Goal: Task Accomplishment & Management: Use online tool/utility

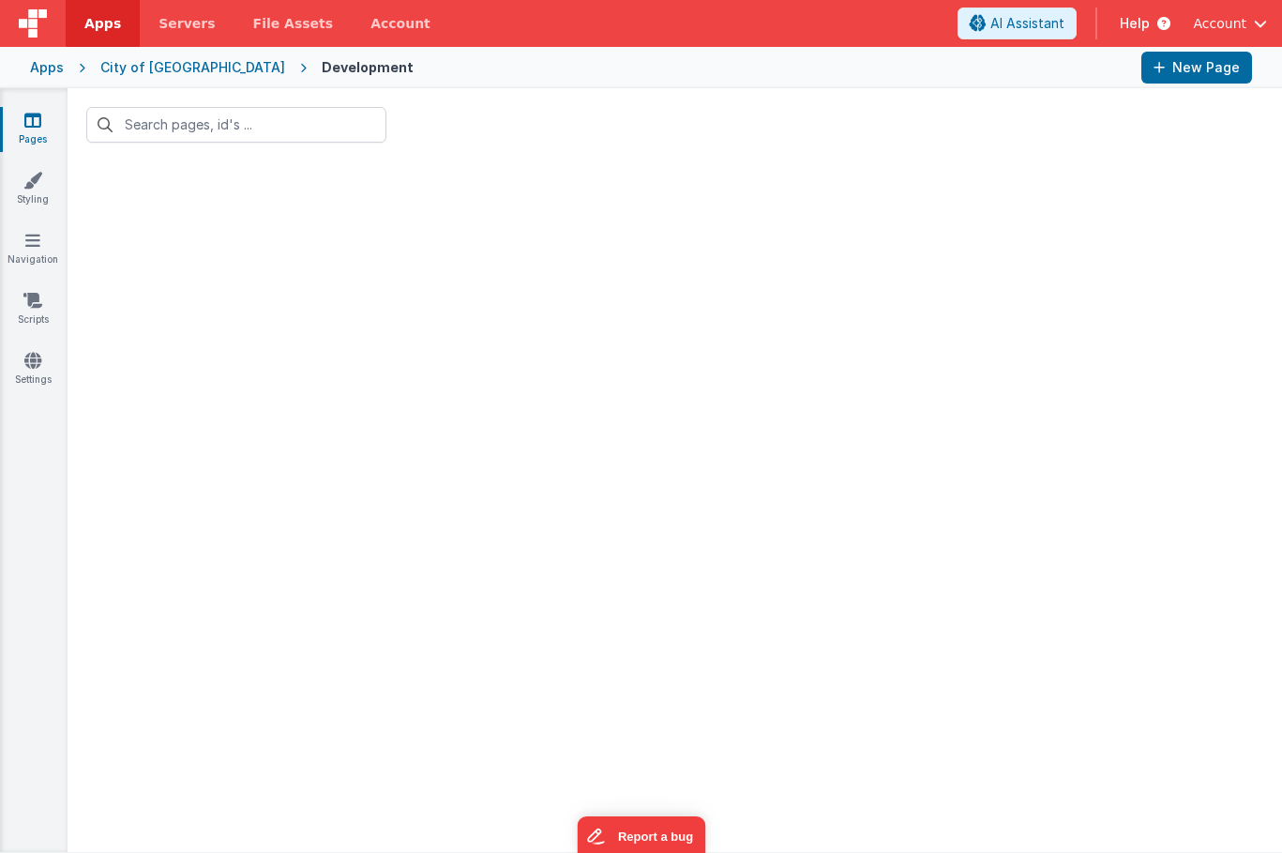
click at [51, 69] on div "Apps" at bounding box center [47, 67] width 34 height 19
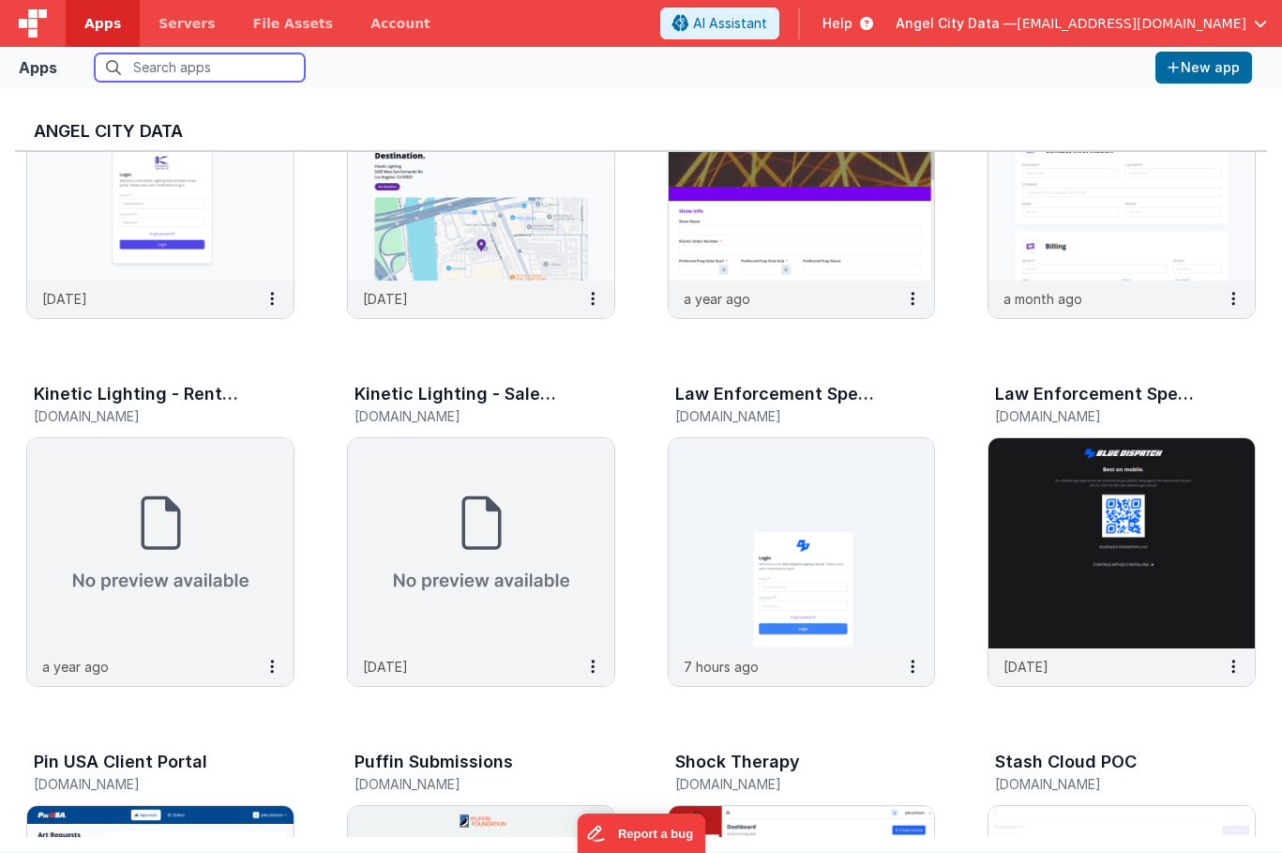
scroll to position [1437, 0]
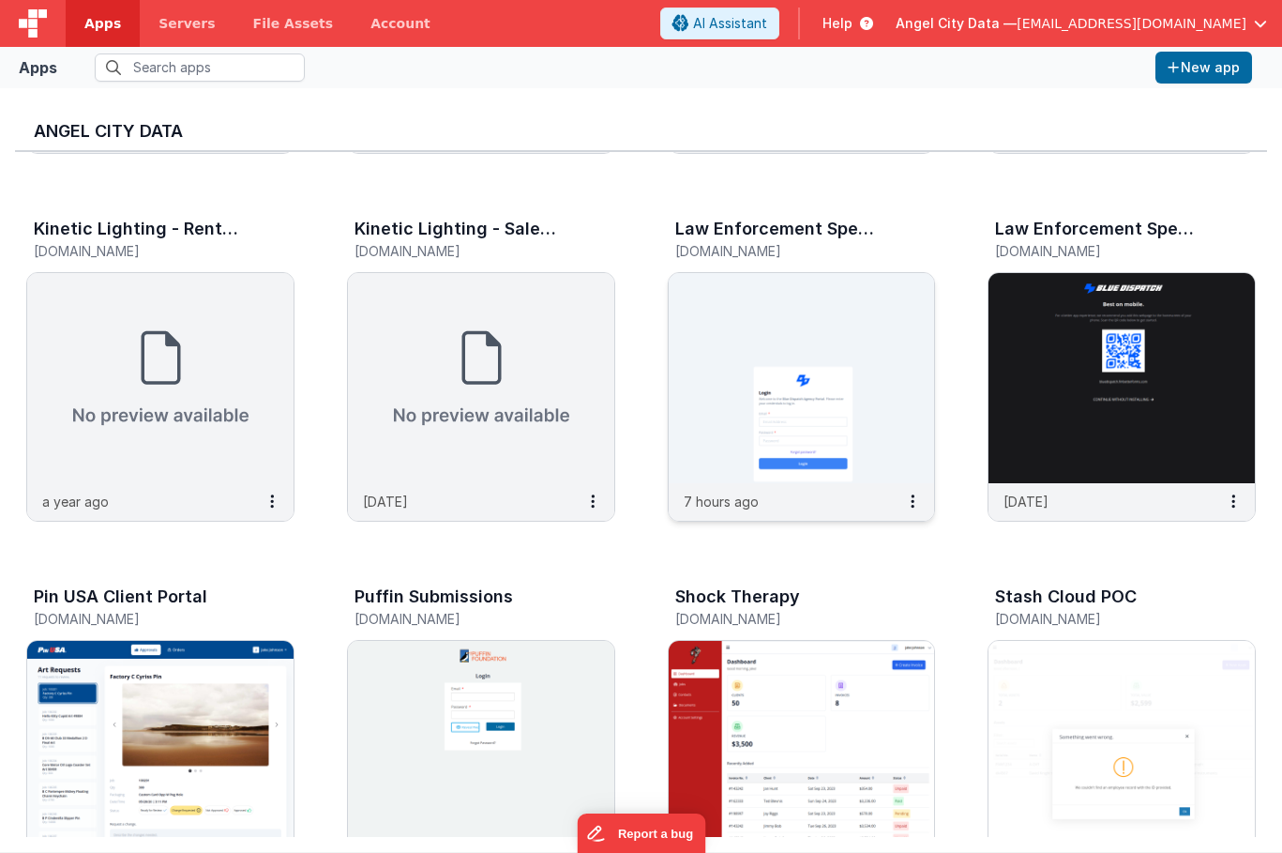
click at [700, 469] on img at bounding box center [802, 378] width 266 height 210
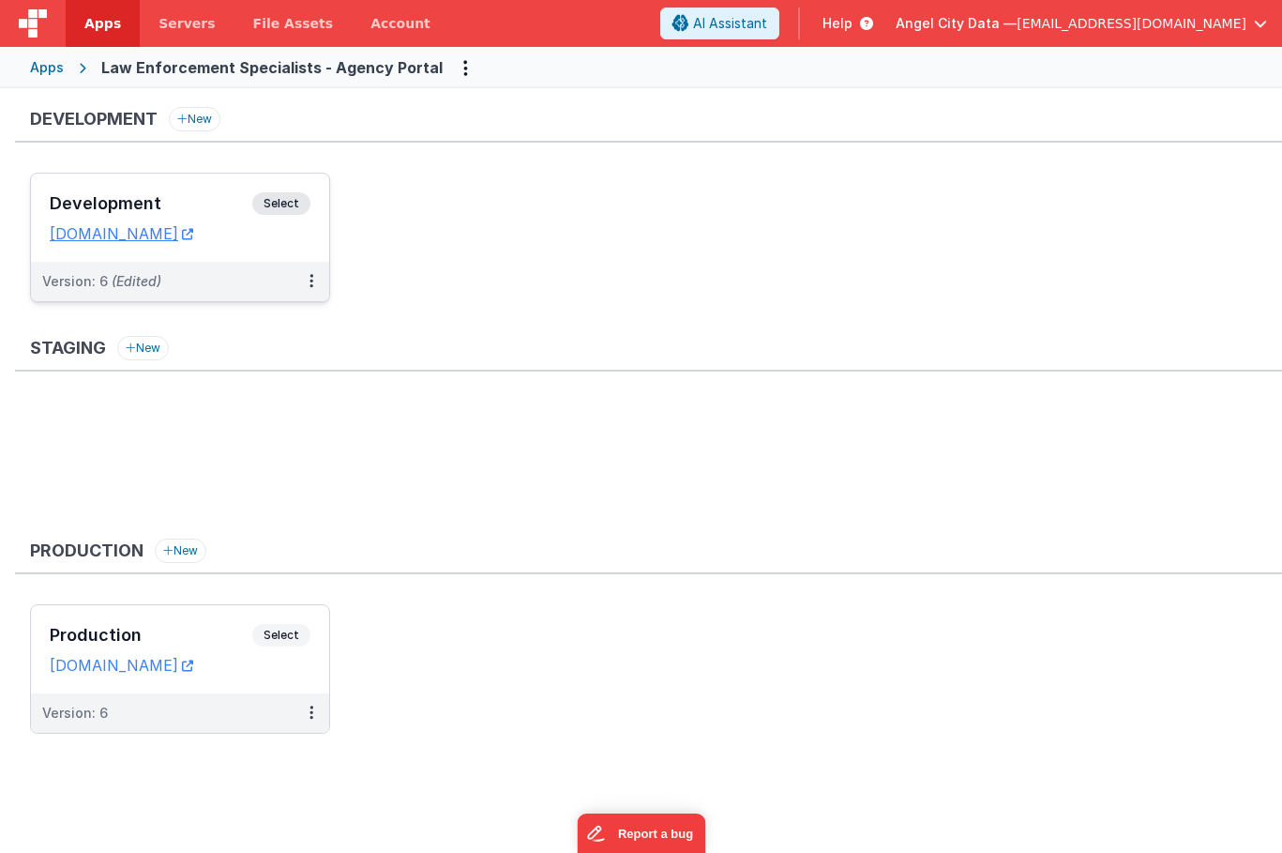
click at [193, 203] on h3 "Development" at bounding box center [151, 203] width 203 height 19
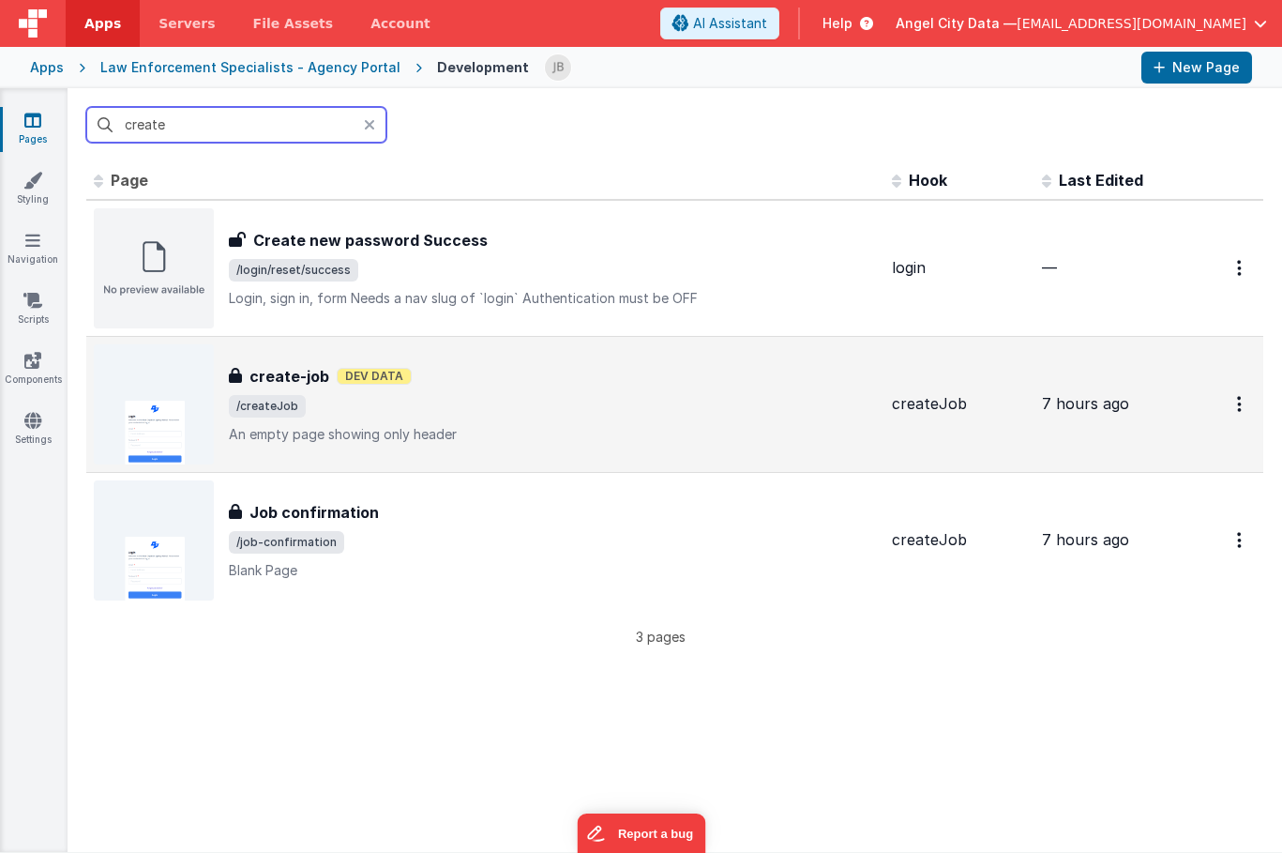
type input "create"
click at [296, 379] on h3 "create-job" at bounding box center [290, 376] width 80 height 23
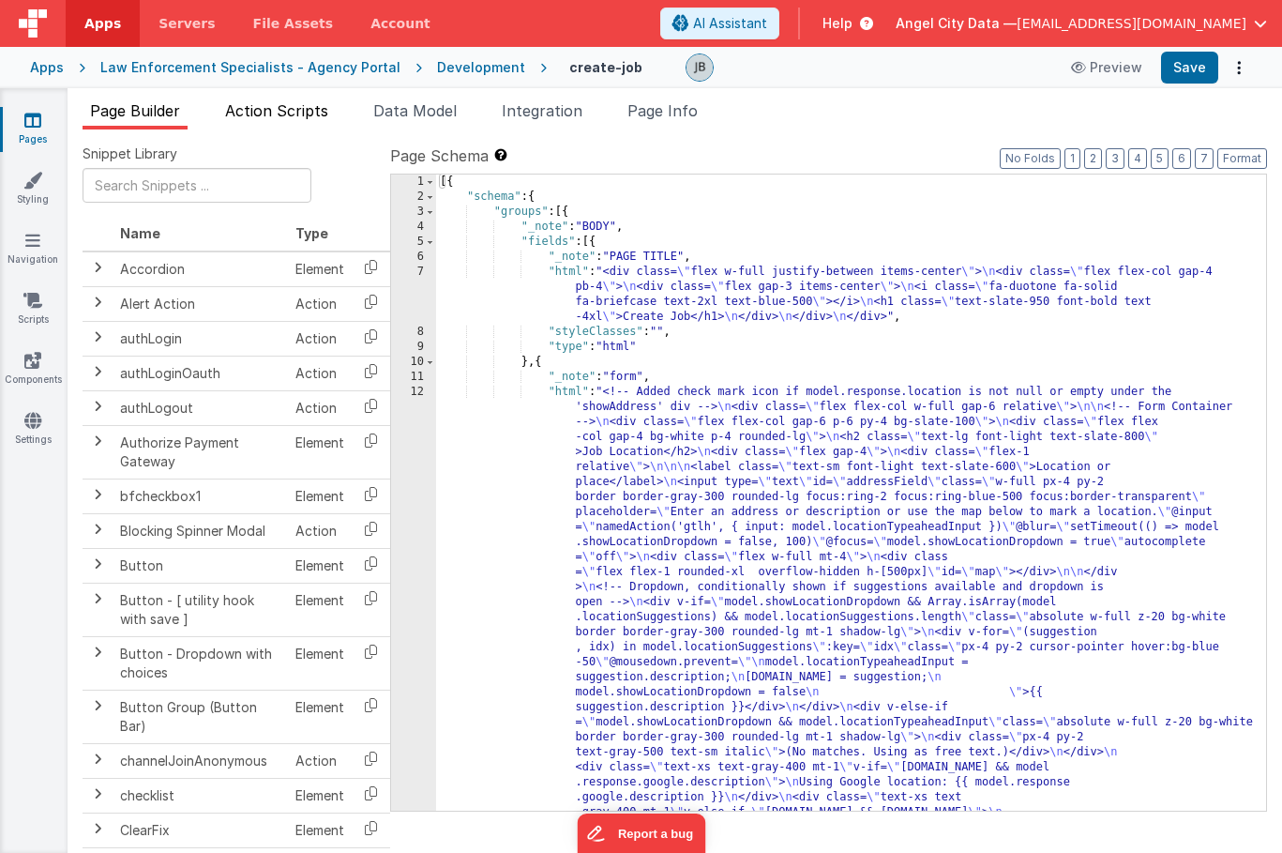
click at [253, 111] on span "Action Scripts" at bounding box center [276, 110] width 103 height 19
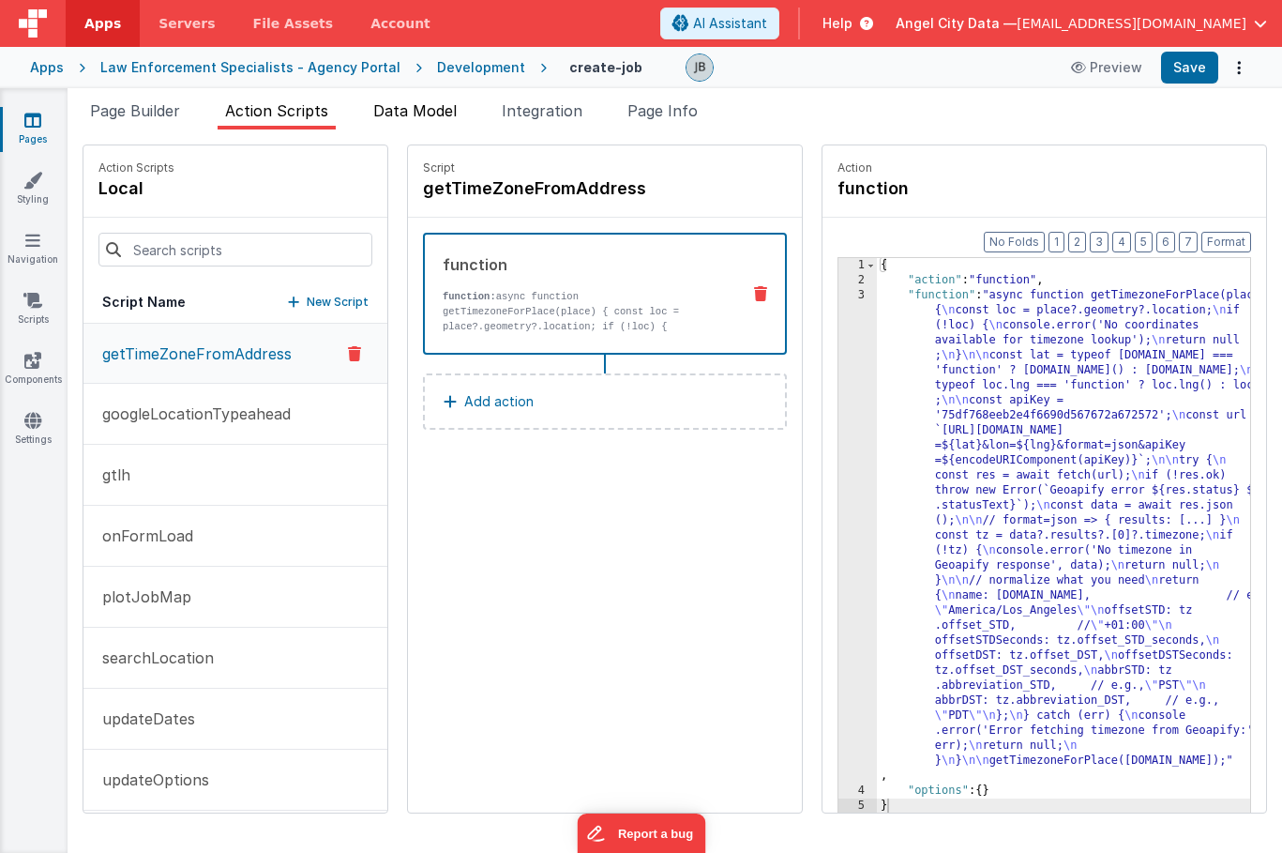
click at [412, 112] on span "Data Model" at bounding box center [414, 110] width 83 height 19
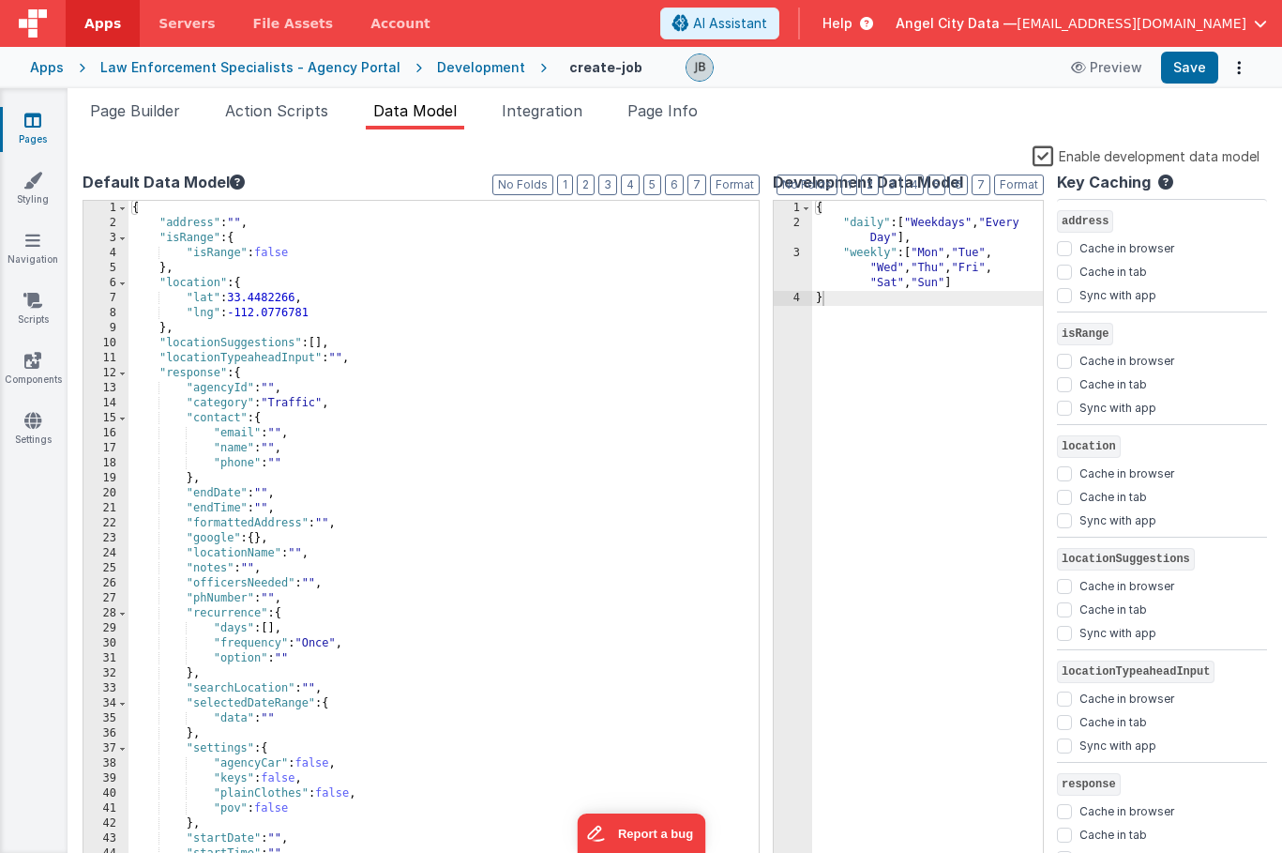
click at [312, 405] on div "{ "address" : "" , "isRange" : { "isRange" : false } , "location" : { "lat" : 3…" at bounding box center [447, 550] width 637 height 698
click at [1042, 145] on label "Enable development data model" at bounding box center [1146, 155] width 227 height 22
click at [0, 0] on input "Enable development data model" at bounding box center [0, 0] width 0 height 0
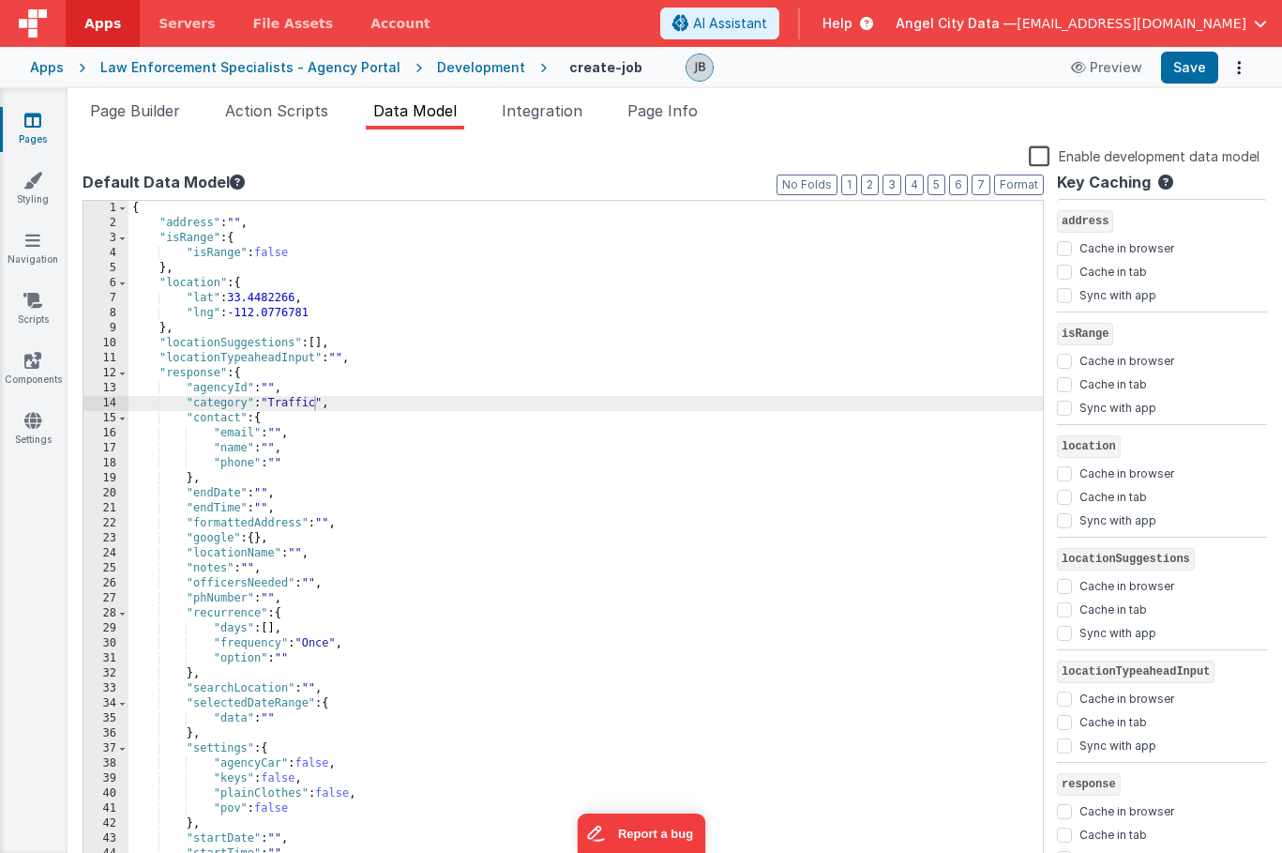
click at [1042, 145] on label "Enable development data model" at bounding box center [1144, 155] width 231 height 22
click at [0, 0] on input "Enable development data model" at bounding box center [0, 0] width 0 height 0
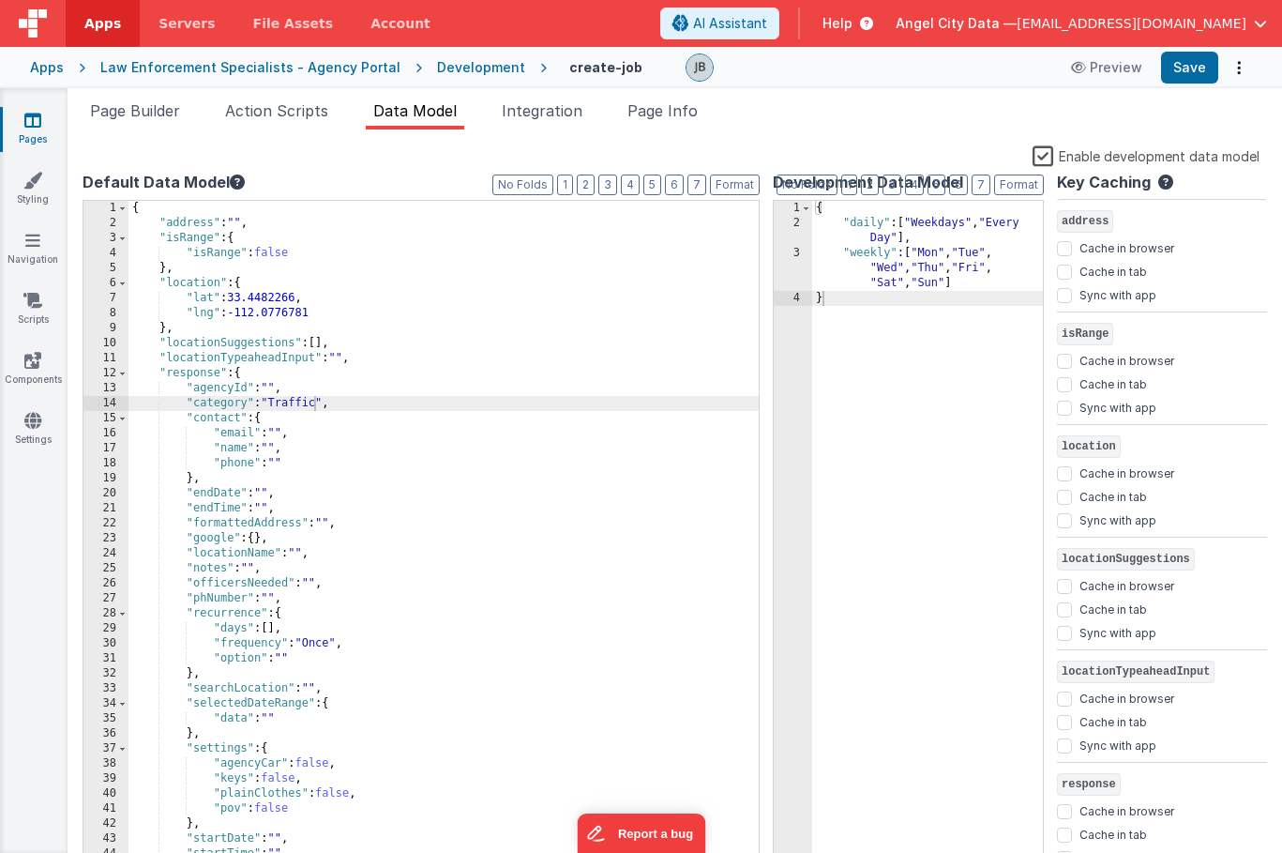
click at [1042, 147] on label "Enable development data model" at bounding box center [1146, 155] width 227 height 22
click at [0, 0] on input "Enable development data model" at bounding box center [0, 0] width 0 height 0
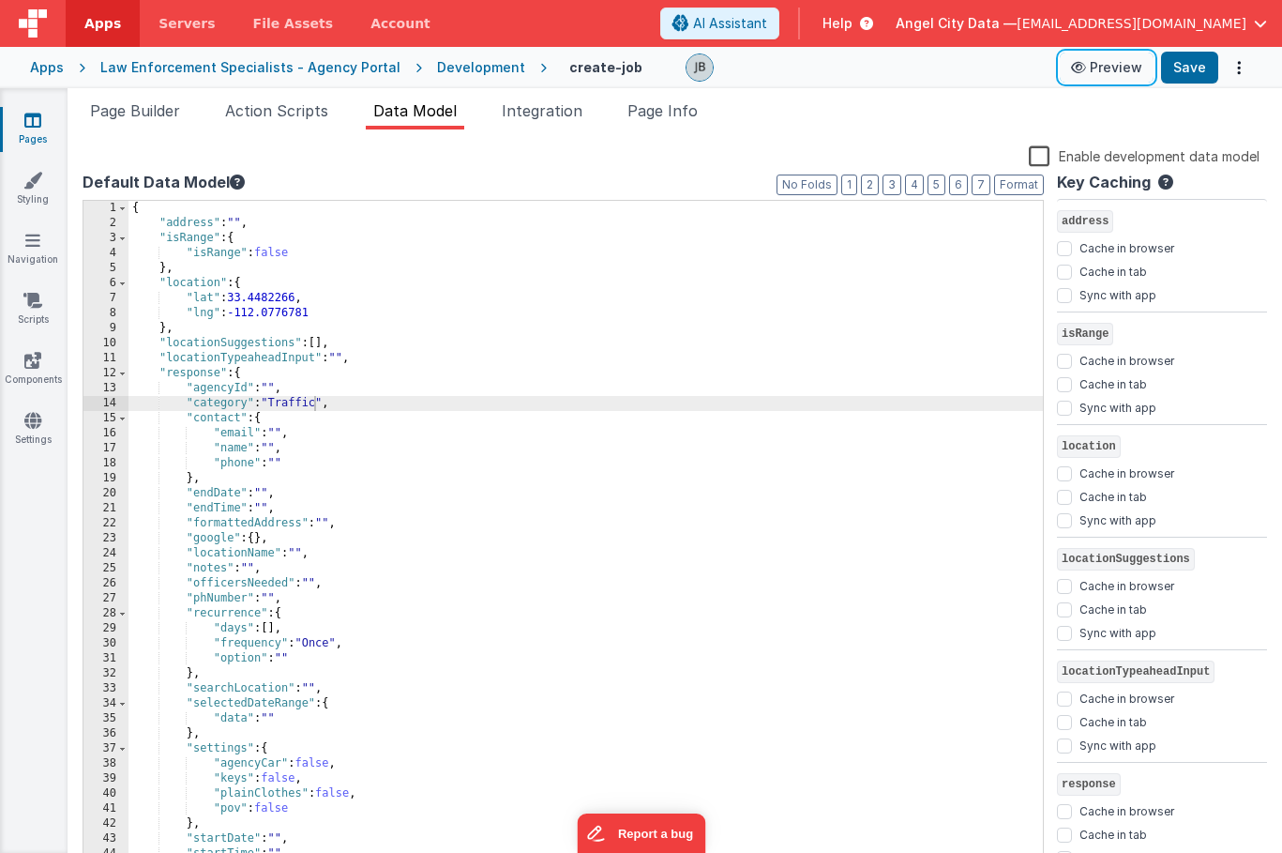
click at [1080, 67] on icon at bounding box center [1080, 67] width 19 height 13
click at [295, 103] on span "Action Scripts" at bounding box center [276, 110] width 103 height 19
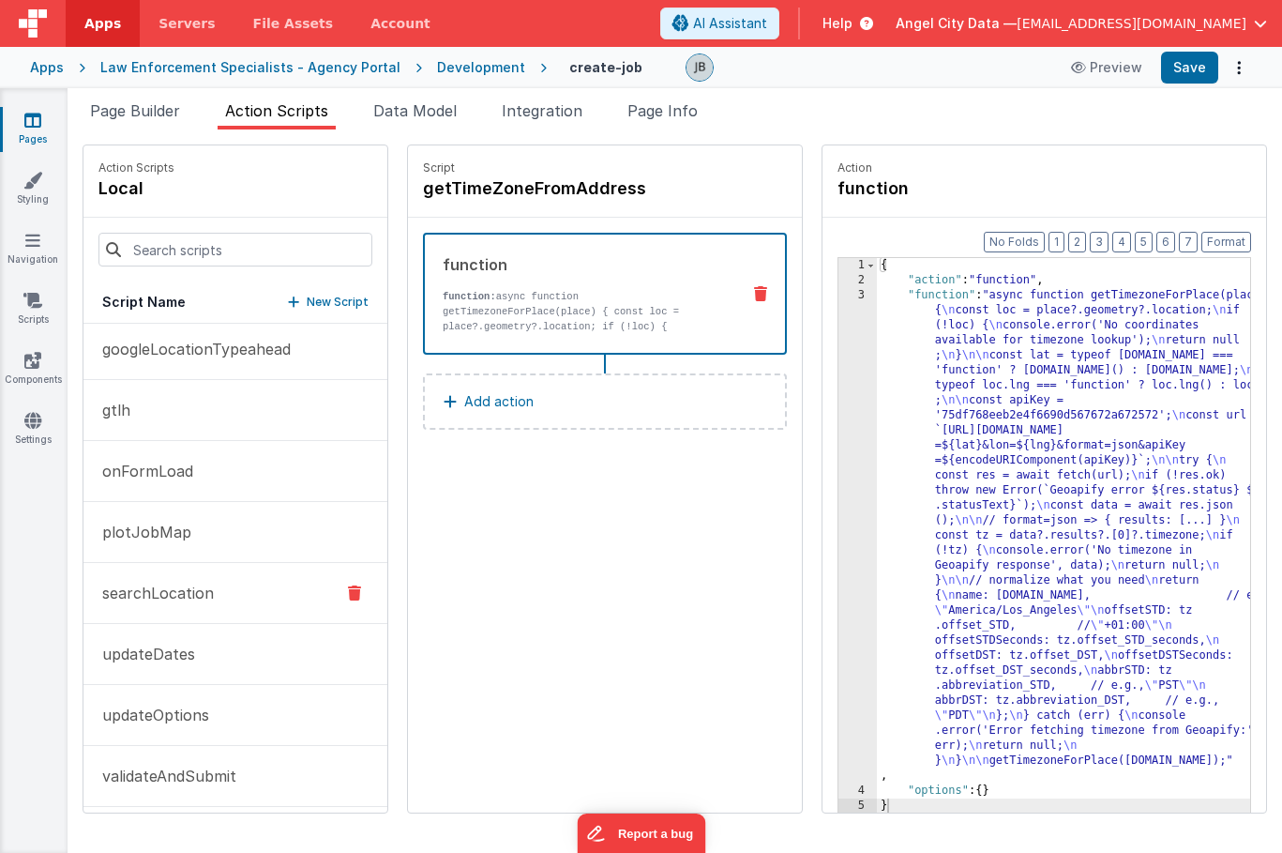
scroll to position [74, 0]
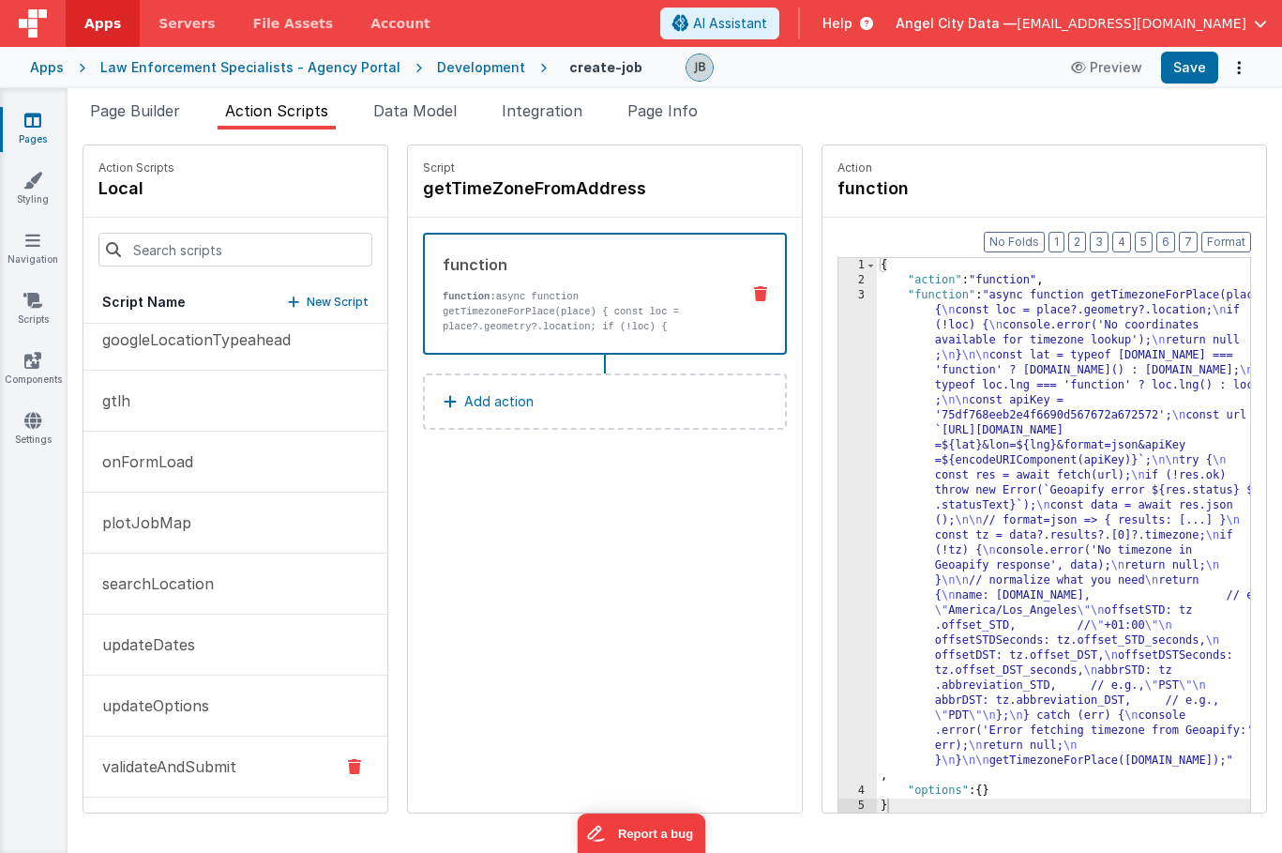
click at [188, 749] on button "validateAndSubmit" at bounding box center [235, 766] width 304 height 61
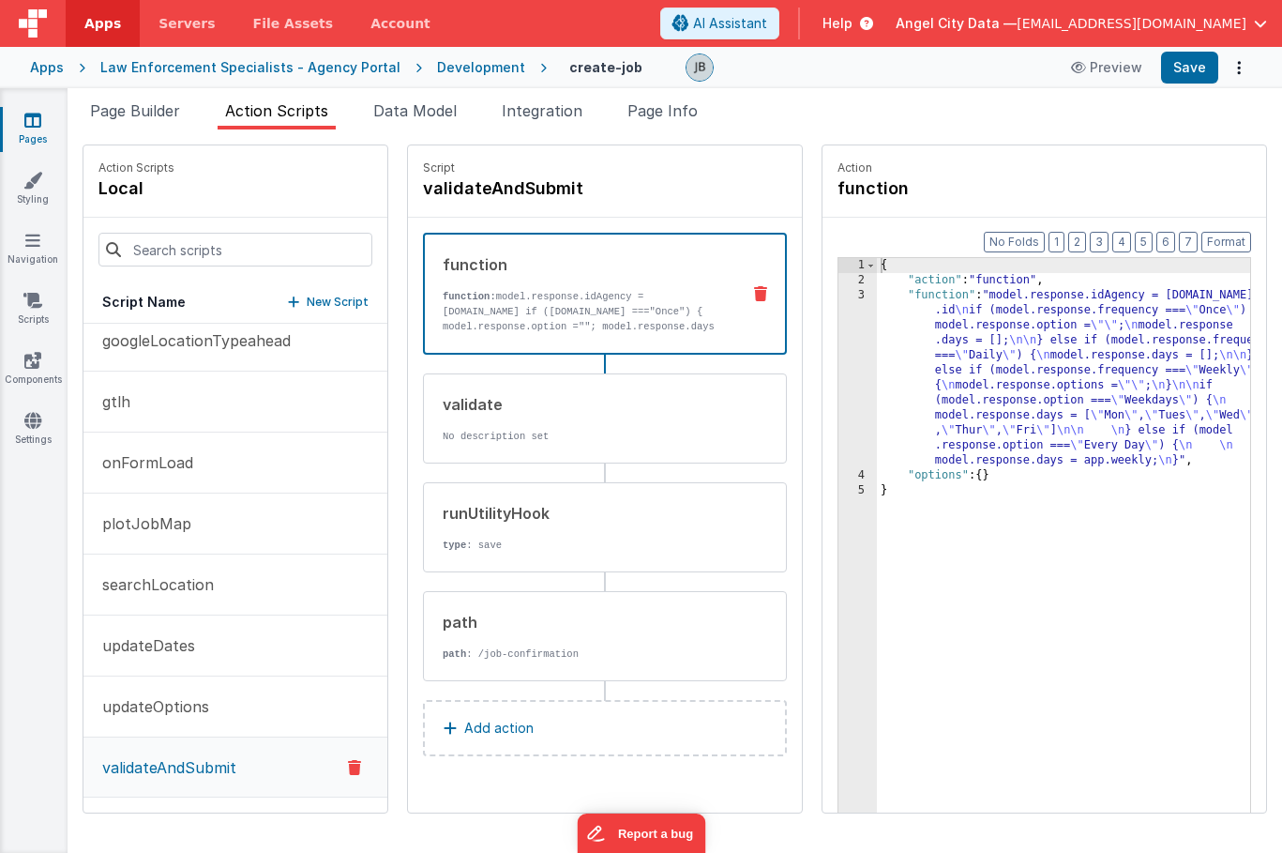
click at [448, 300] on strong "function:" at bounding box center [469, 296] width 53 height 11
click at [839, 341] on div "3" at bounding box center [858, 378] width 38 height 180
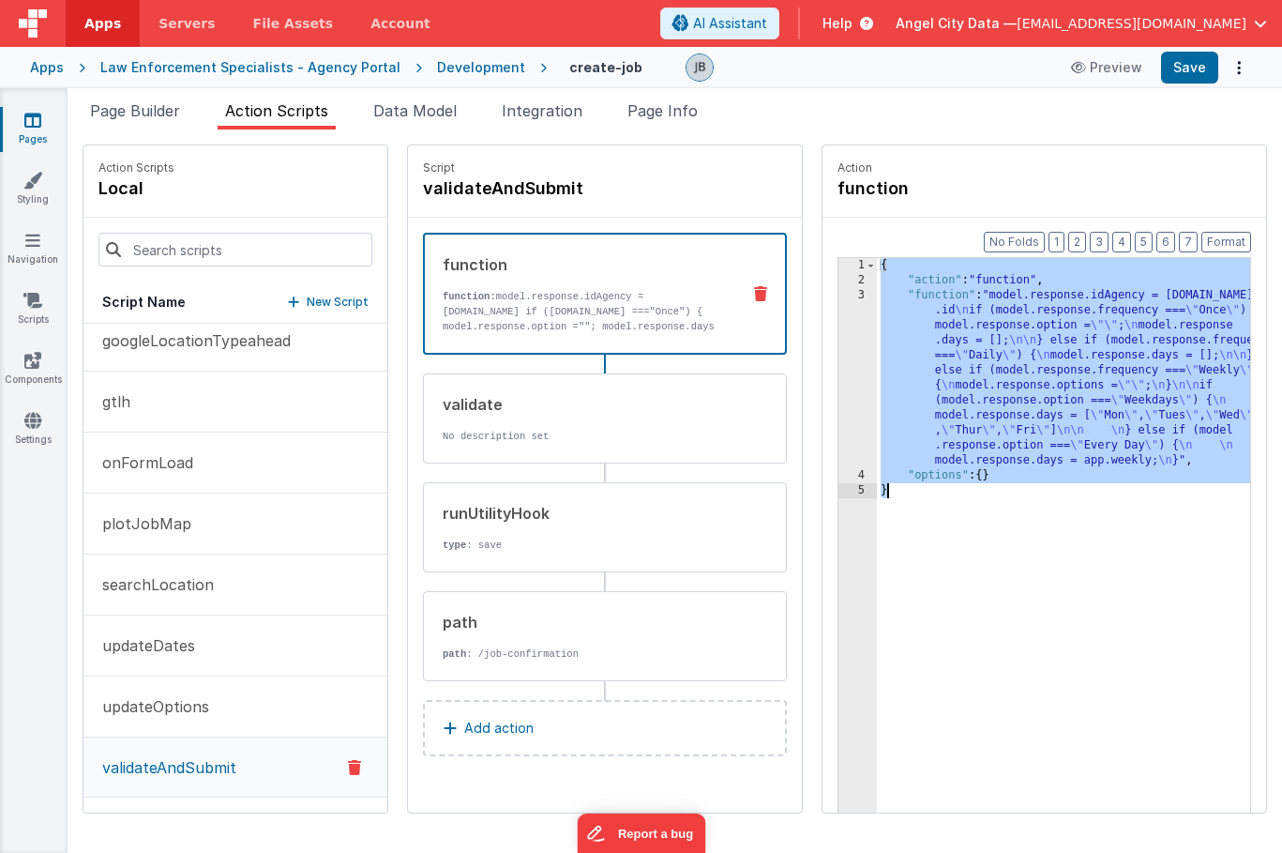
click at [839, 341] on div "3" at bounding box center [858, 378] width 38 height 180
click at [839, 340] on div "3" at bounding box center [858, 378] width 38 height 180
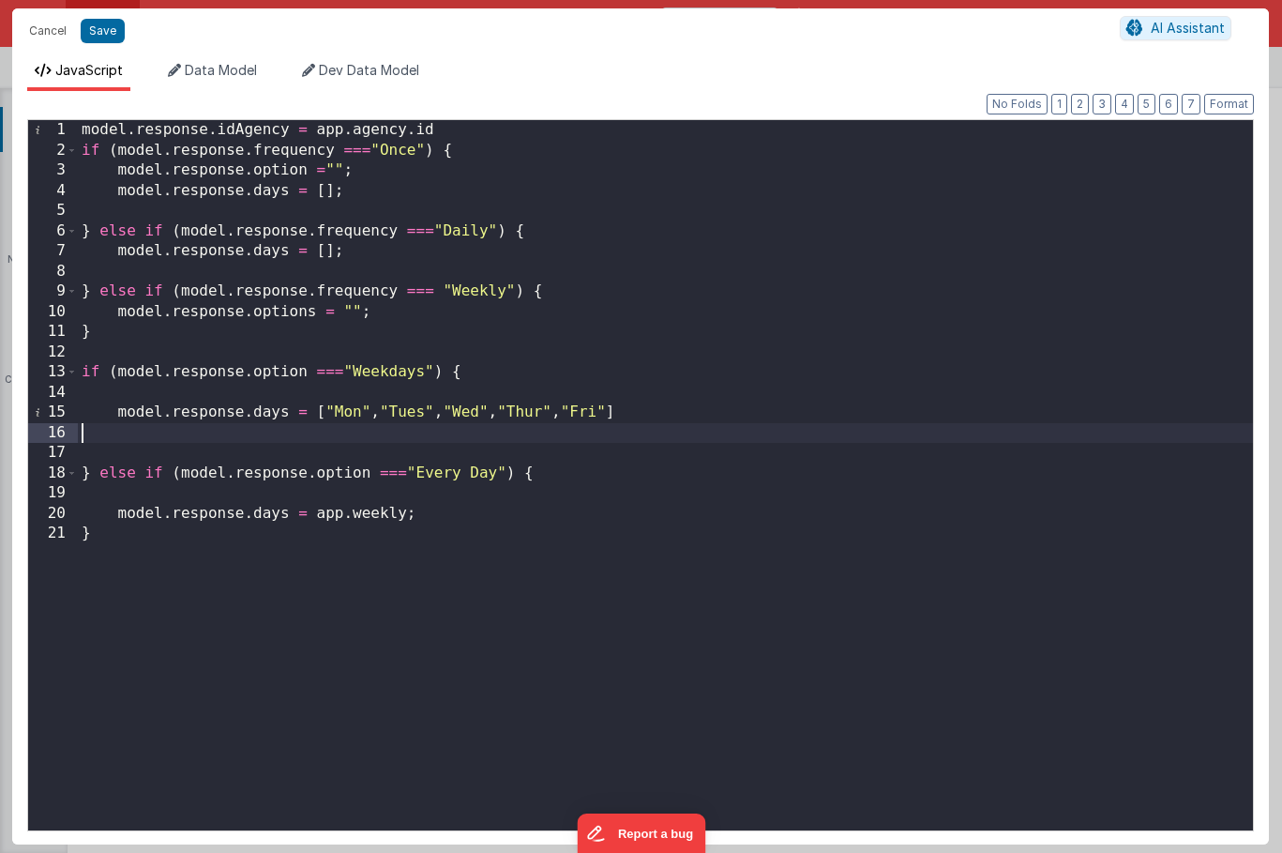
click at [501, 436] on div "model . response . idAgency = app . agency . id if ( model . response . frequen…" at bounding box center [665, 494] width 1175 height 749
click at [45, 34] on button "Cancel" at bounding box center [48, 31] width 56 height 26
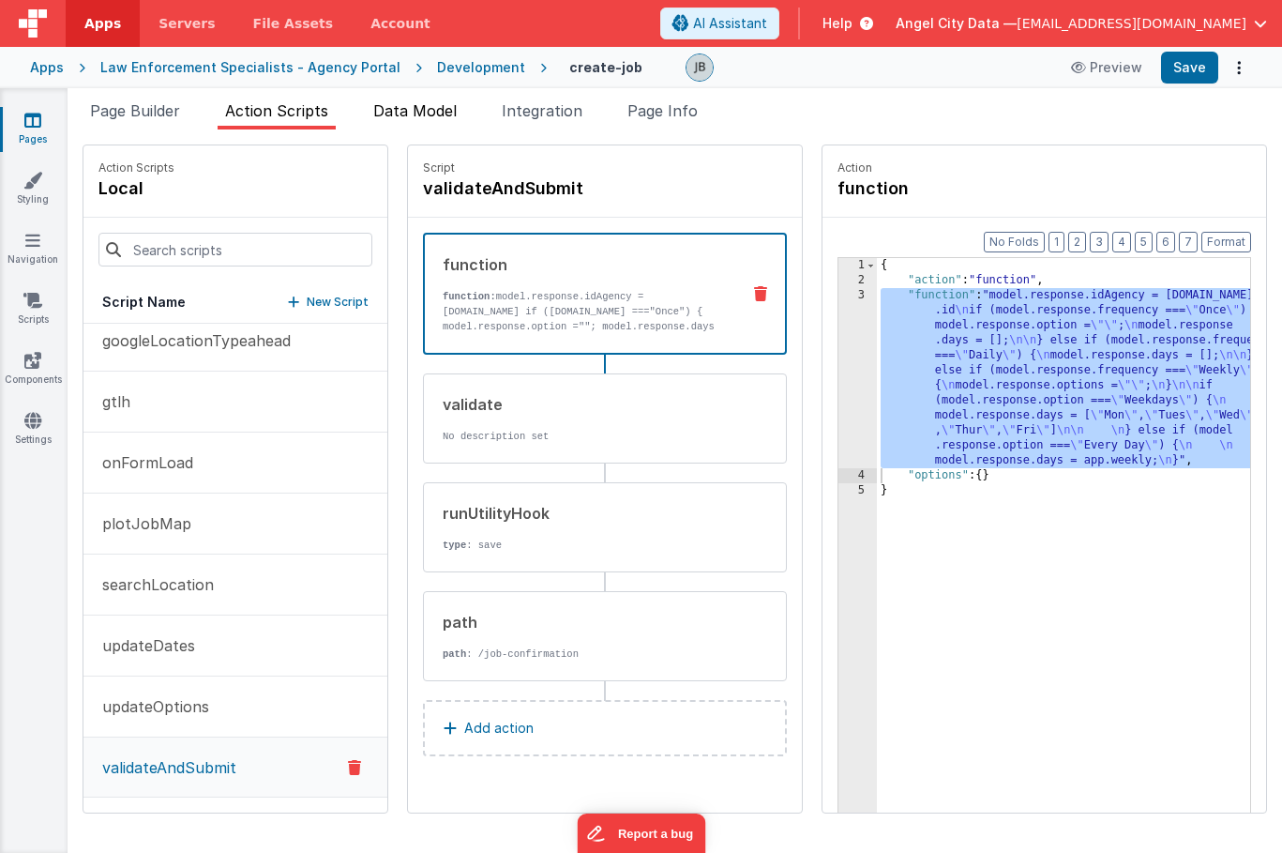
click at [411, 128] on li "Data Model" at bounding box center [415, 114] width 98 height 30
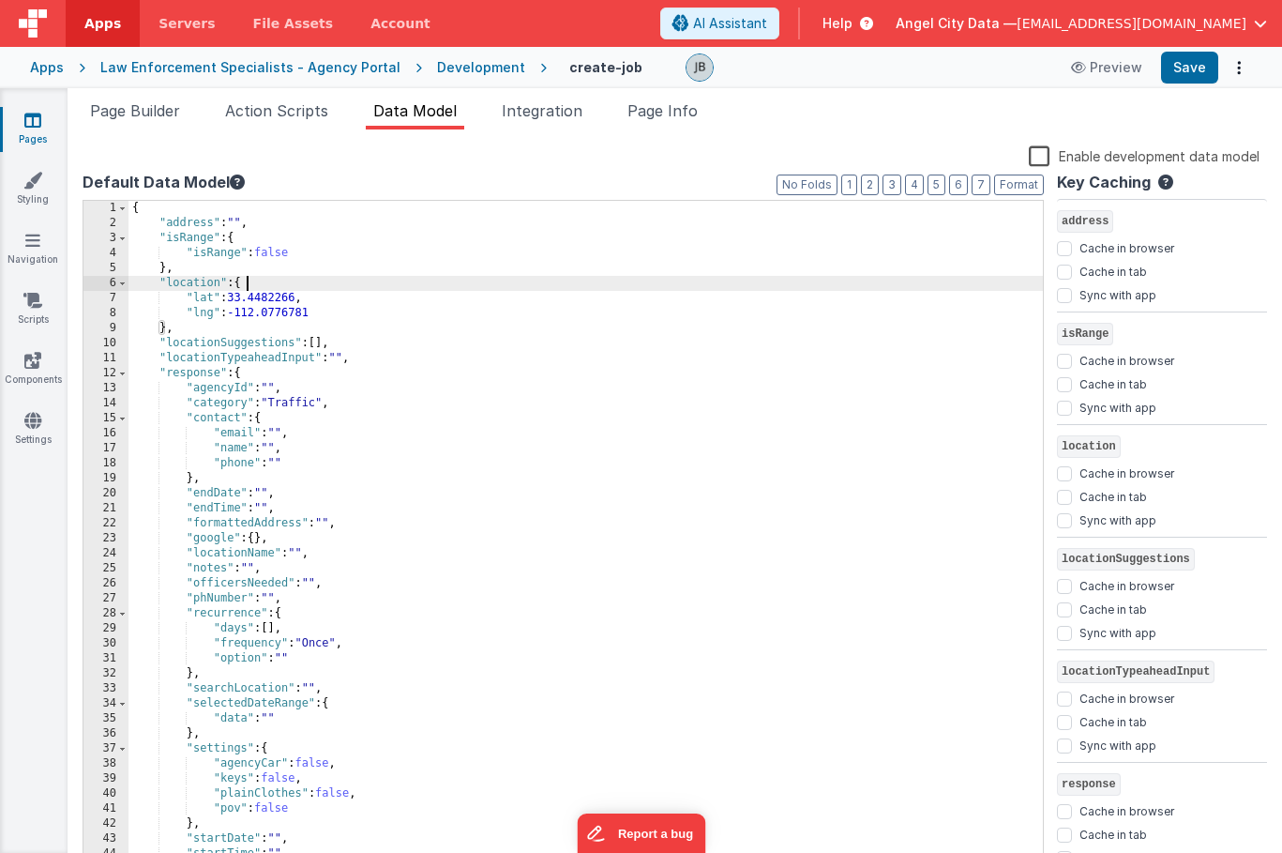
click at [326, 276] on div "{ "address" : "" , "isRange" : { "isRange" : false } , "location" : { "lat" : 3…" at bounding box center [586, 550] width 915 height 698
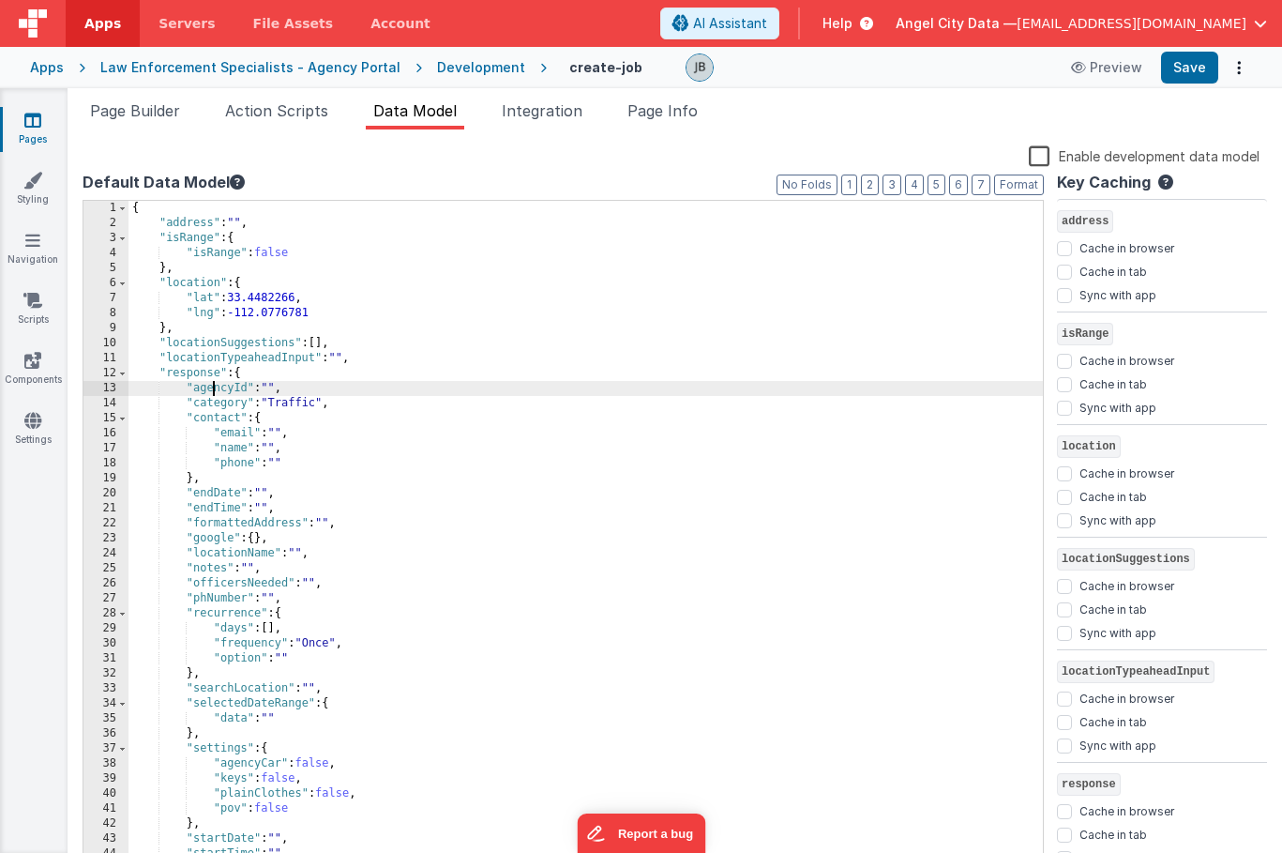
click at [211, 388] on div "{ "address" : "" , "isRange" : { "isRange" : false } , "location" : { "lat" : 3…" at bounding box center [586, 550] width 915 height 698
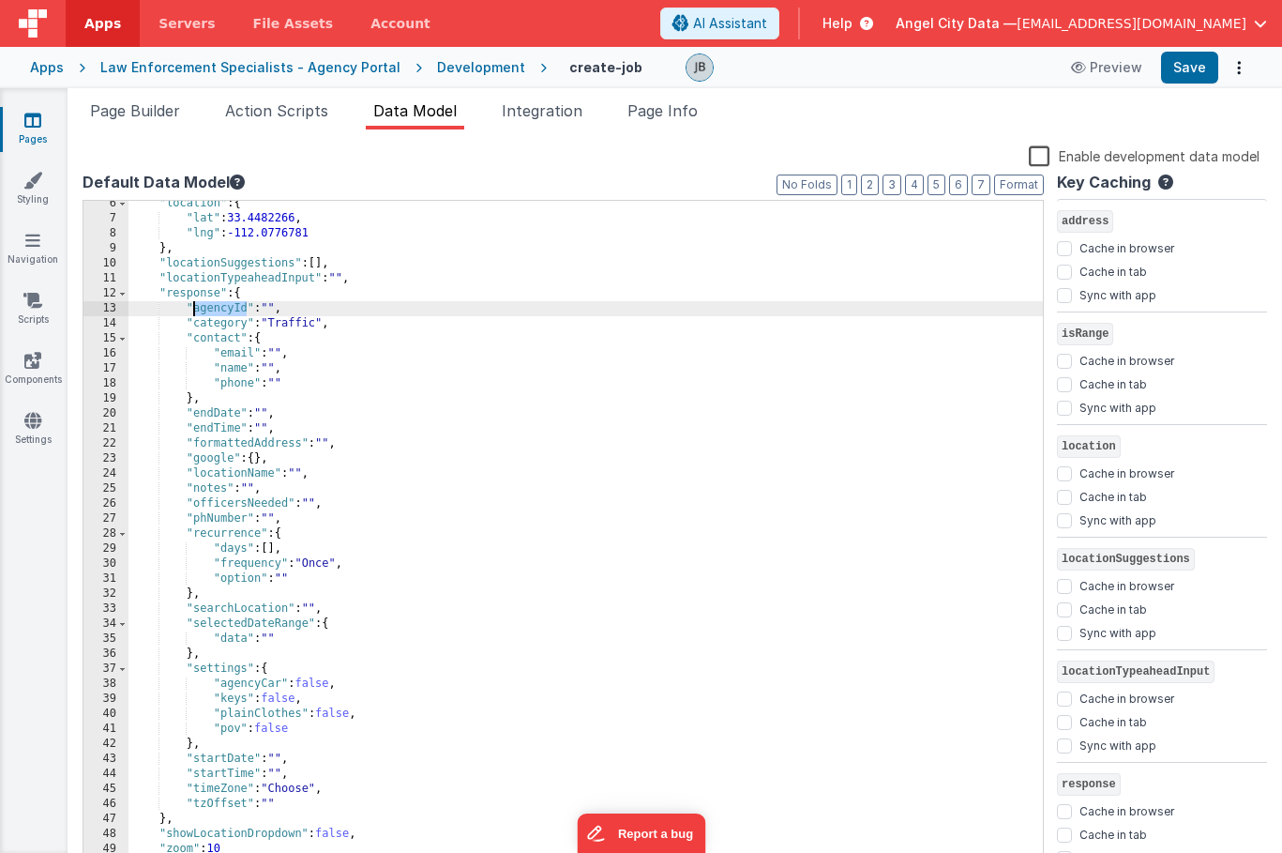
scroll to position [0, 0]
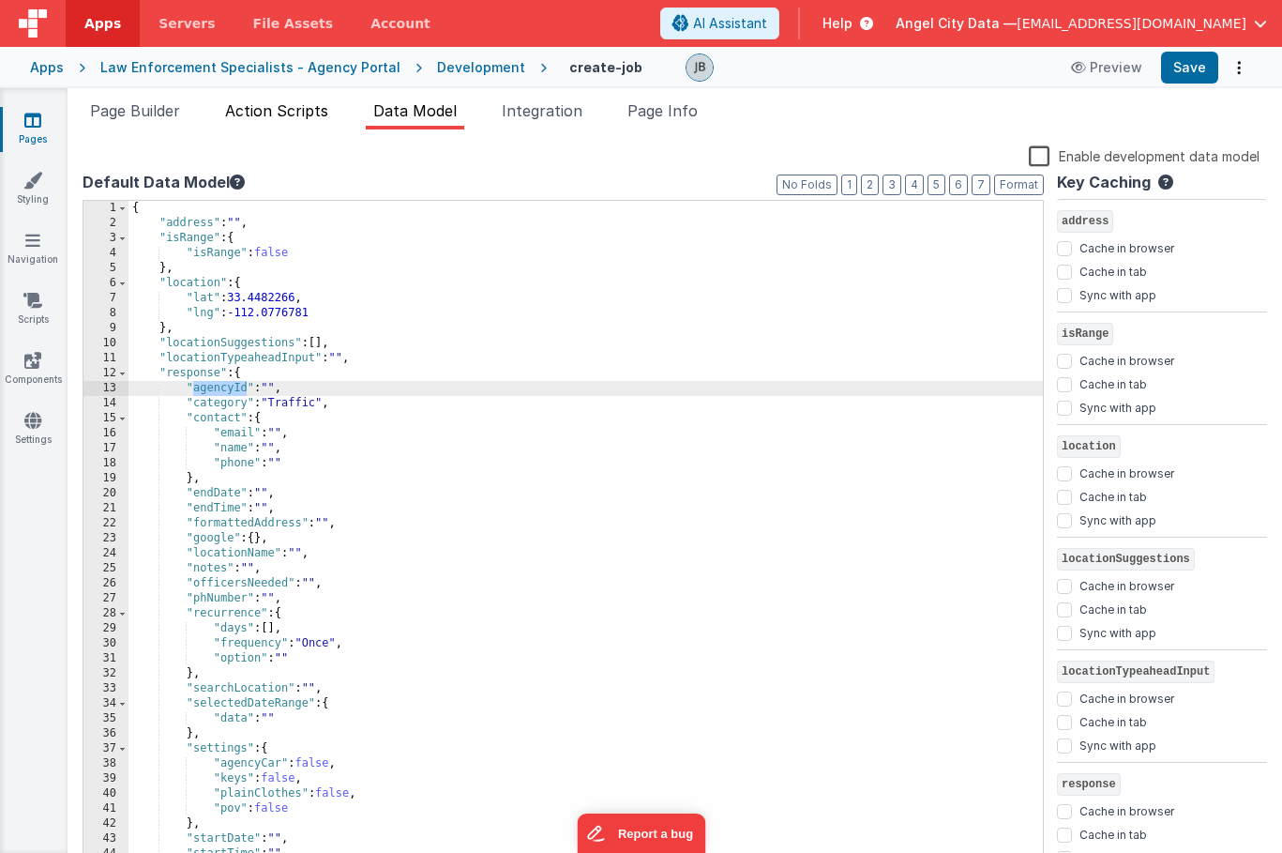
click at [295, 111] on span "Action Scripts" at bounding box center [276, 110] width 103 height 19
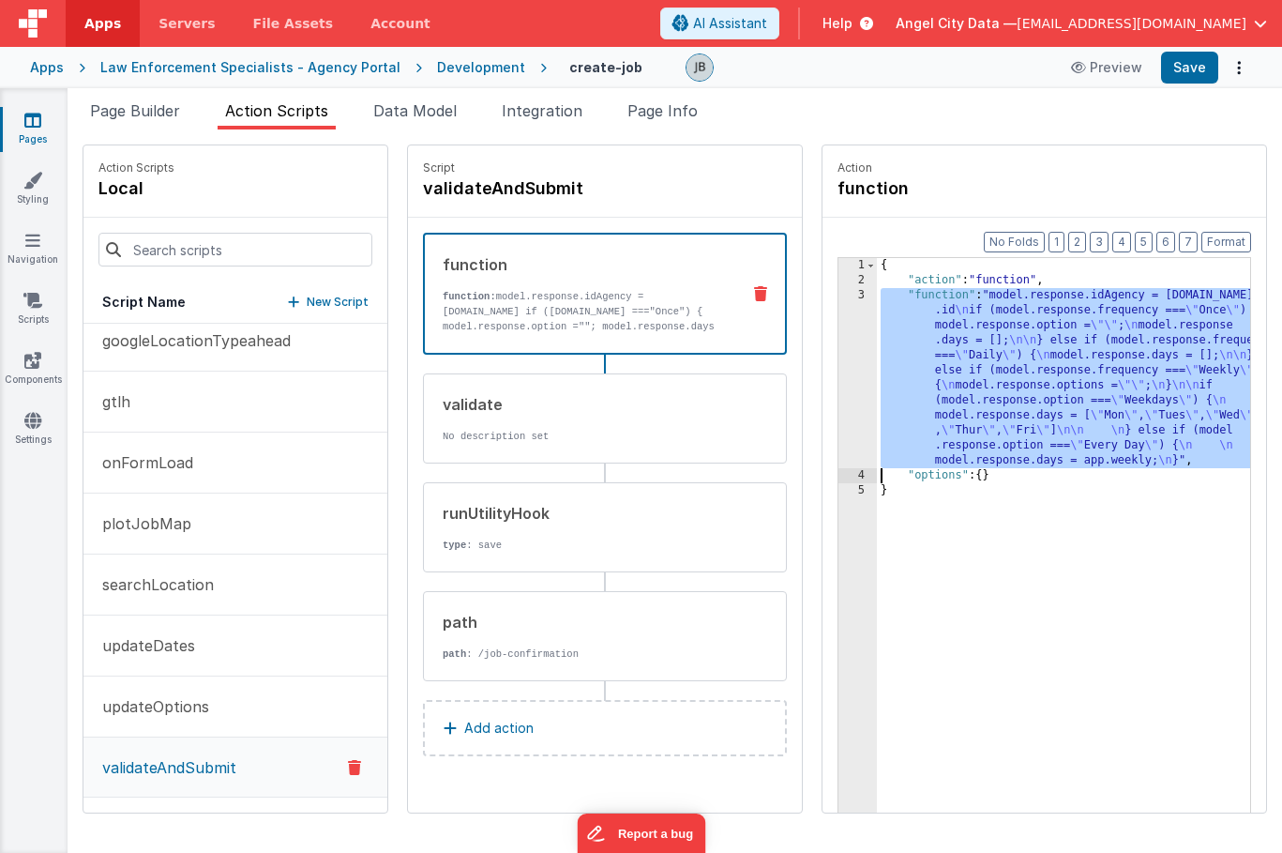
click at [839, 337] on div "3" at bounding box center [858, 378] width 38 height 180
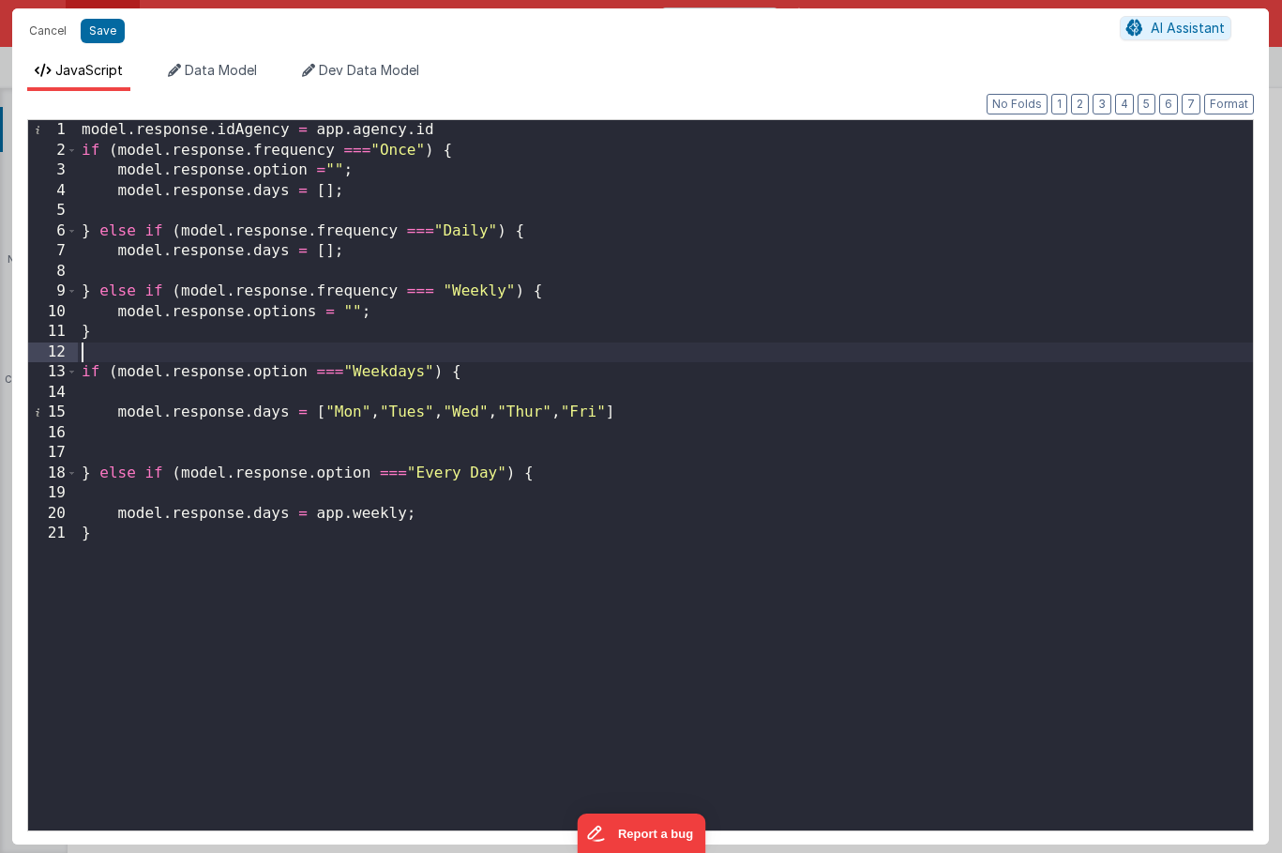
click at [260, 131] on div "model . response . idAgency = app . agency . id if ( model . response . frequen…" at bounding box center [665, 495] width 1175 height 750
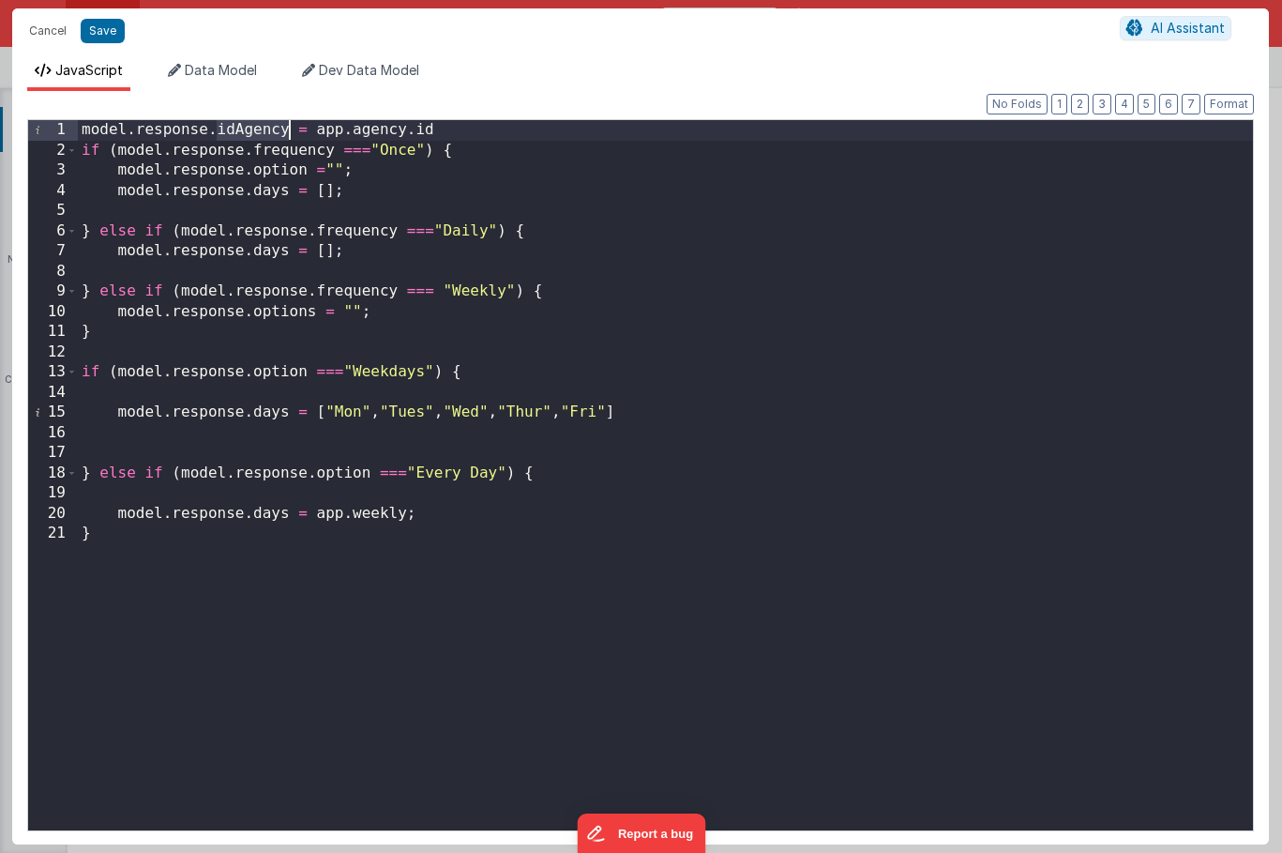
click at [260, 131] on div "model . response . idAgency = app . agency . id if ( model . response . frequen…" at bounding box center [665, 495] width 1175 height 750
click at [90, 34] on button "Save" at bounding box center [103, 31] width 44 height 24
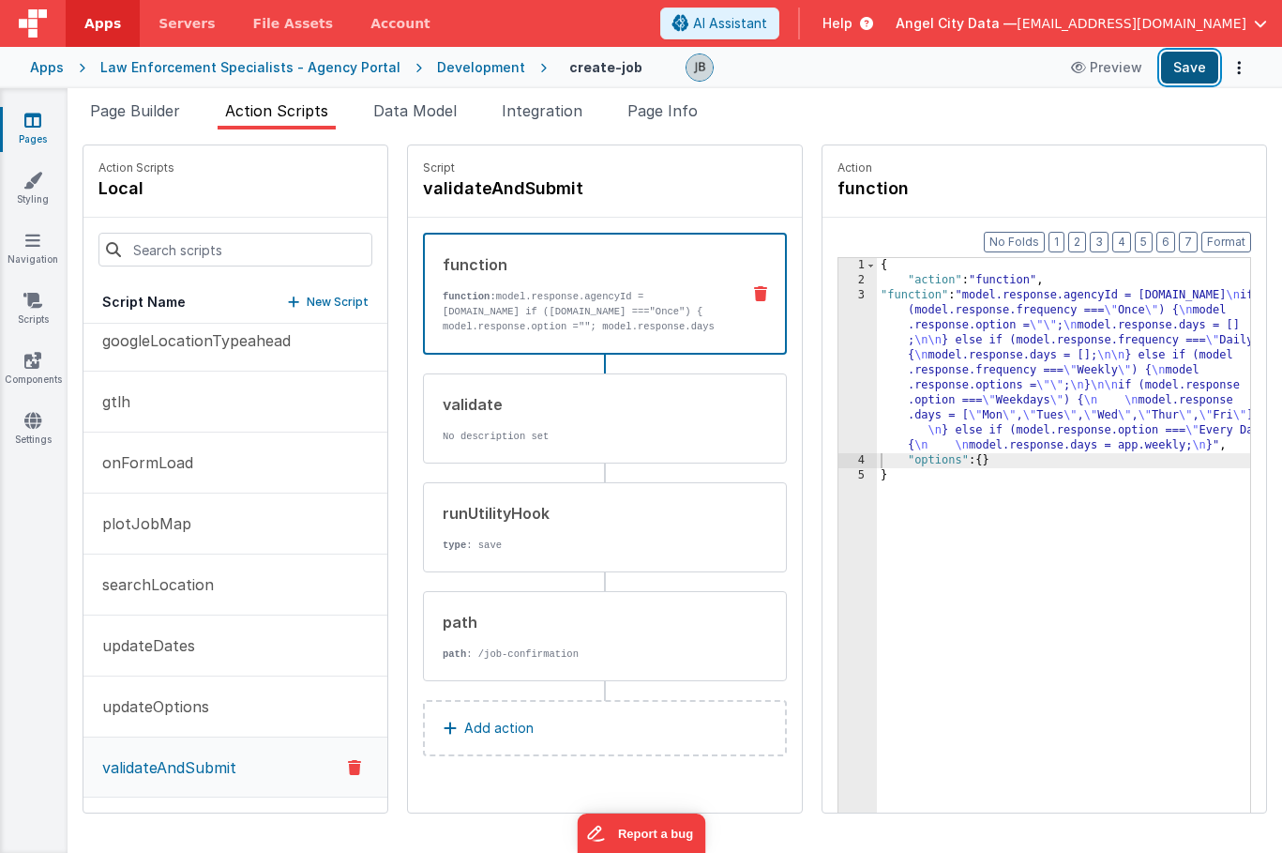
click at [1182, 63] on button "Save" at bounding box center [1189, 68] width 57 height 32
click at [23, 421] on link "Settings" at bounding box center [33, 430] width 68 height 38
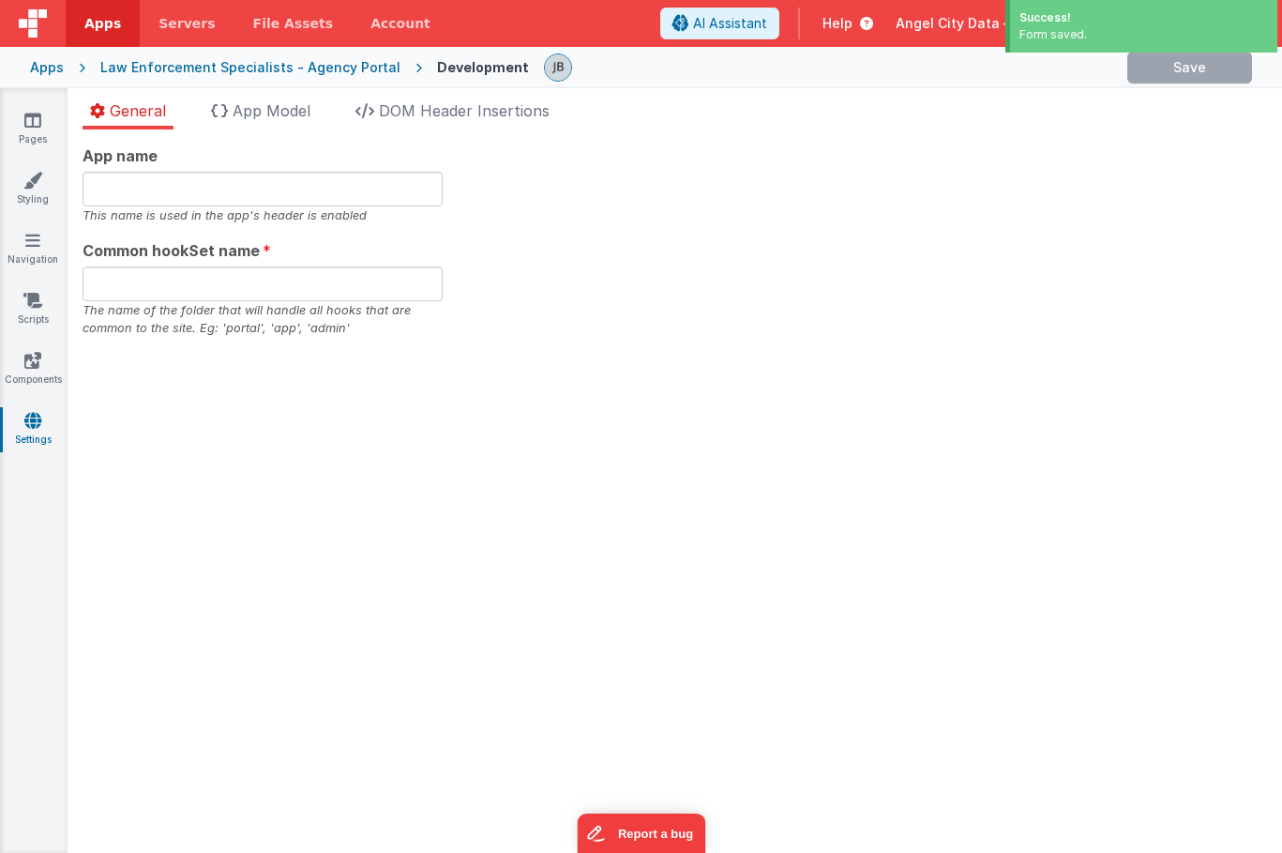
type input "Agency Portal"
type input "agency"
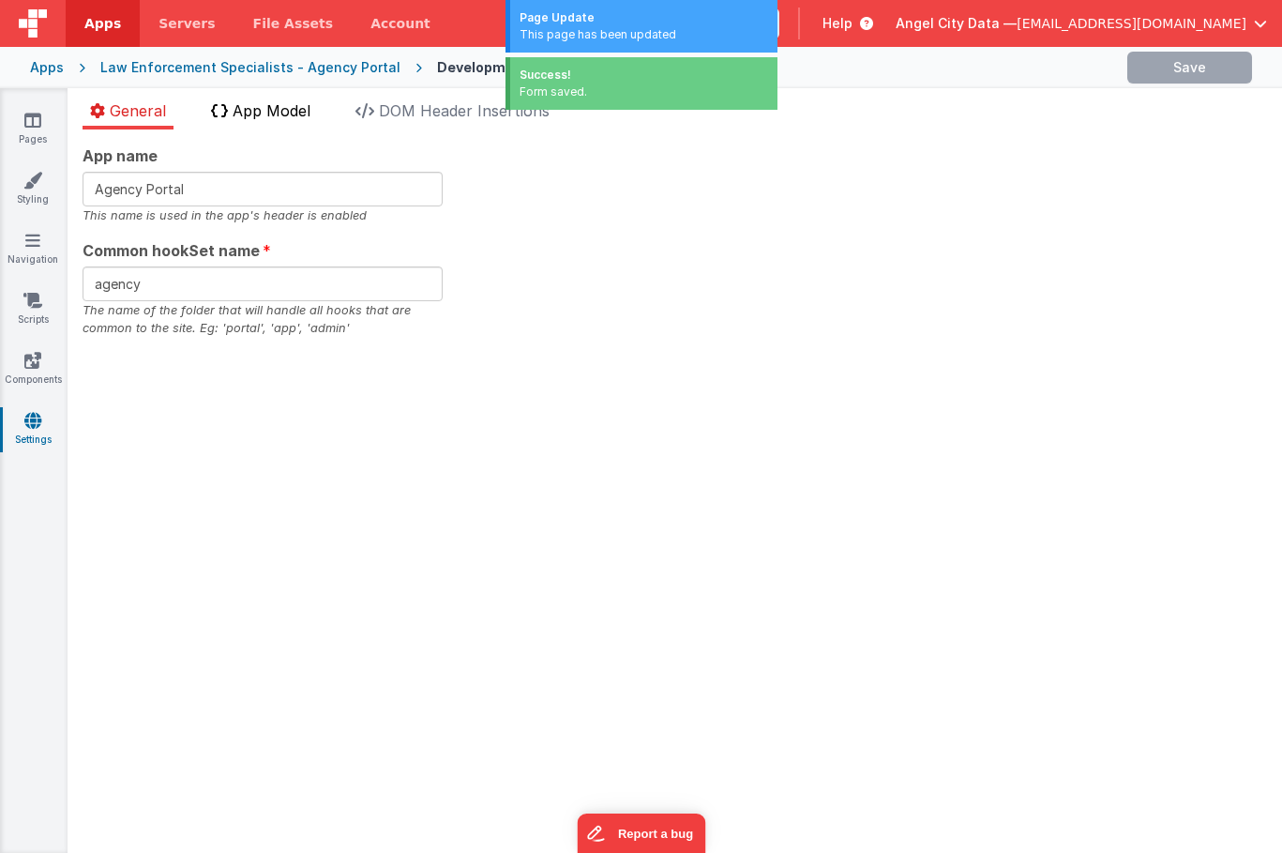
click at [243, 116] on span "App Model" at bounding box center [272, 110] width 78 height 19
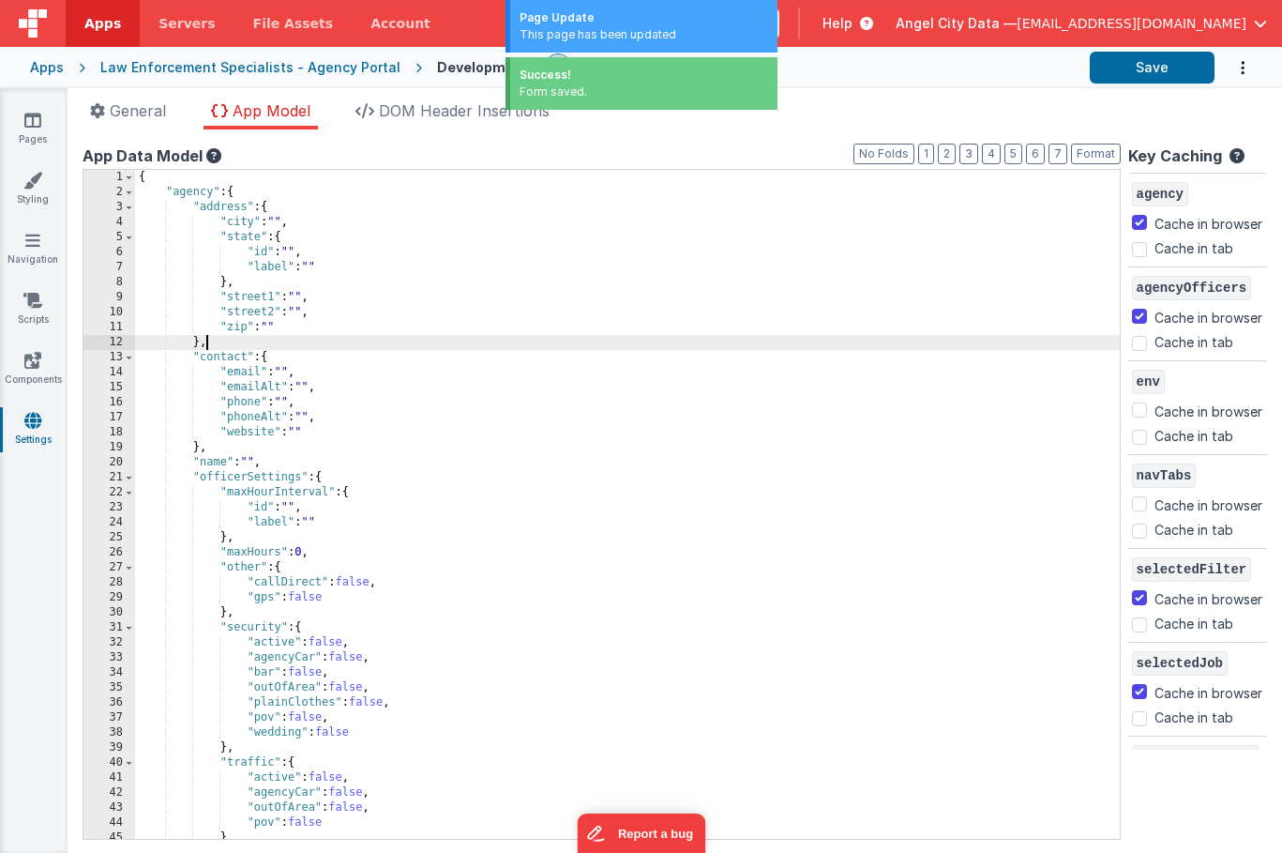
click at [235, 336] on div "{ "agency" : { "address" : { "city" : "" , "state" : { "id" : "" , "label" : ""…" at bounding box center [627, 519] width 985 height 699
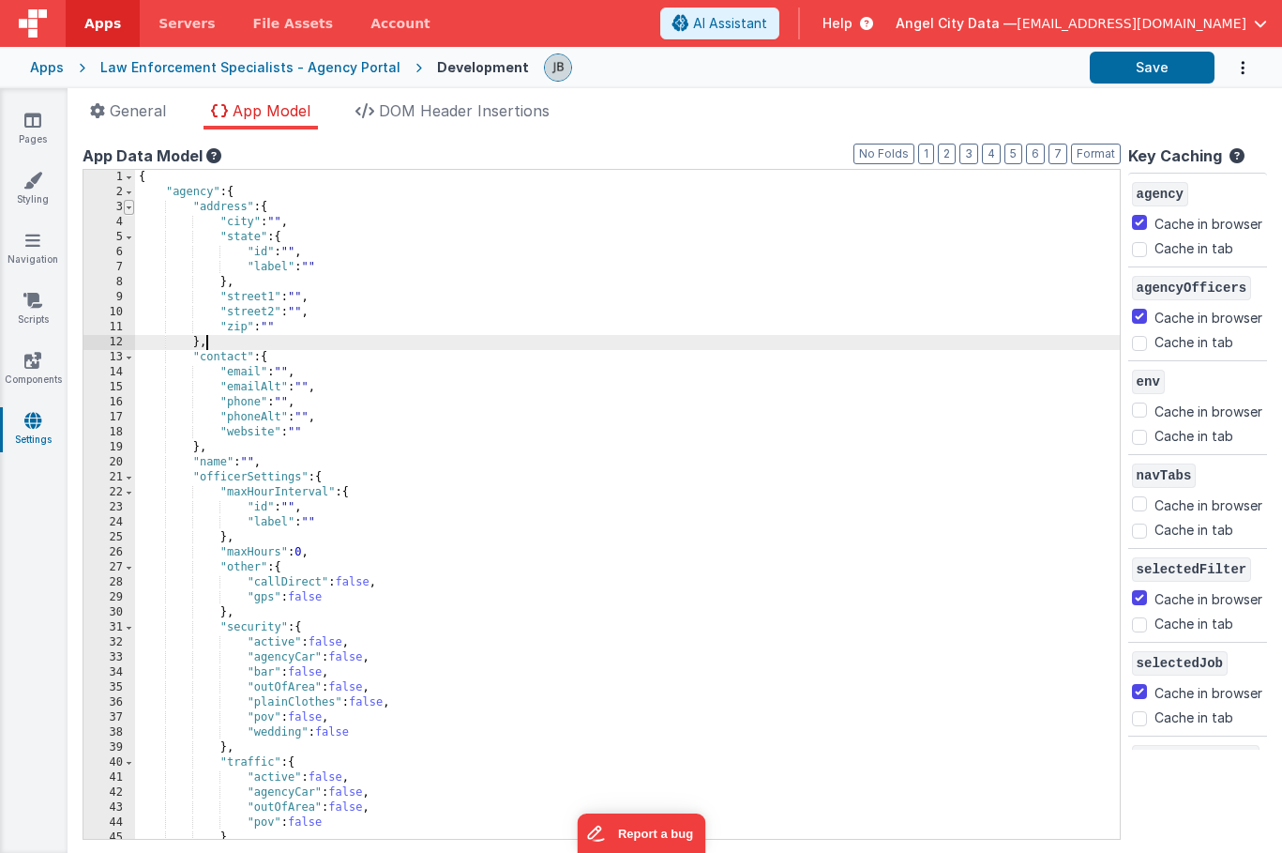
click at [129, 207] on span at bounding box center [129, 207] width 10 height 15
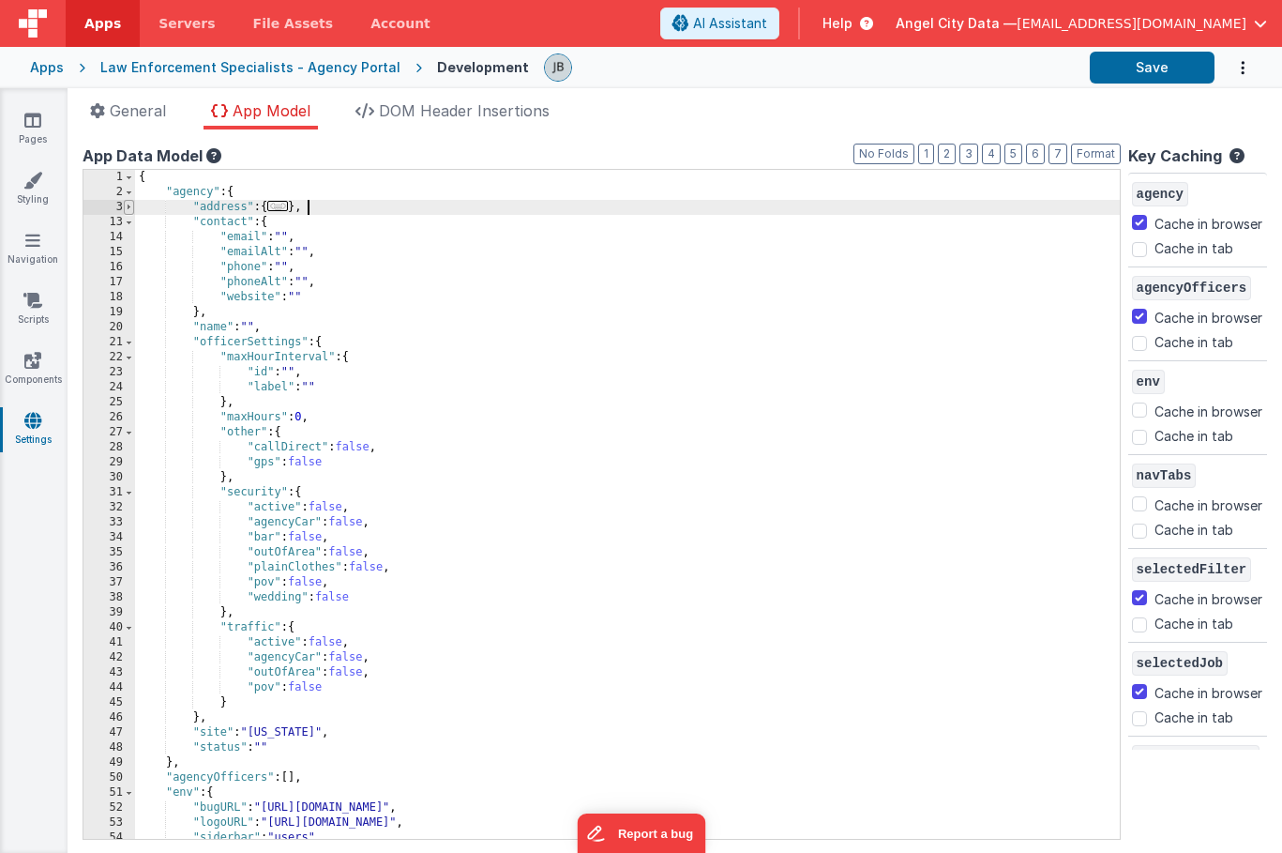
click at [126, 208] on span at bounding box center [129, 207] width 10 height 15
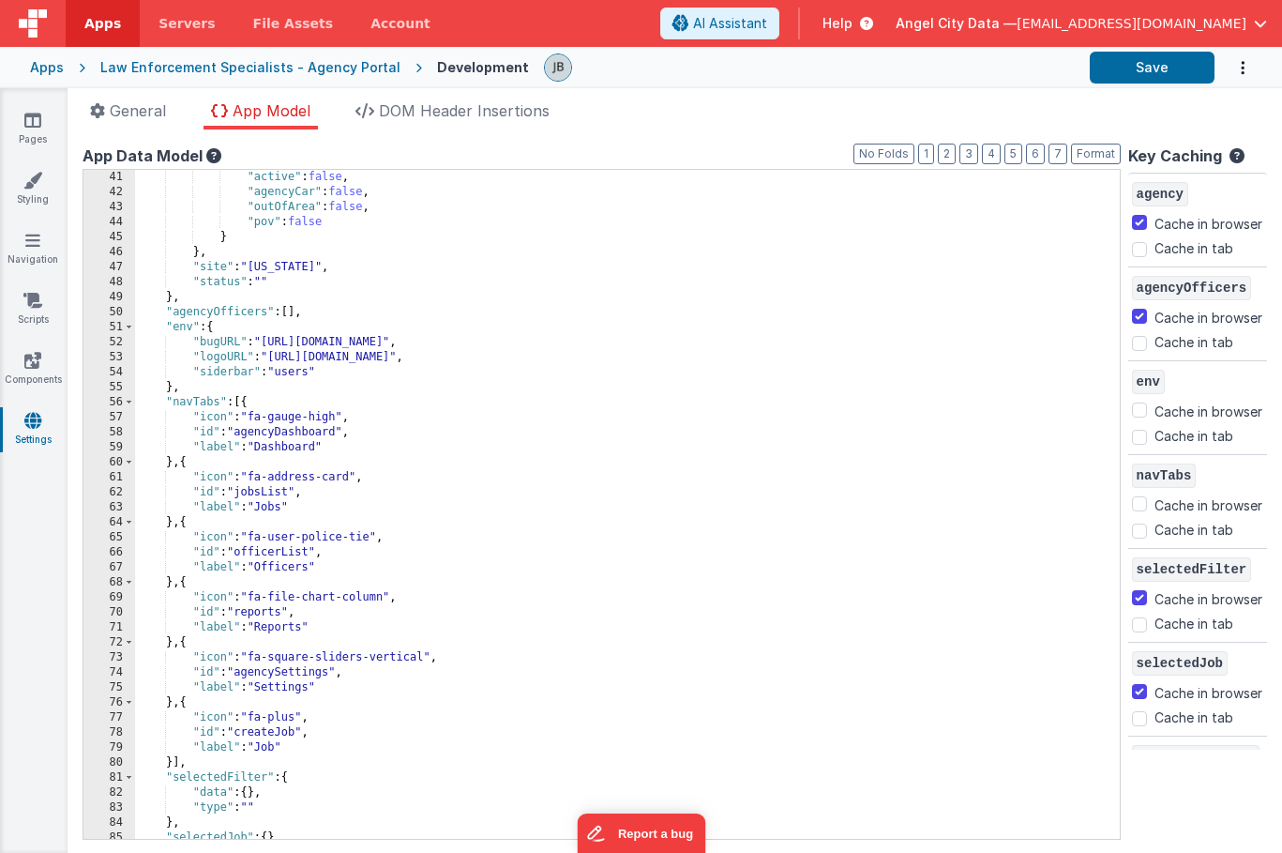
scroll to position [639, 0]
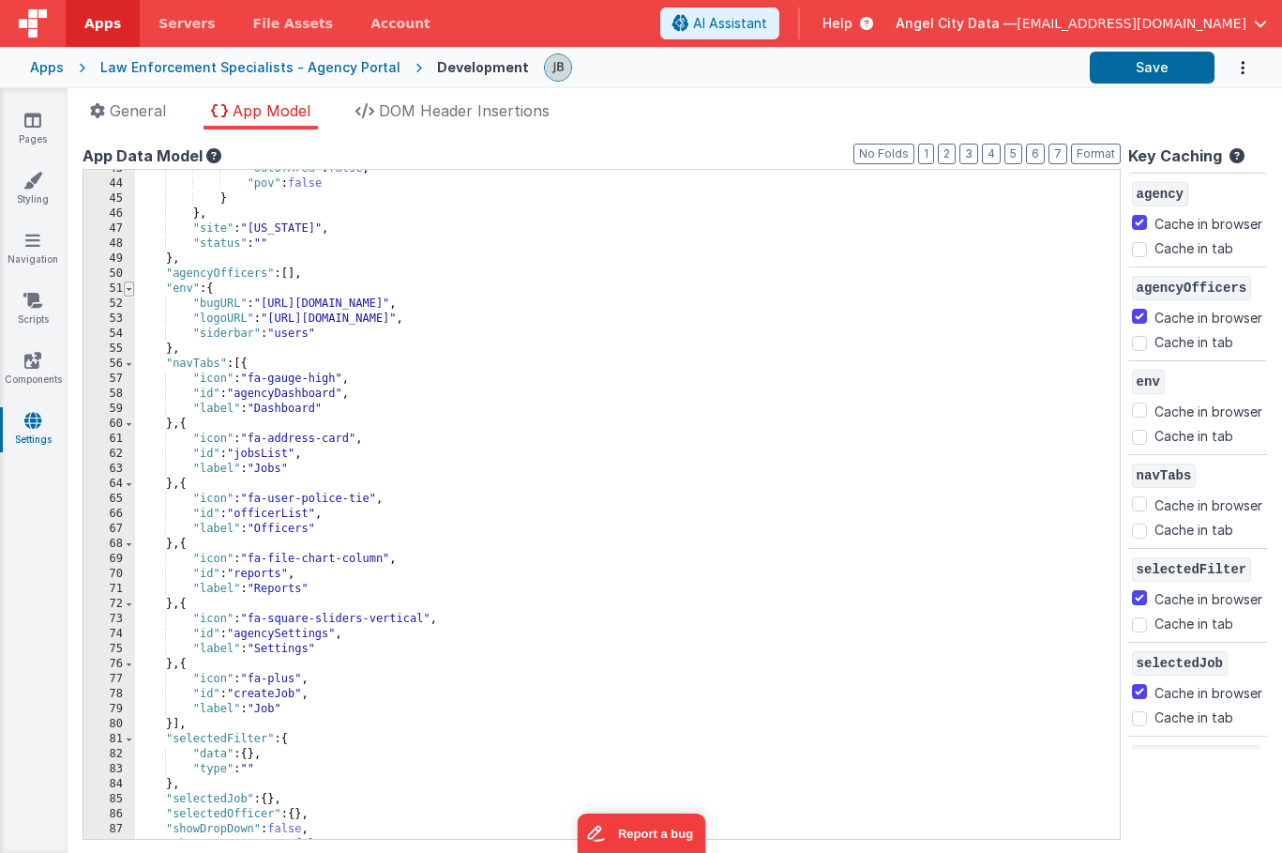
click at [130, 290] on span at bounding box center [129, 288] width 10 height 15
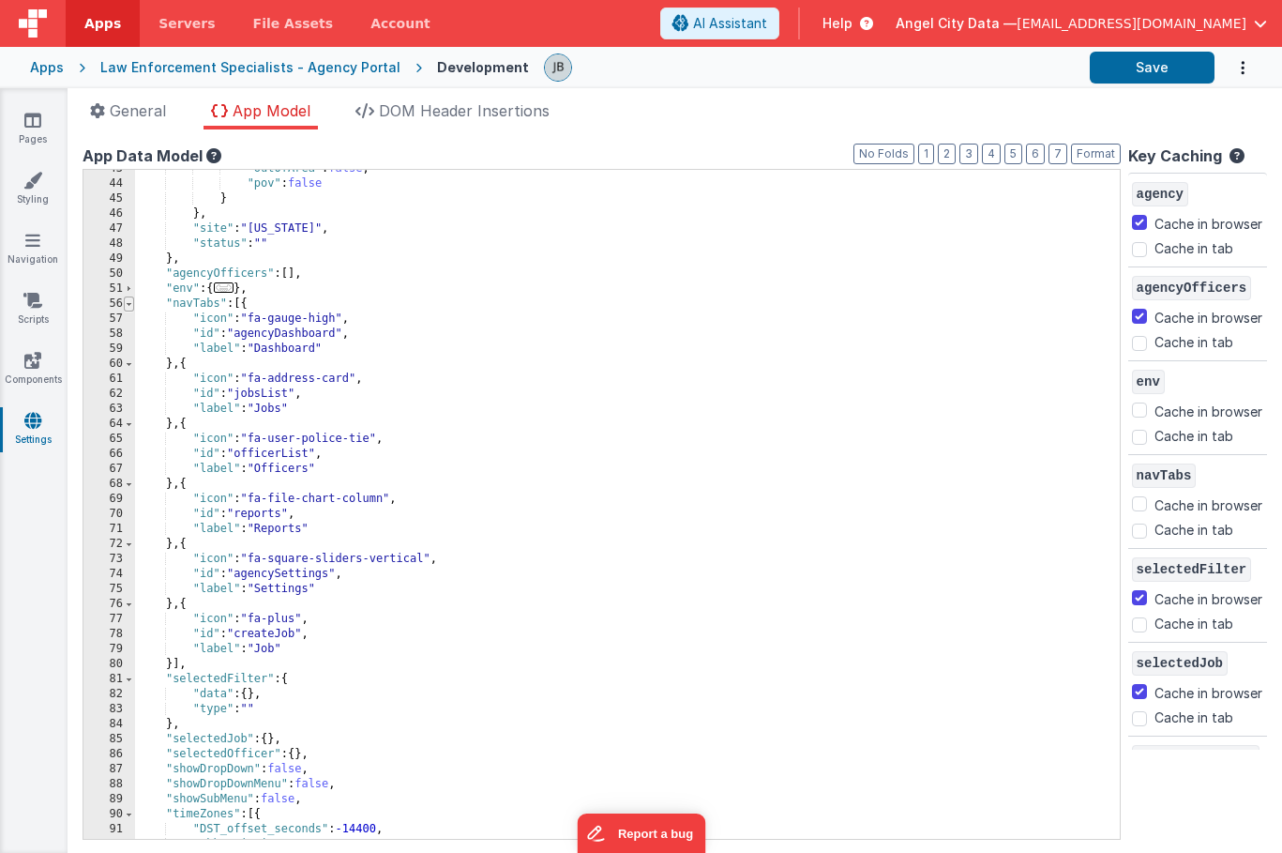
click at [130, 309] on span at bounding box center [129, 303] width 10 height 15
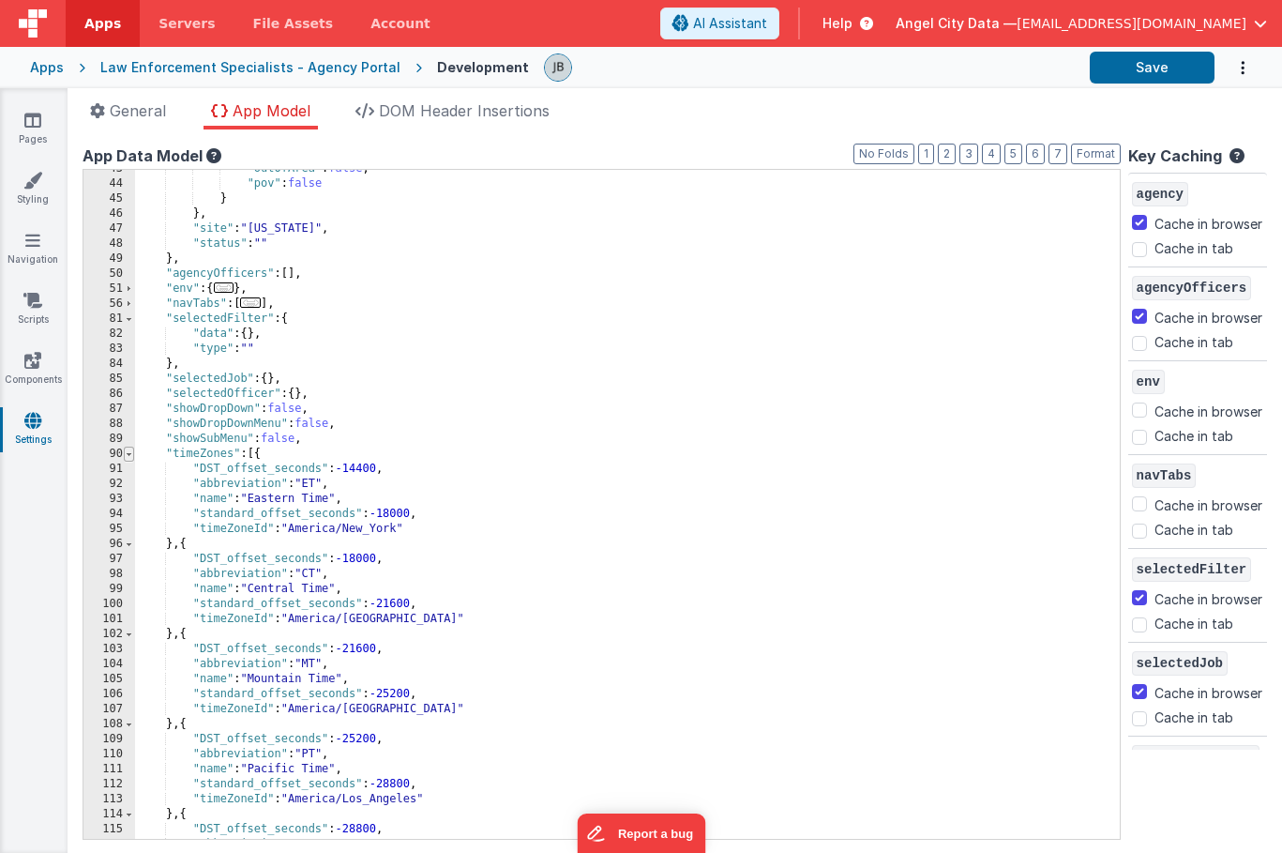
click at [129, 458] on span at bounding box center [129, 454] width 10 height 15
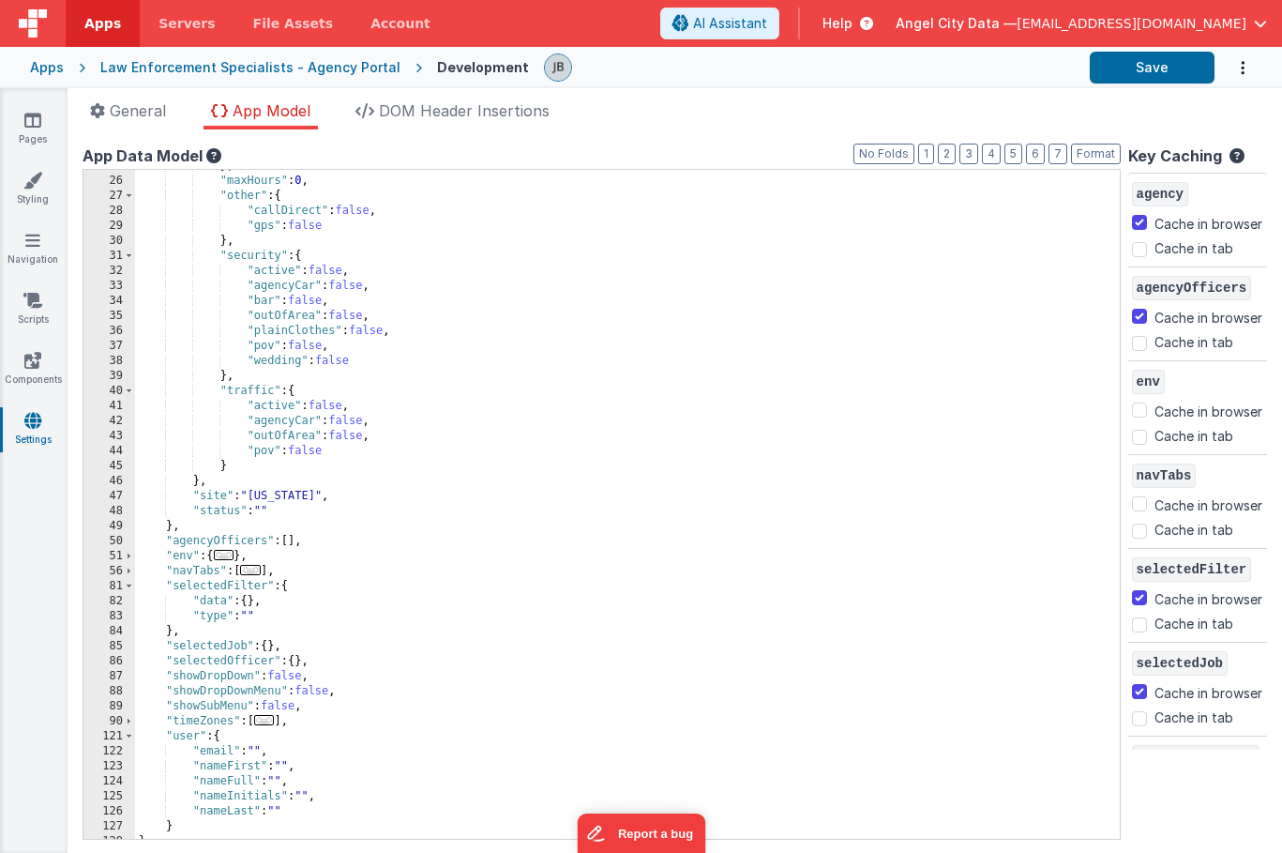
scroll to position [0, 0]
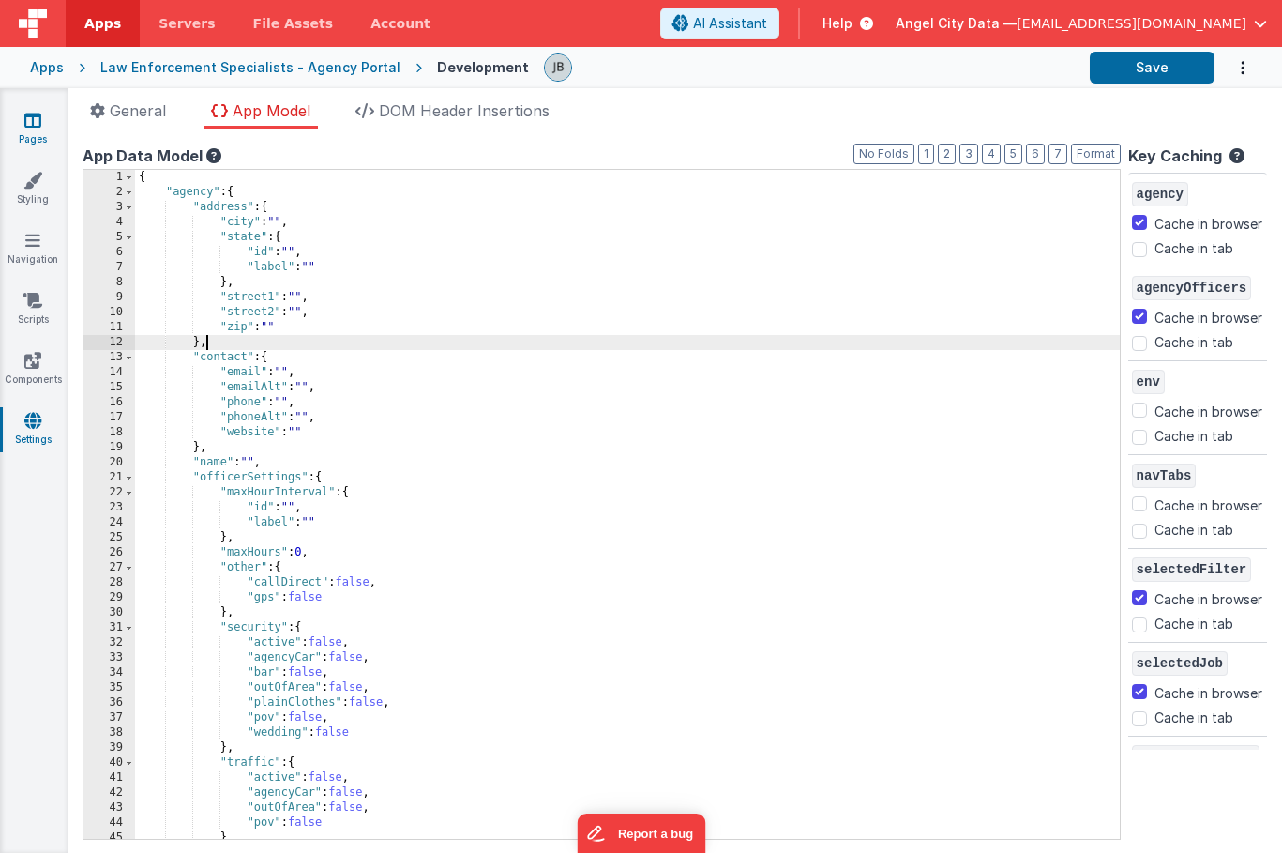
click at [26, 136] on link "Pages" at bounding box center [33, 130] width 68 height 38
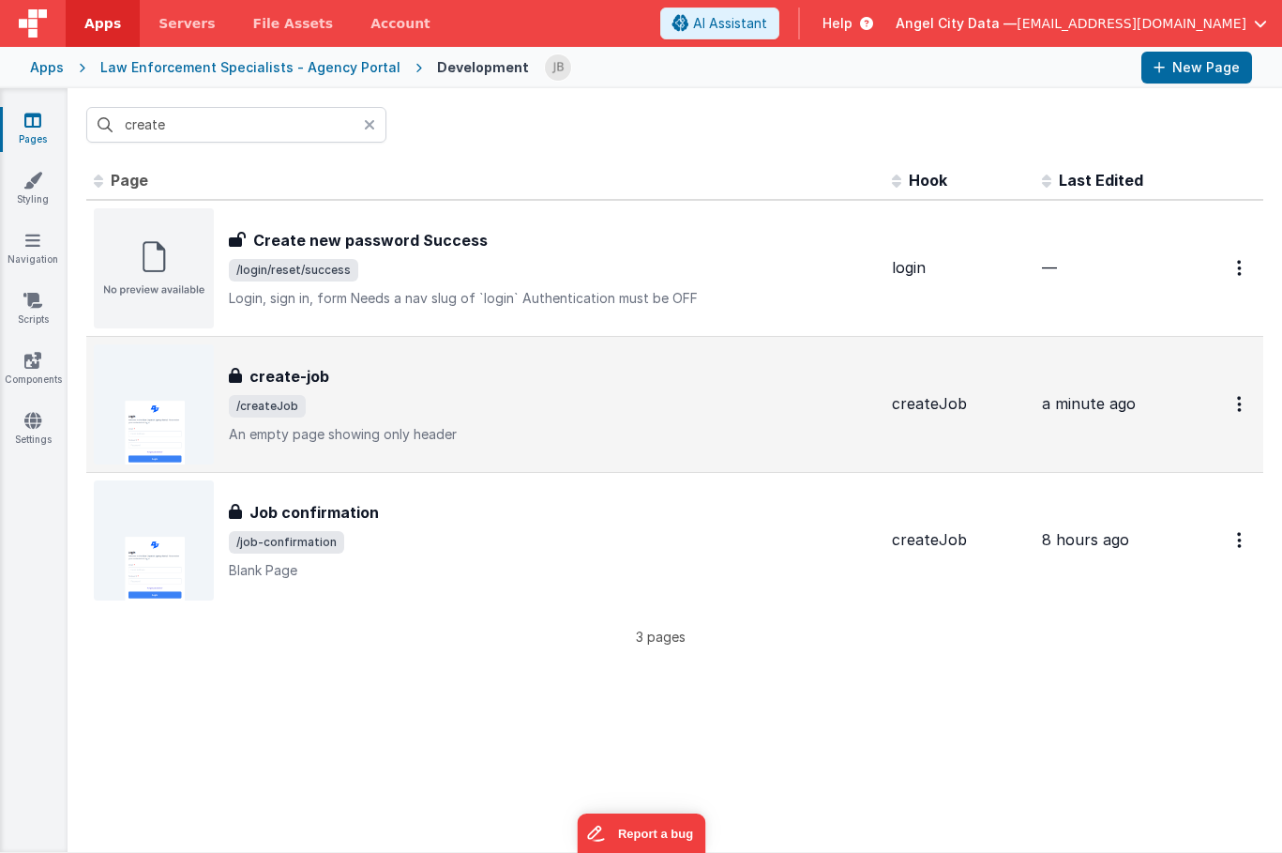
click at [257, 365] on h3 "create-job" at bounding box center [290, 376] width 80 height 23
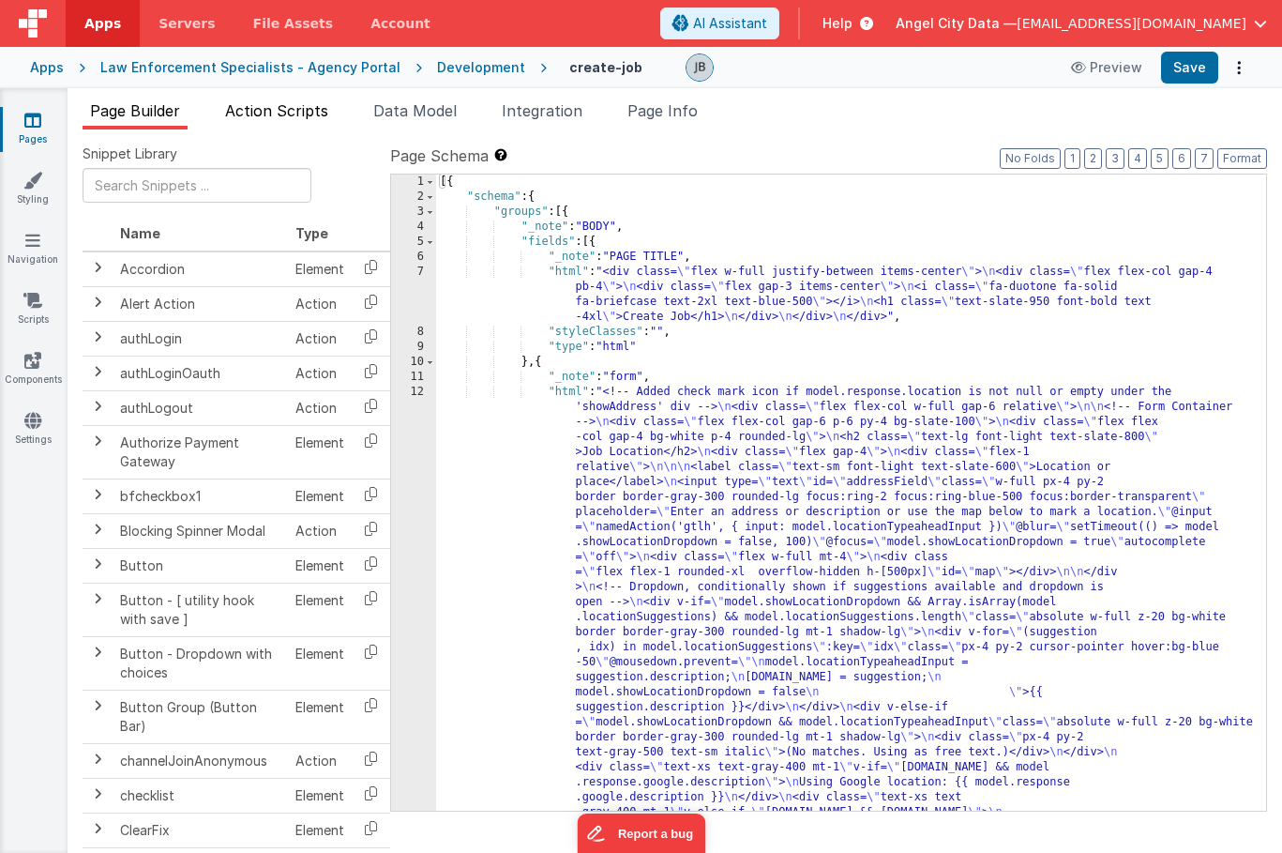
click at [279, 105] on span "Action Scripts" at bounding box center [276, 110] width 103 height 19
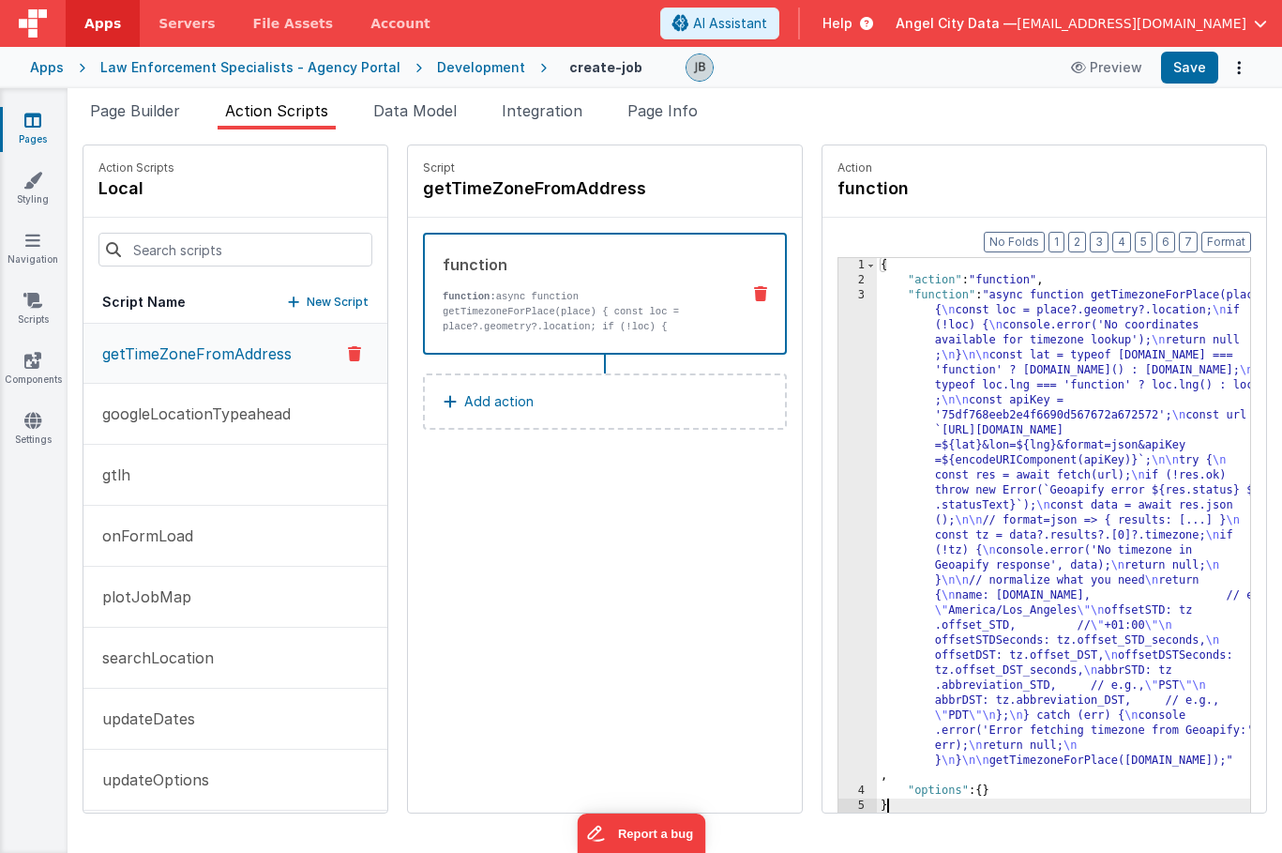
click at [839, 419] on div "3" at bounding box center [858, 535] width 38 height 495
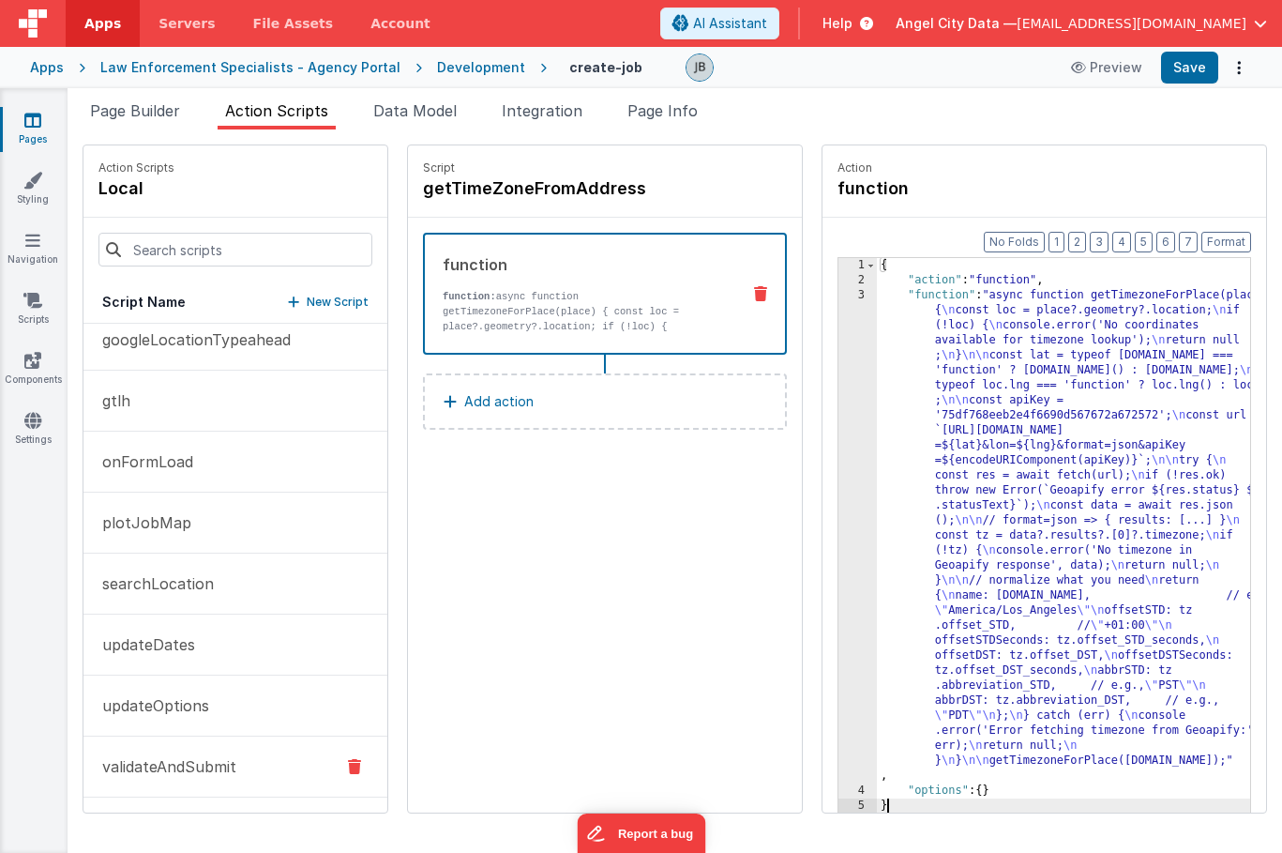
click at [206, 757] on p "validateAndSubmit" at bounding box center [163, 766] width 145 height 23
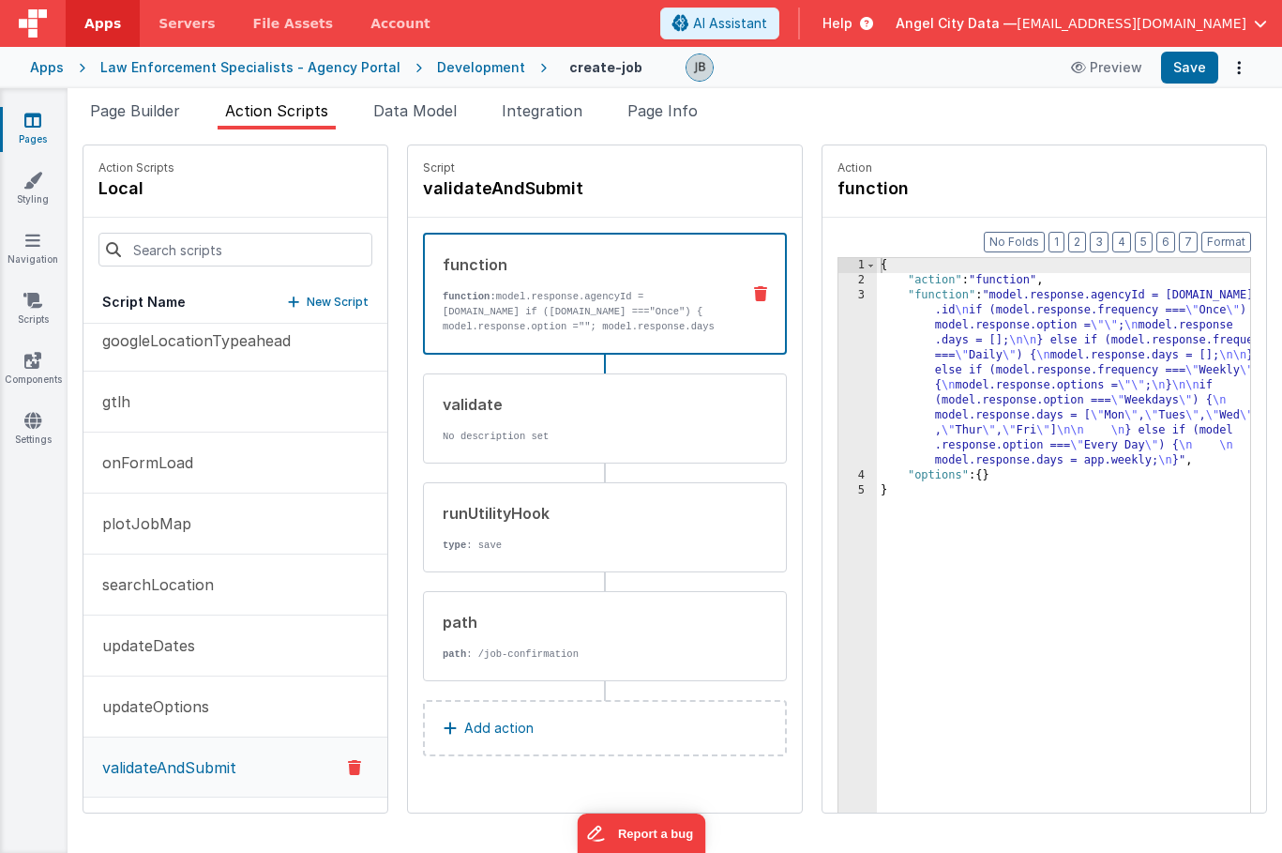
click at [839, 387] on div "3" at bounding box center [858, 378] width 38 height 180
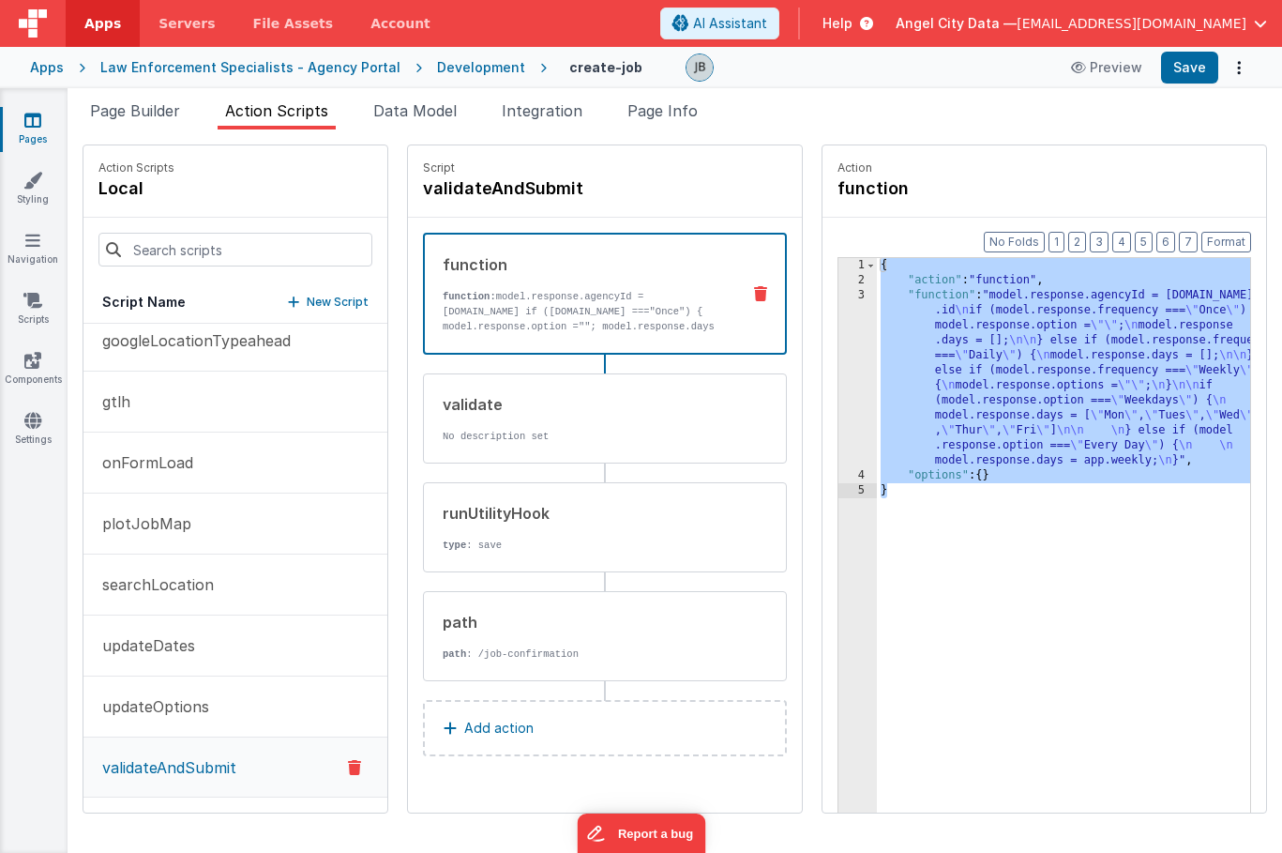
click at [839, 368] on div "3" at bounding box center [858, 378] width 38 height 180
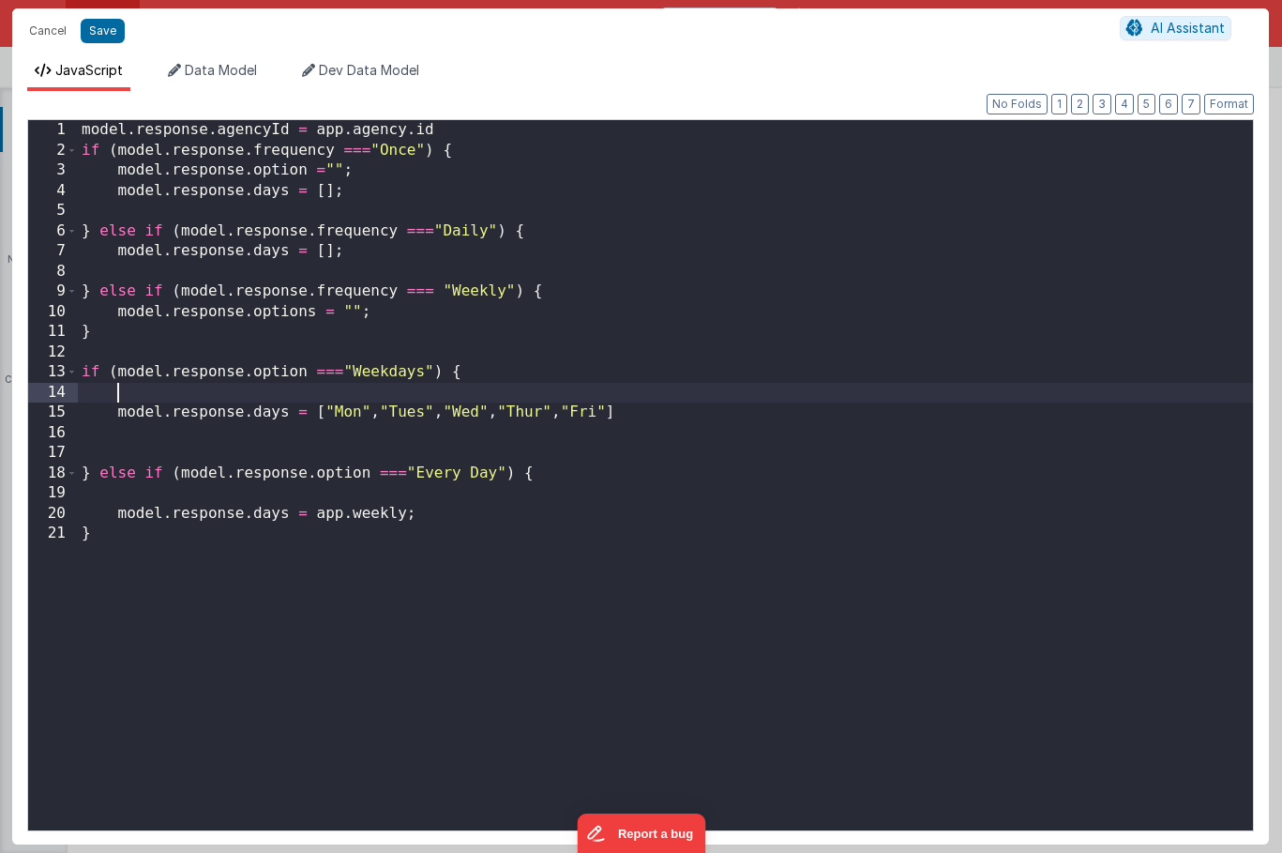
click at [823, 368] on div "model . response . agencyId = app . agency . id if ( model . response . frequen…" at bounding box center [665, 495] width 1175 height 750
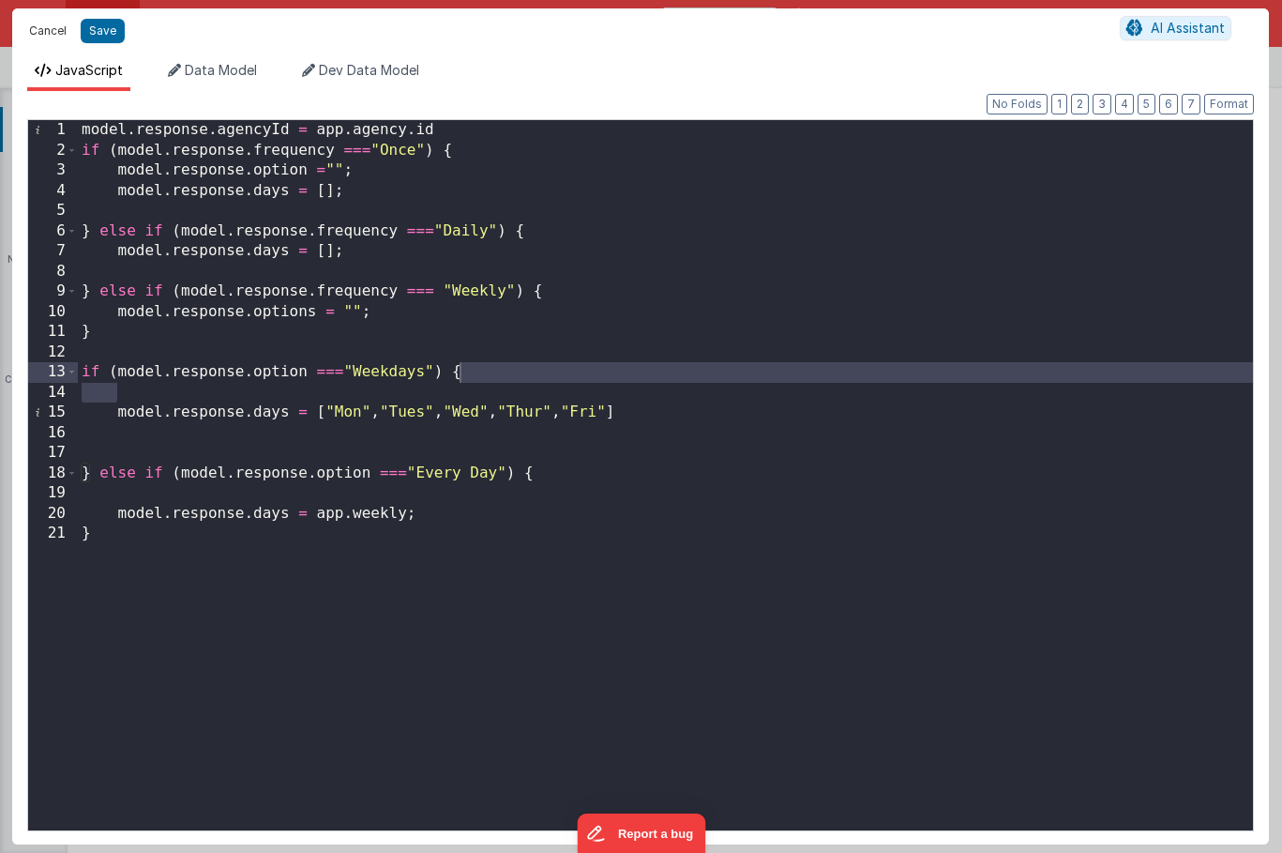
click at [51, 30] on button "Cancel" at bounding box center [48, 31] width 56 height 26
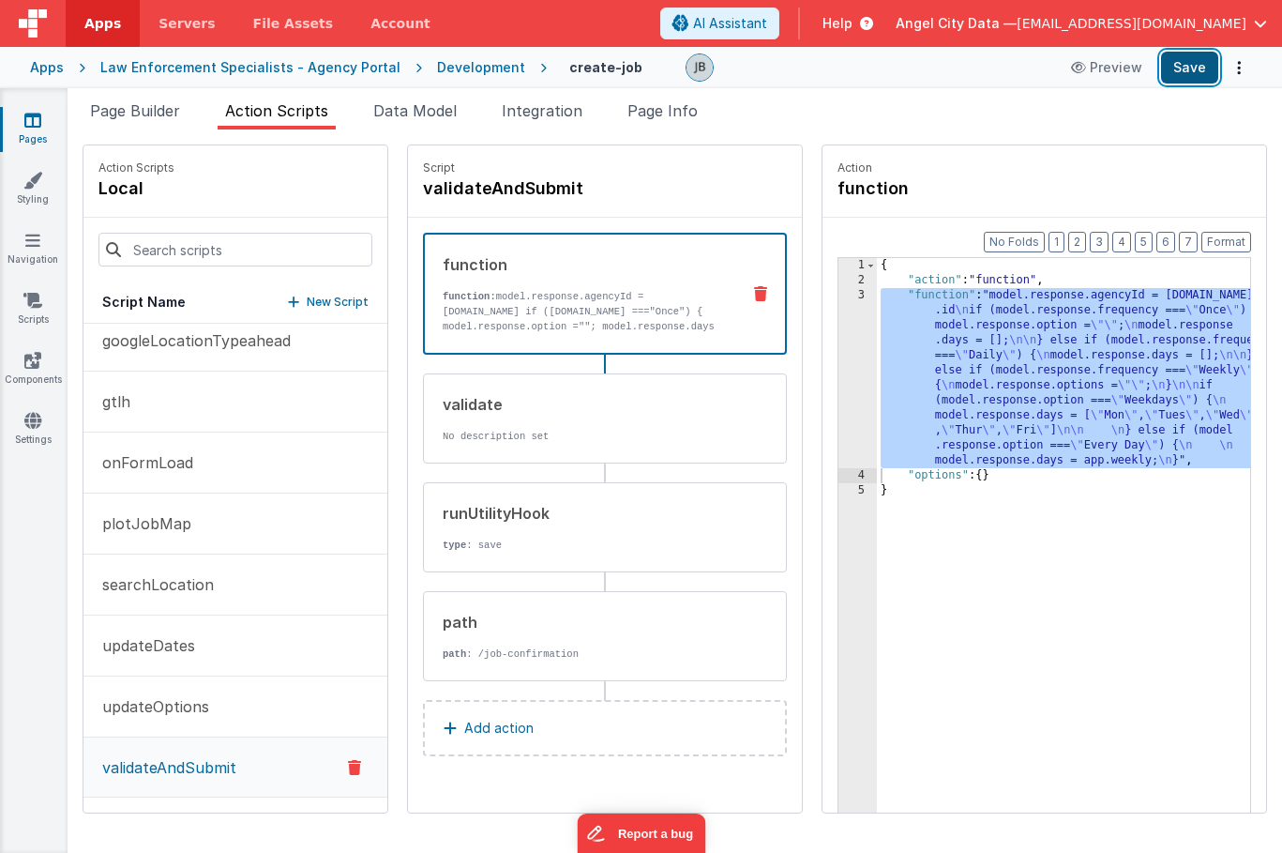
click at [1176, 69] on button "Save" at bounding box center [1189, 68] width 57 height 32
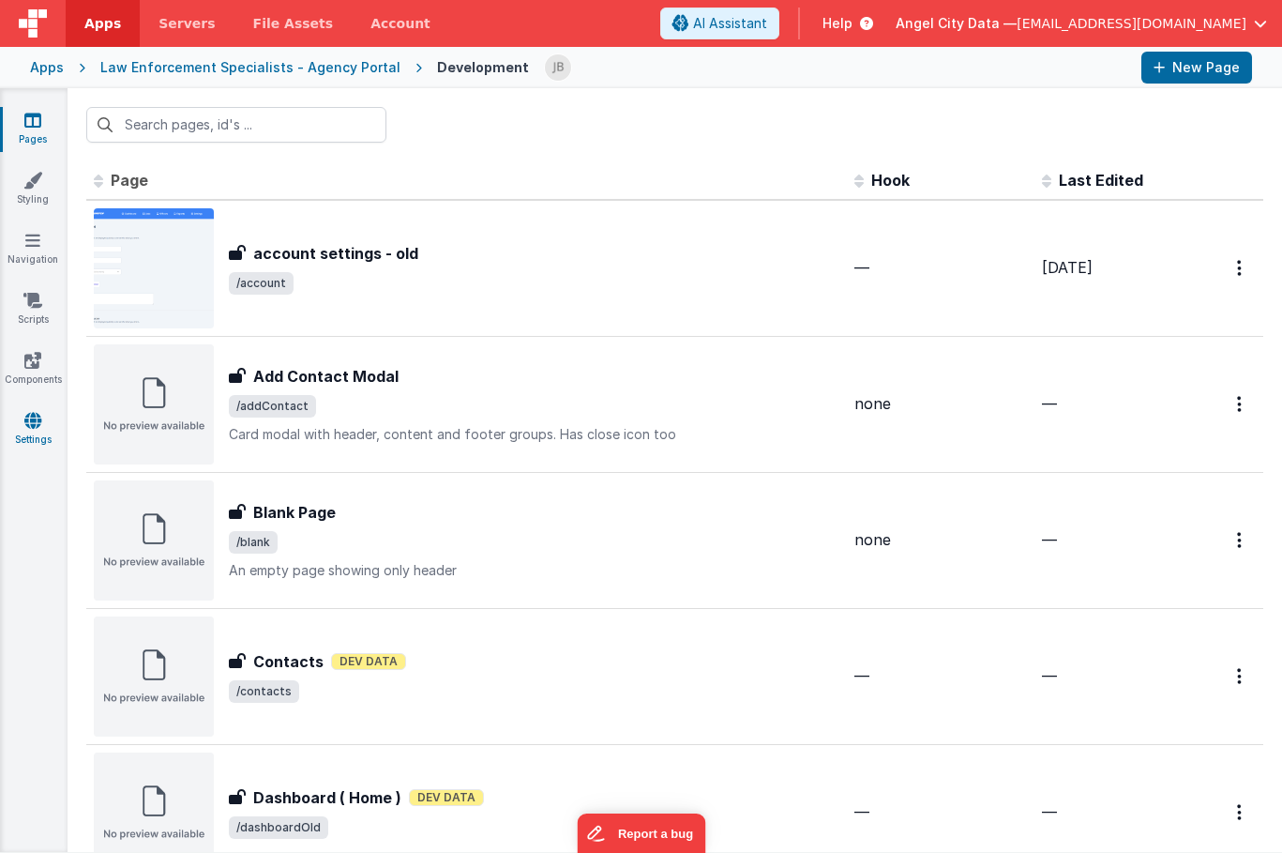
click at [46, 430] on link "Settings" at bounding box center [33, 430] width 68 height 38
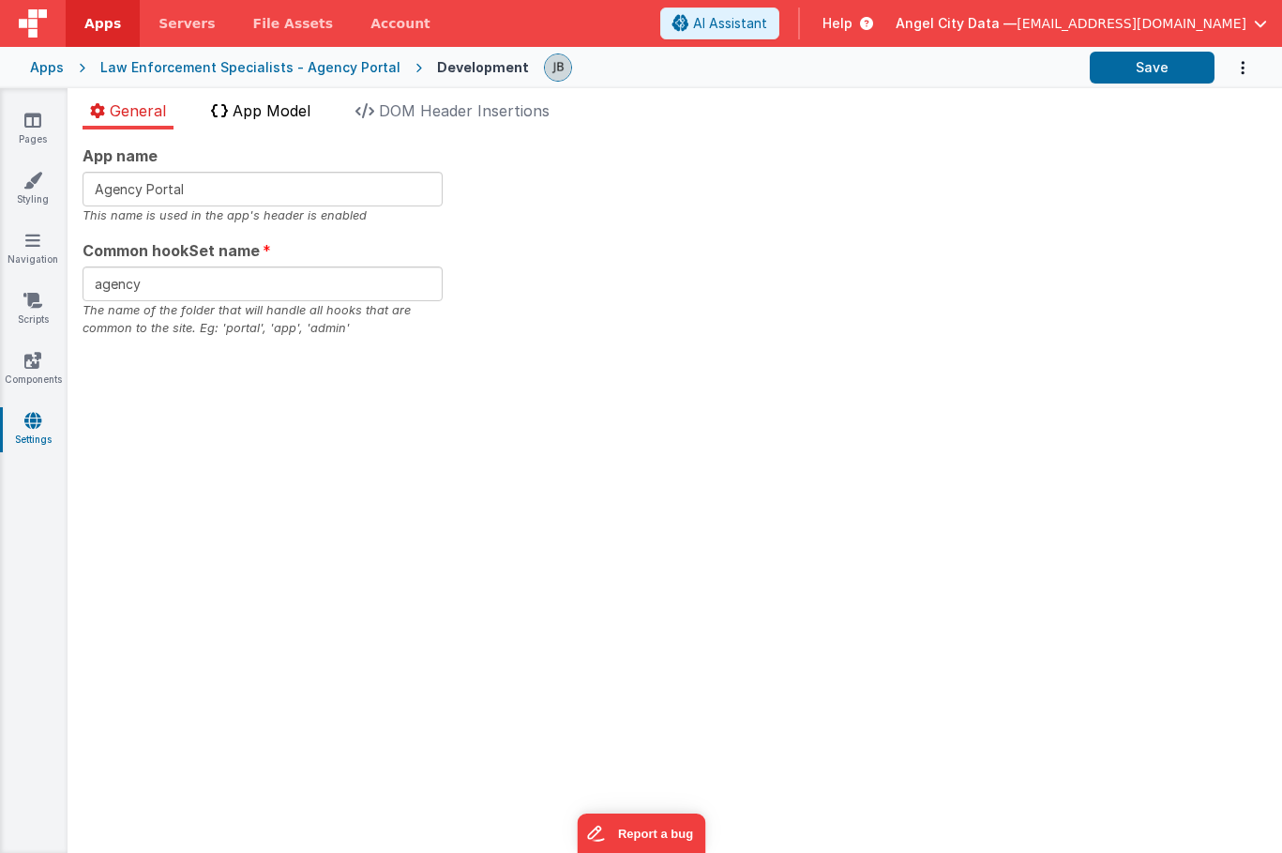
click at [266, 123] on li "App Model" at bounding box center [261, 114] width 114 height 30
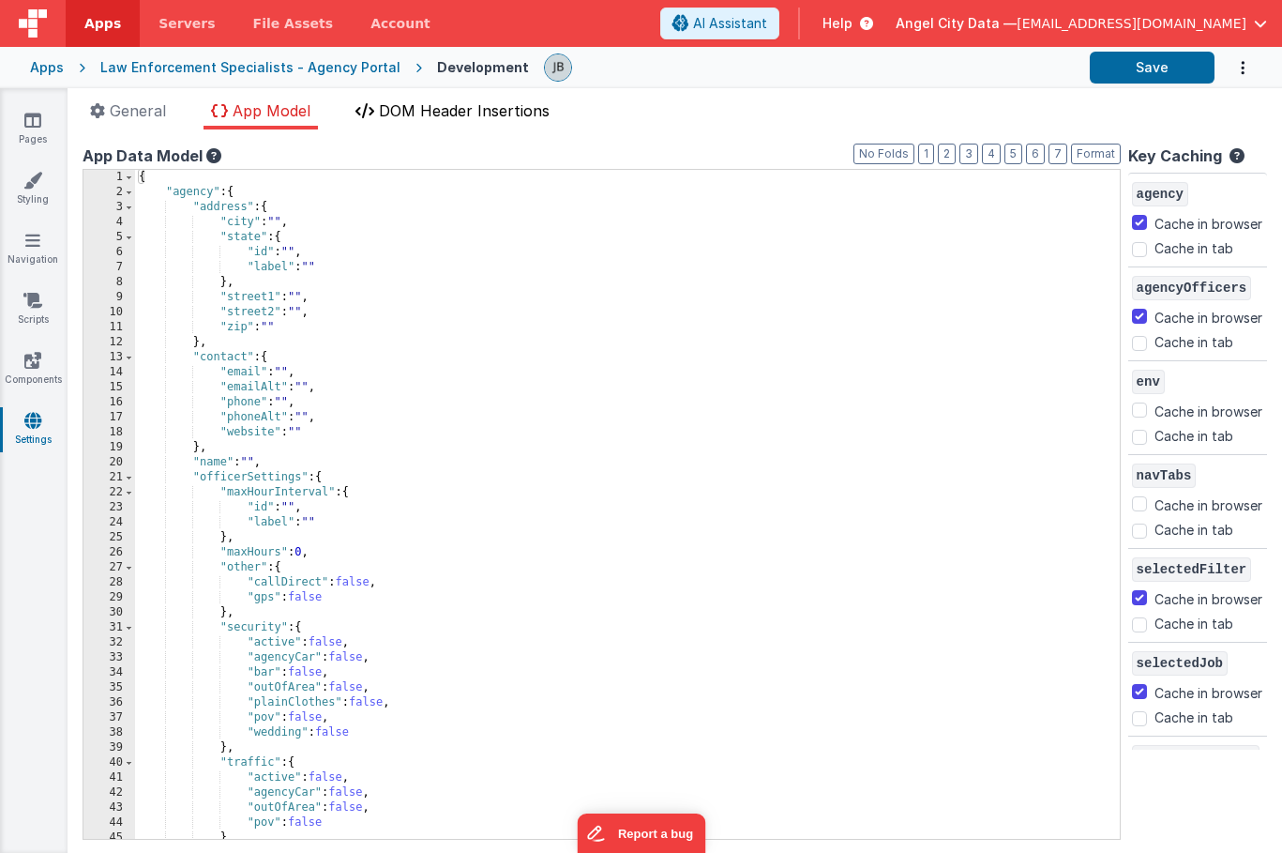
click at [390, 113] on span "DOM Header Insertions" at bounding box center [464, 110] width 171 height 19
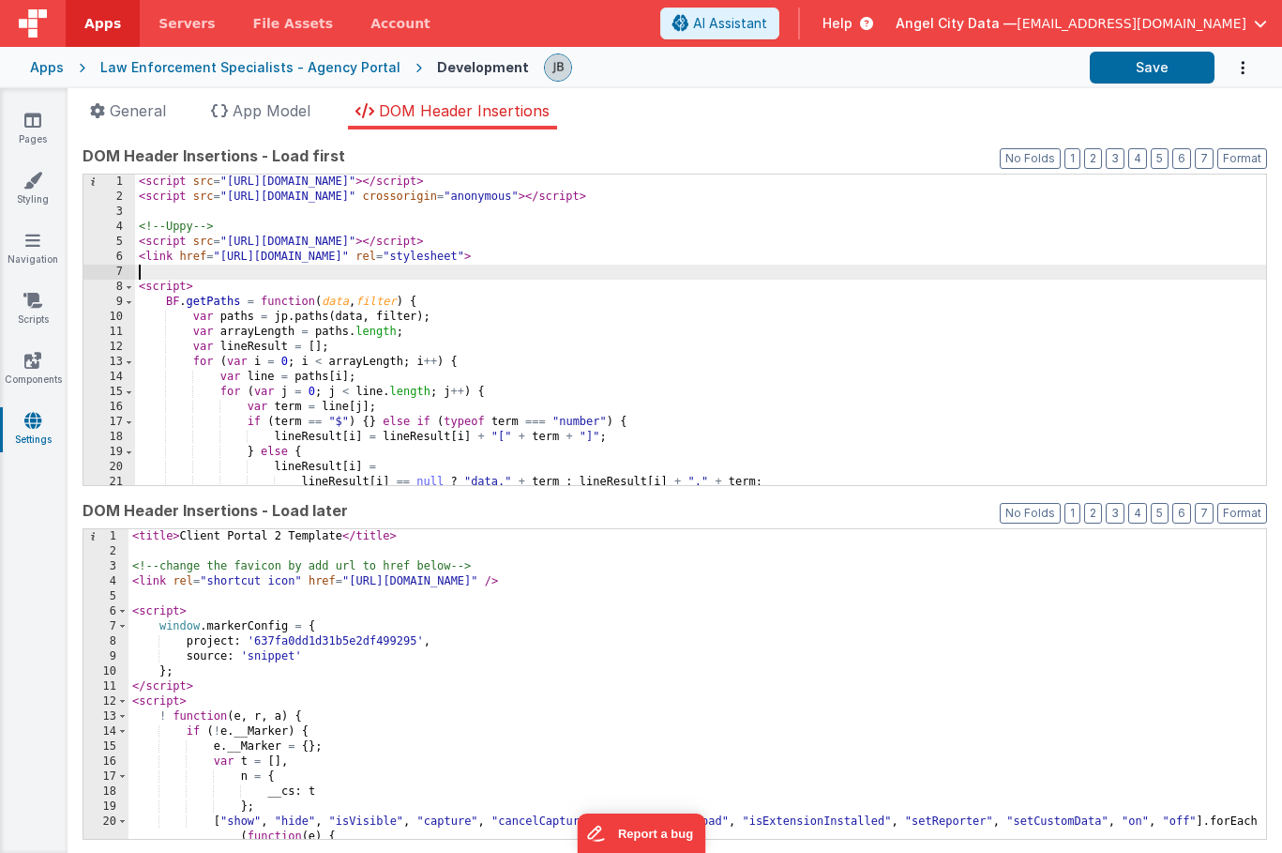
click at [312, 271] on div "< script src = "[URL][DOMAIN_NAME]" > </ script > < script src = "[URL][DOMAIN_…" at bounding box center [700, 344] width 1131 height 341
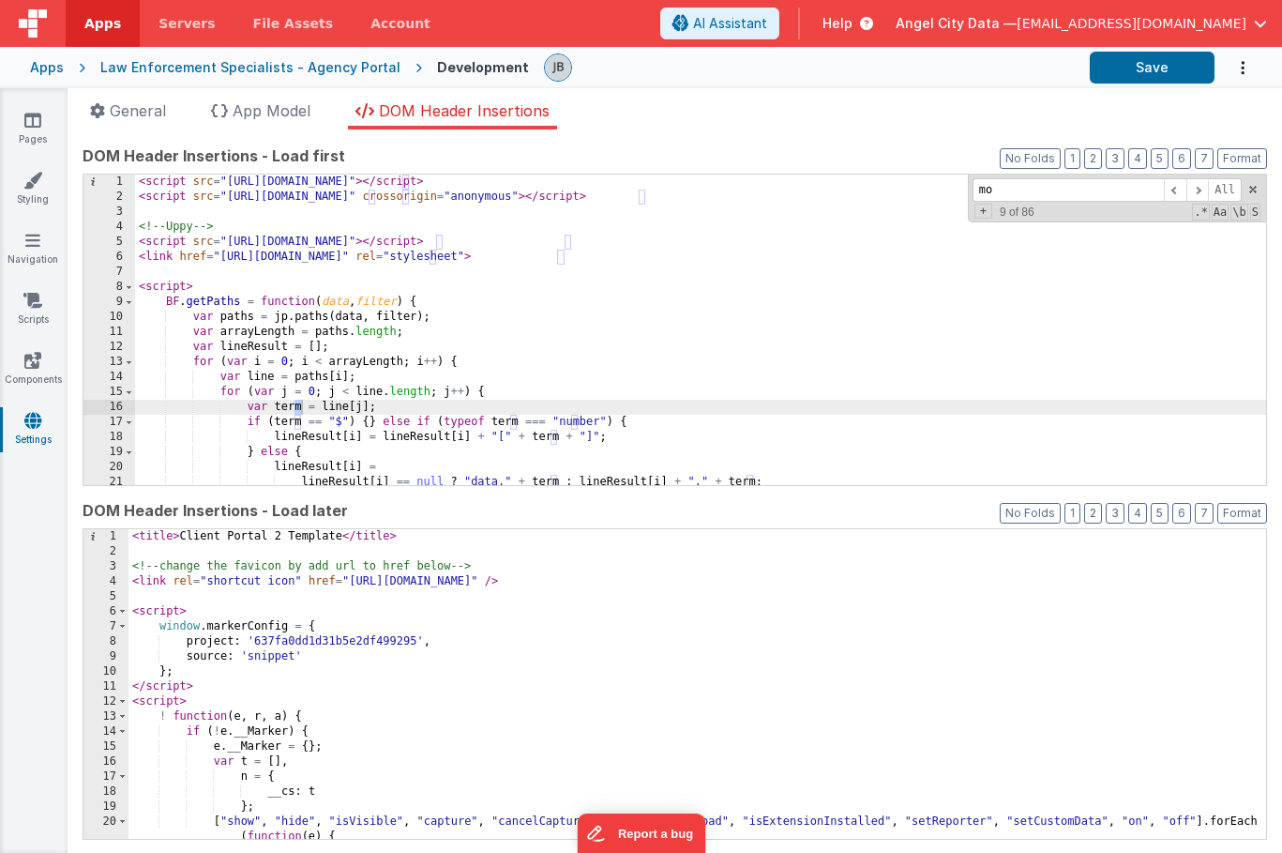
scroll to position [820, 0]
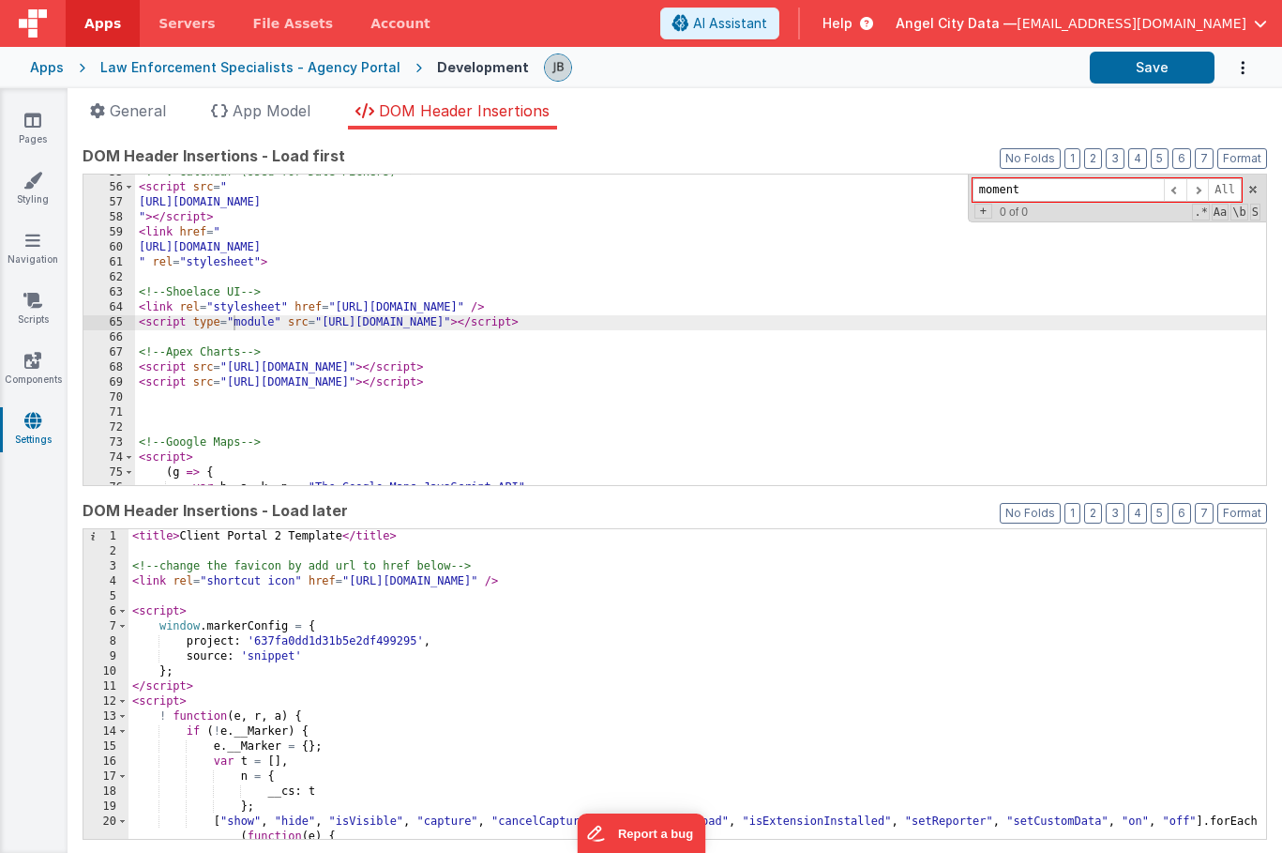
type input "moment"
click at [305, 619] on div "< title > Client Portal 2 Template </ title > <!-- change the favicon by add ur…" at bounding box center [698, 699] width 1138 height 341
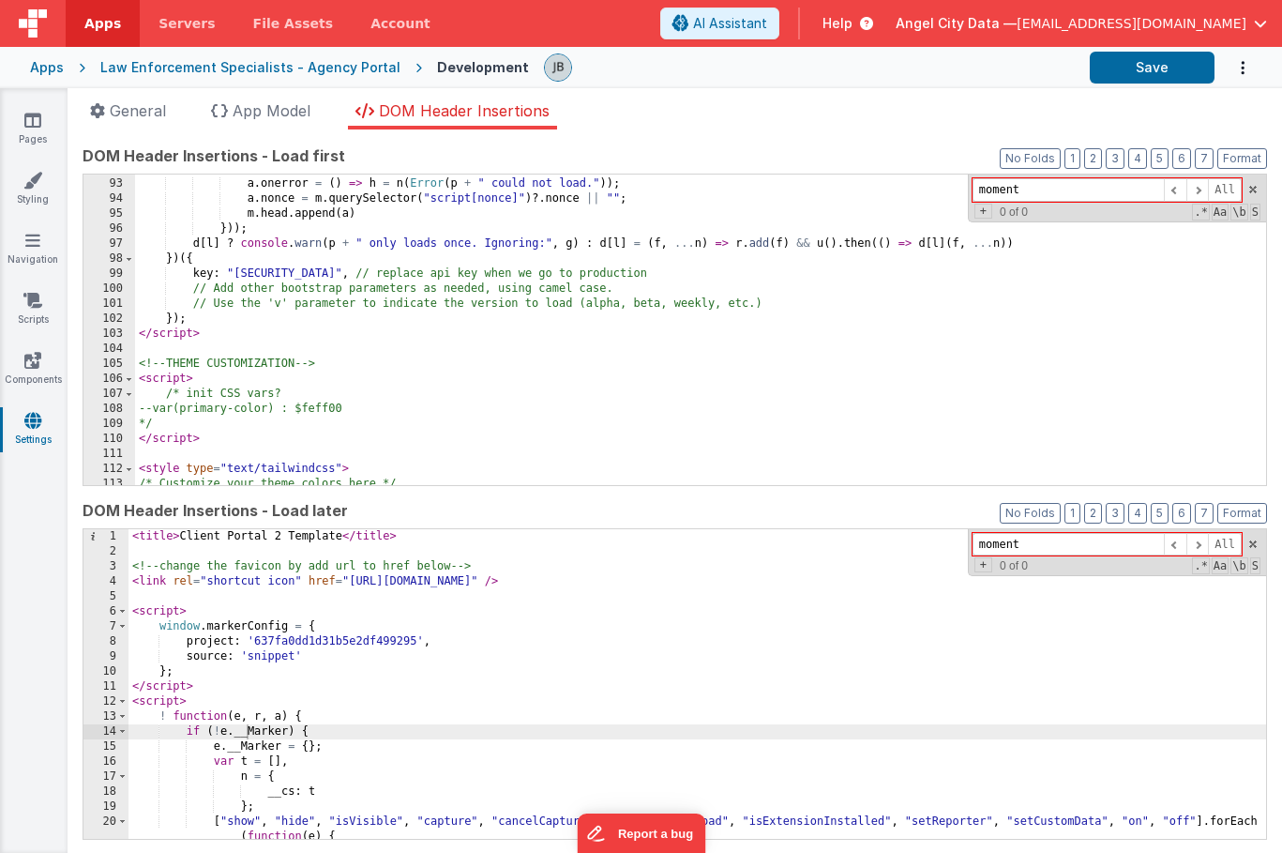
scroll to position [1390, 0]
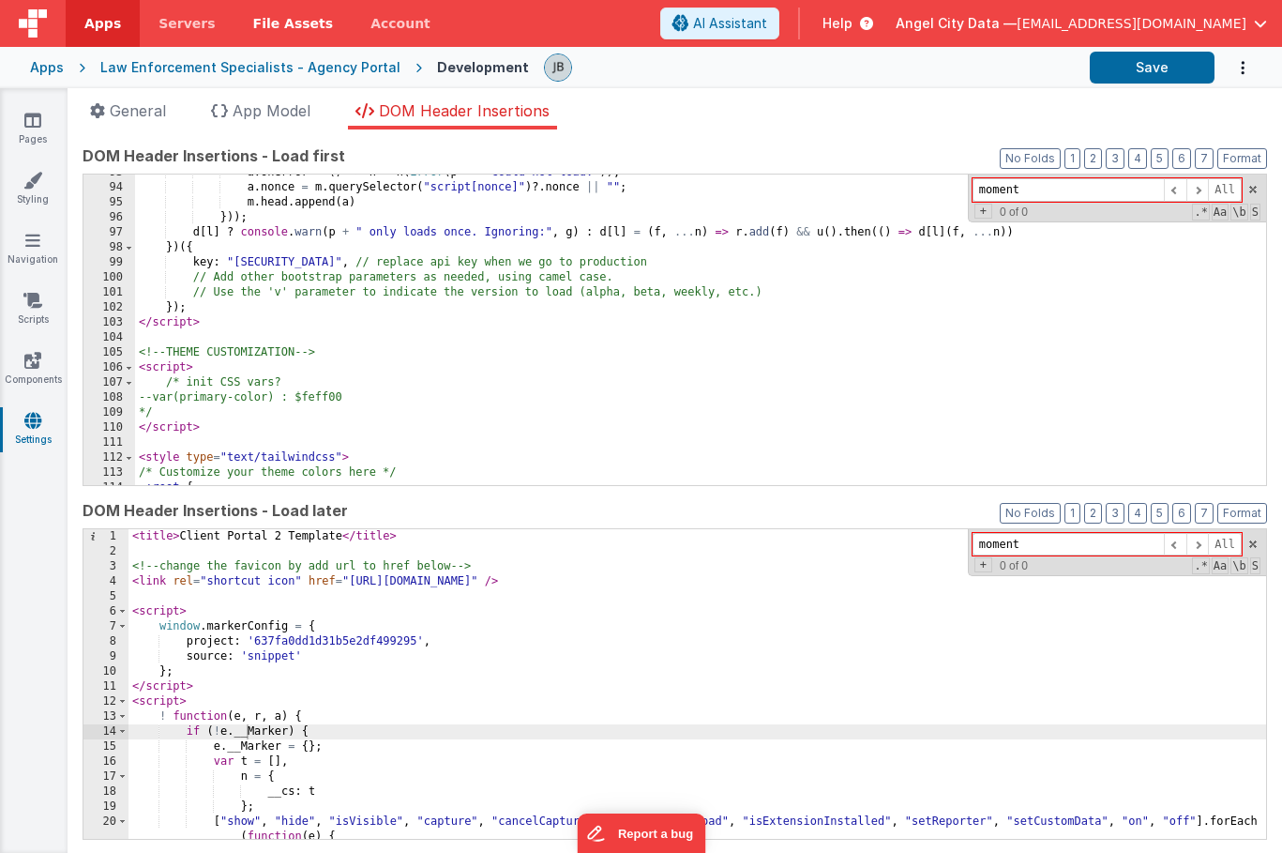
type input "moment"
click at [42, 123] on link "Pages" at bounding box center [33, 130] width 68 height 38
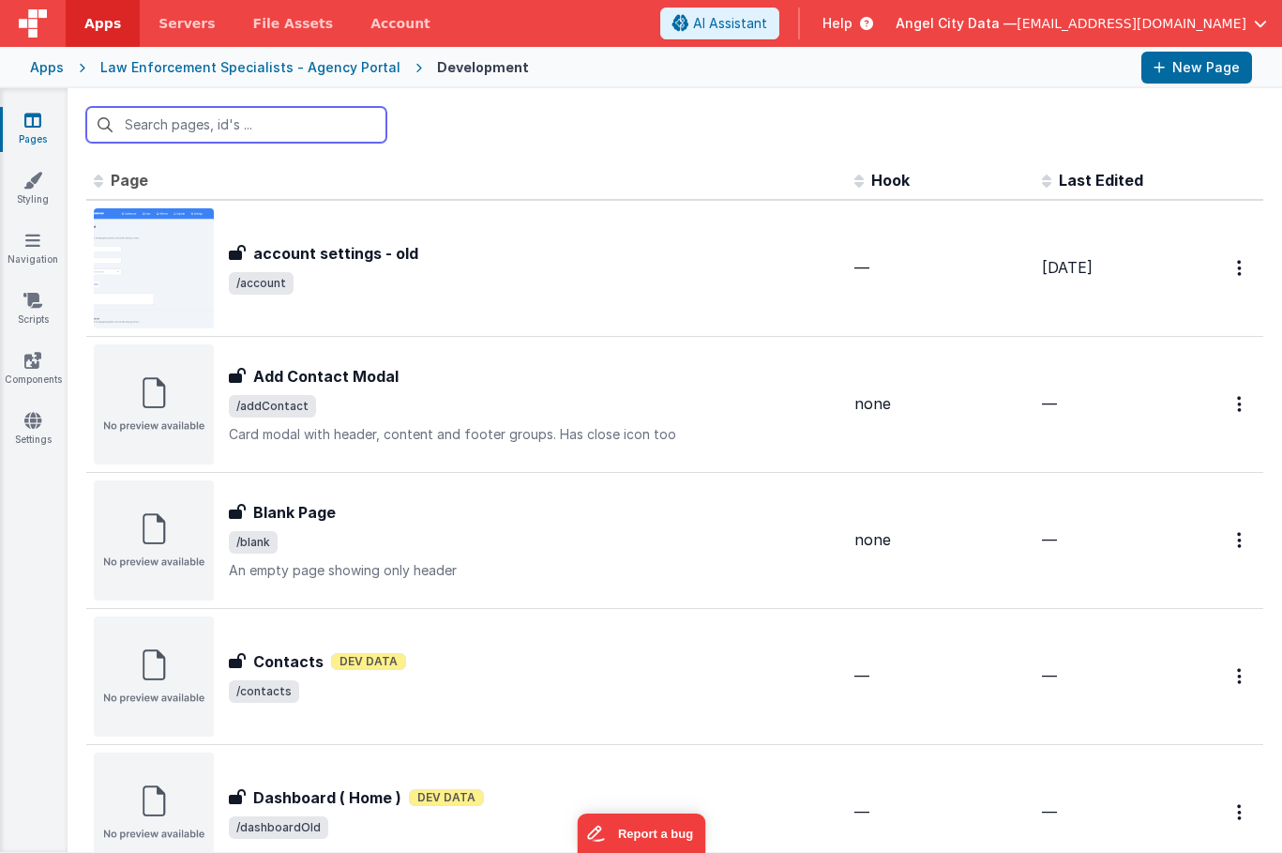
click at [171, 130] on input "text" at bounding box center [236, 125] width 300 height 36
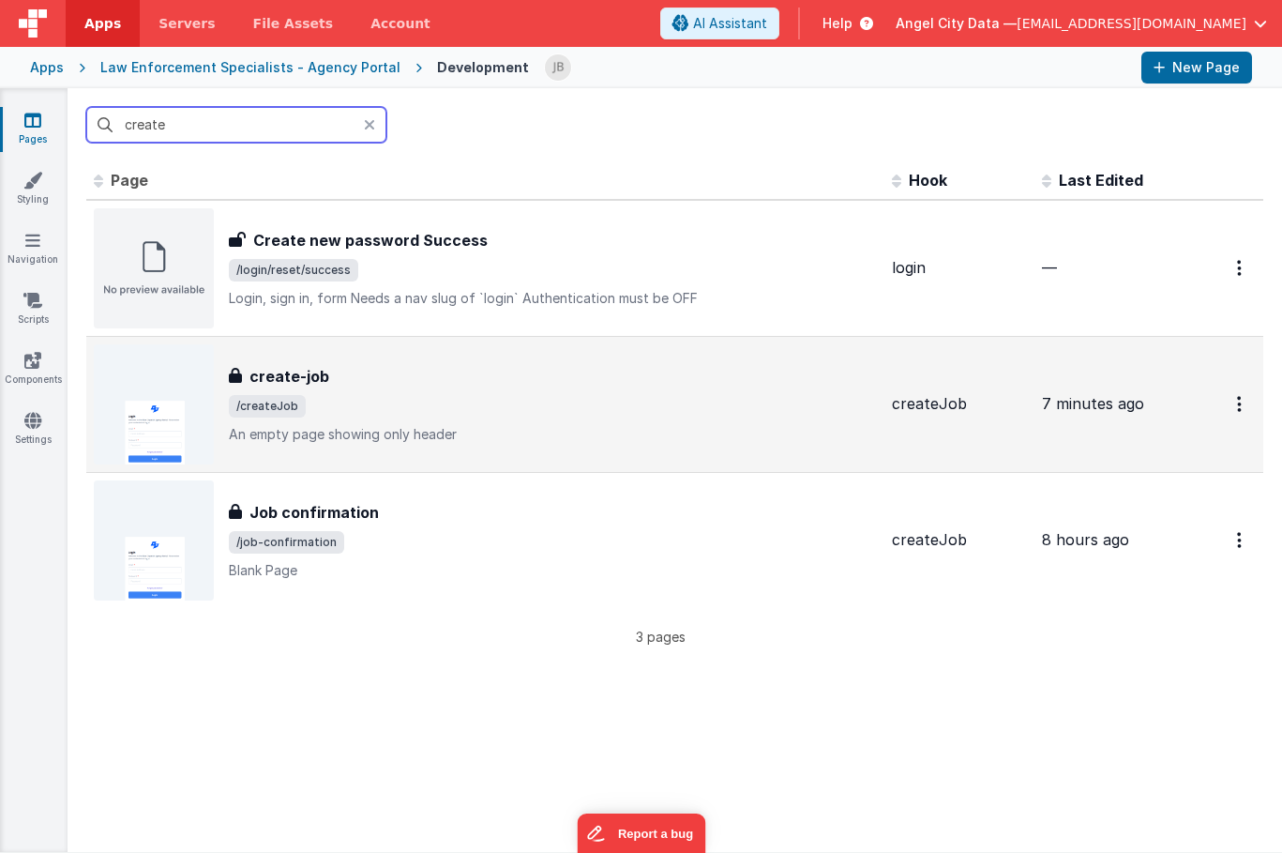
type input "create"
click at [258, 375] on h3 "create-job" at bounding box center [290, 376] width 80 height 23
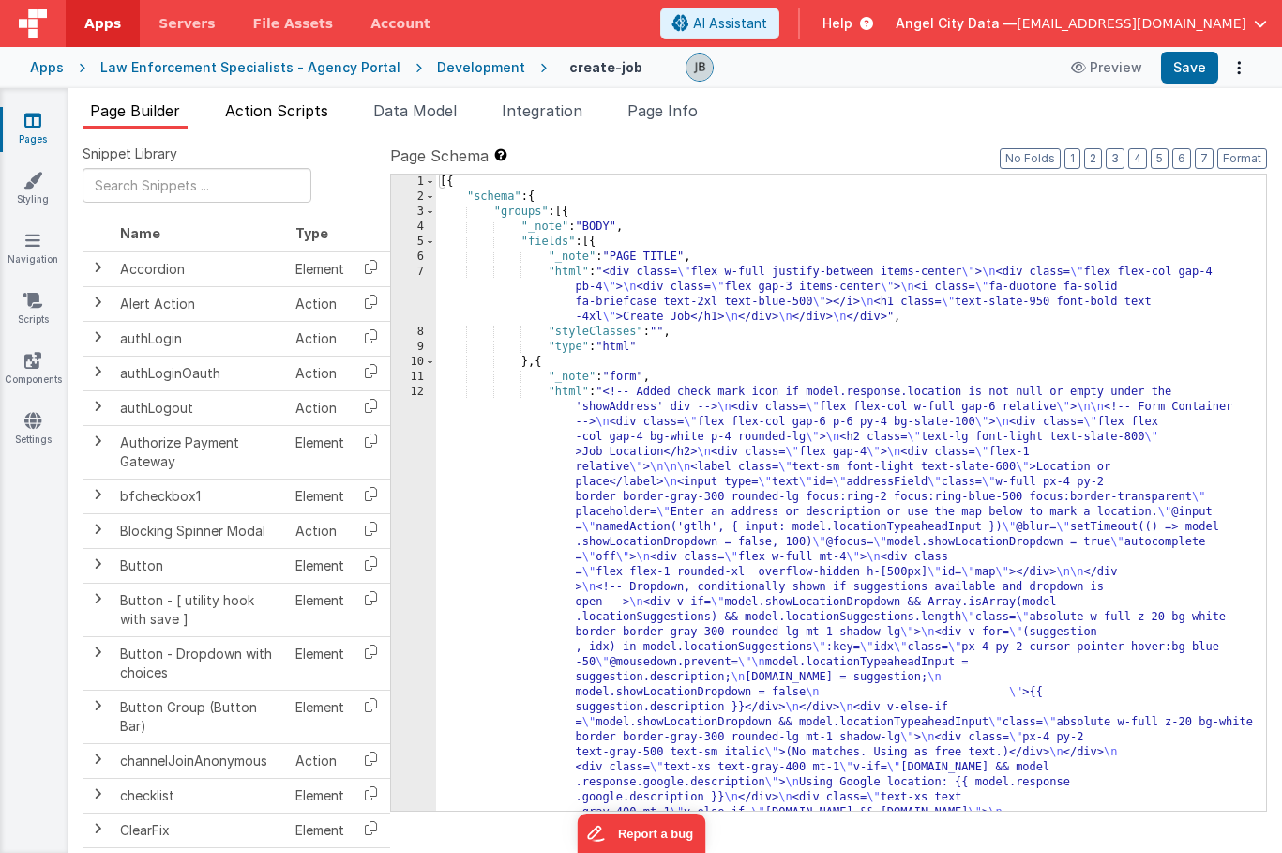
click at [287, 117] on span "Action Scripts" at bounding box center [276, 110] width 103 height 19
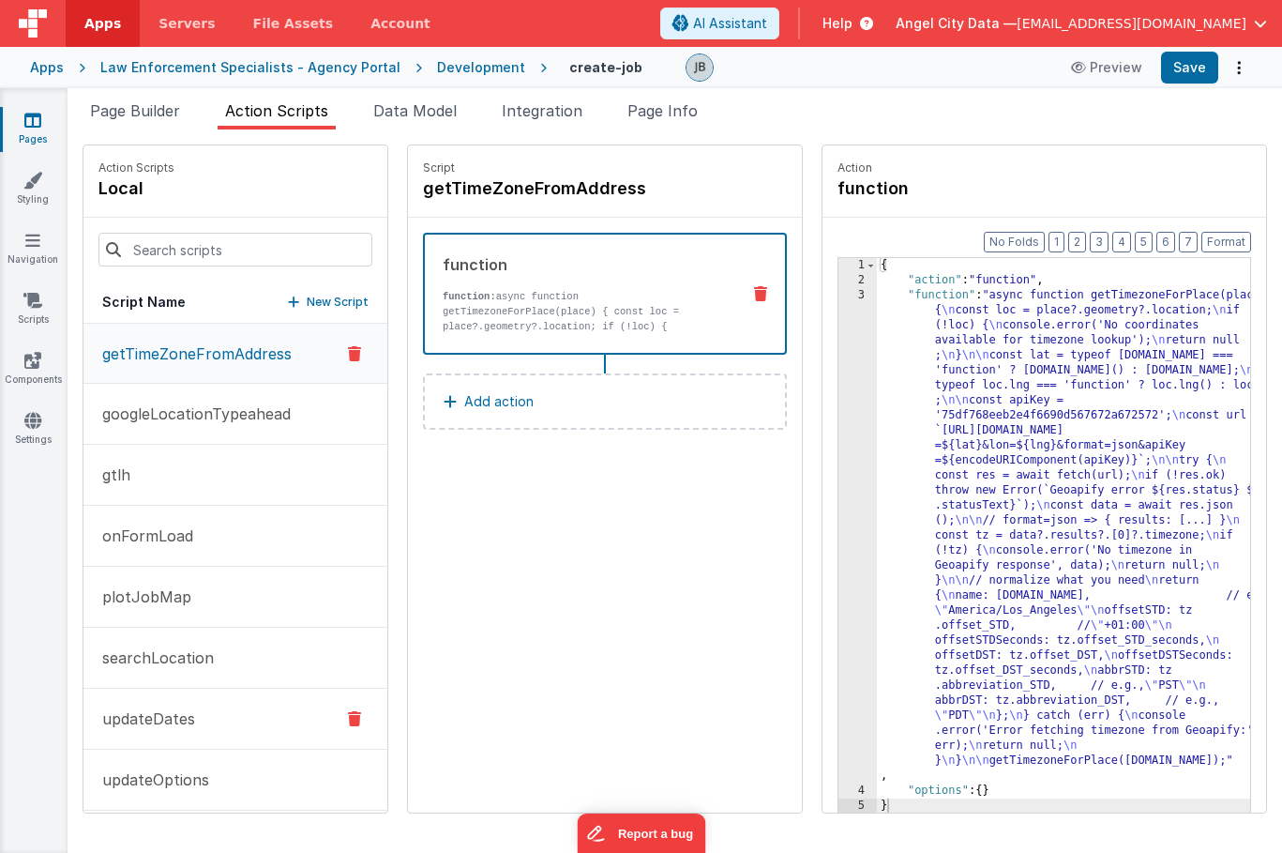
scroll to position [74, 0]
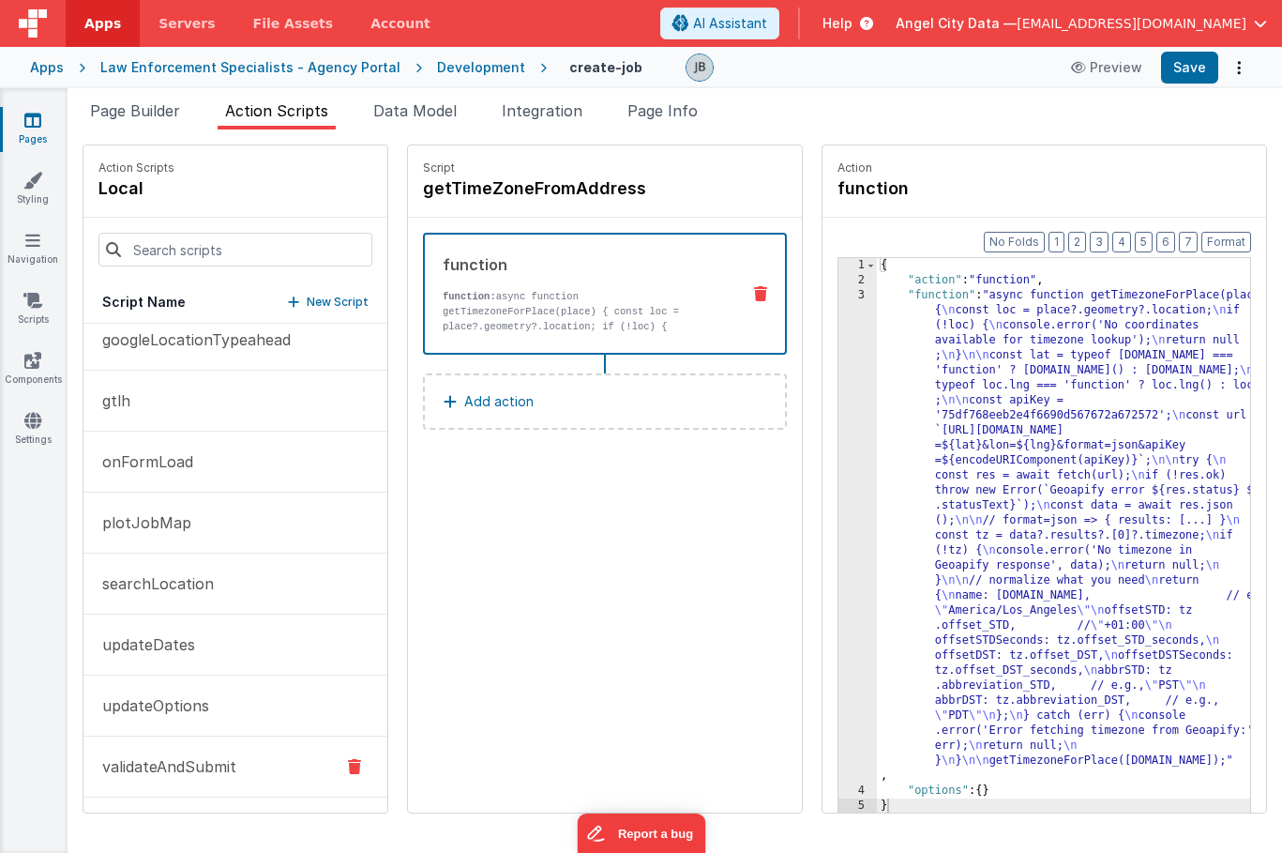
click at [201, 765] on p "validateAndSubmit" at bounding box center [163, 766] width 145 height 23
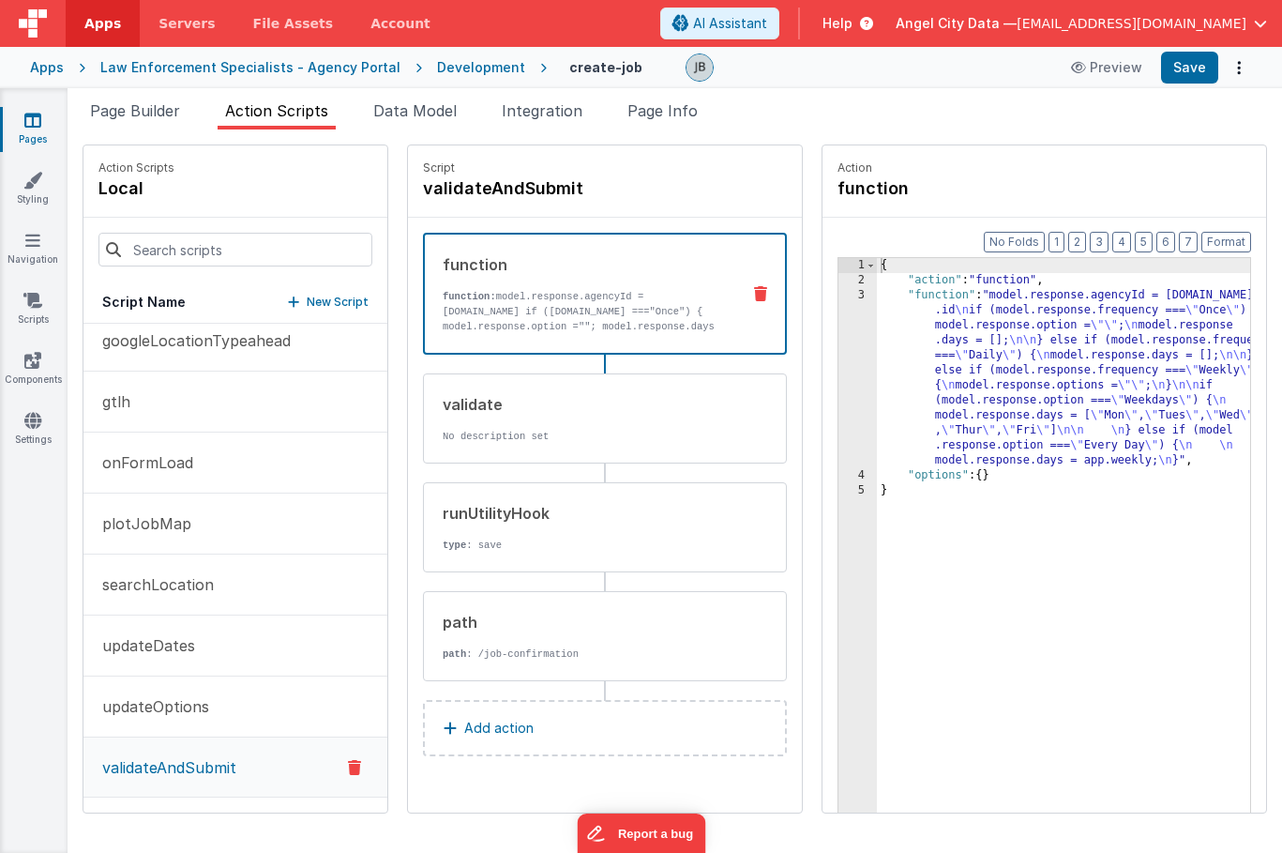
click at [443, 330] on p "function: model.response.agencyId = [DOMAIN_NAME] if ([DOMAIN_NAME] ==="Once") …" at bounding box center [584, 319] width 282 height 60
click at [839, 337] on div "3" at bounding box center [858, 378] width 38 height 180
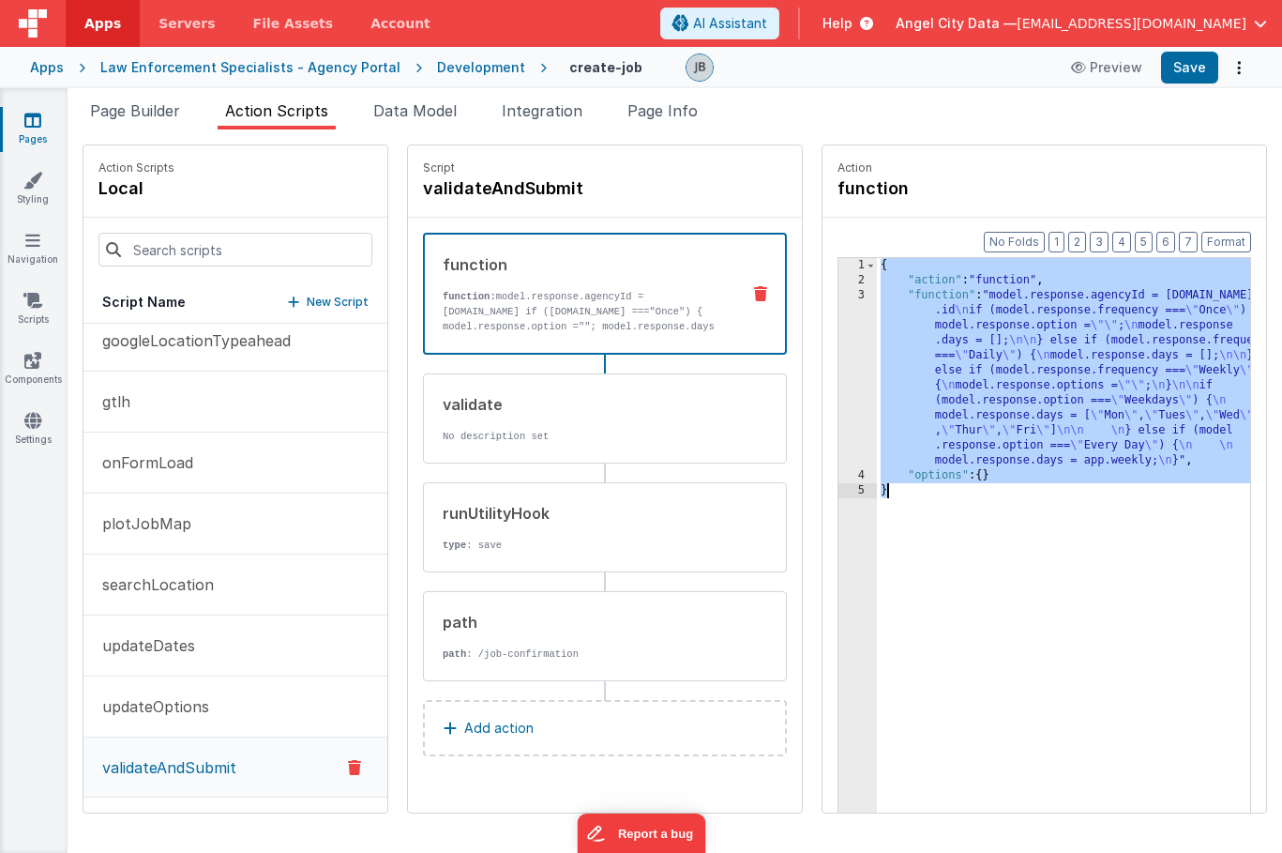
click at [839, 337] on div "3" at bounding box center [858, 378] width 38 height 180
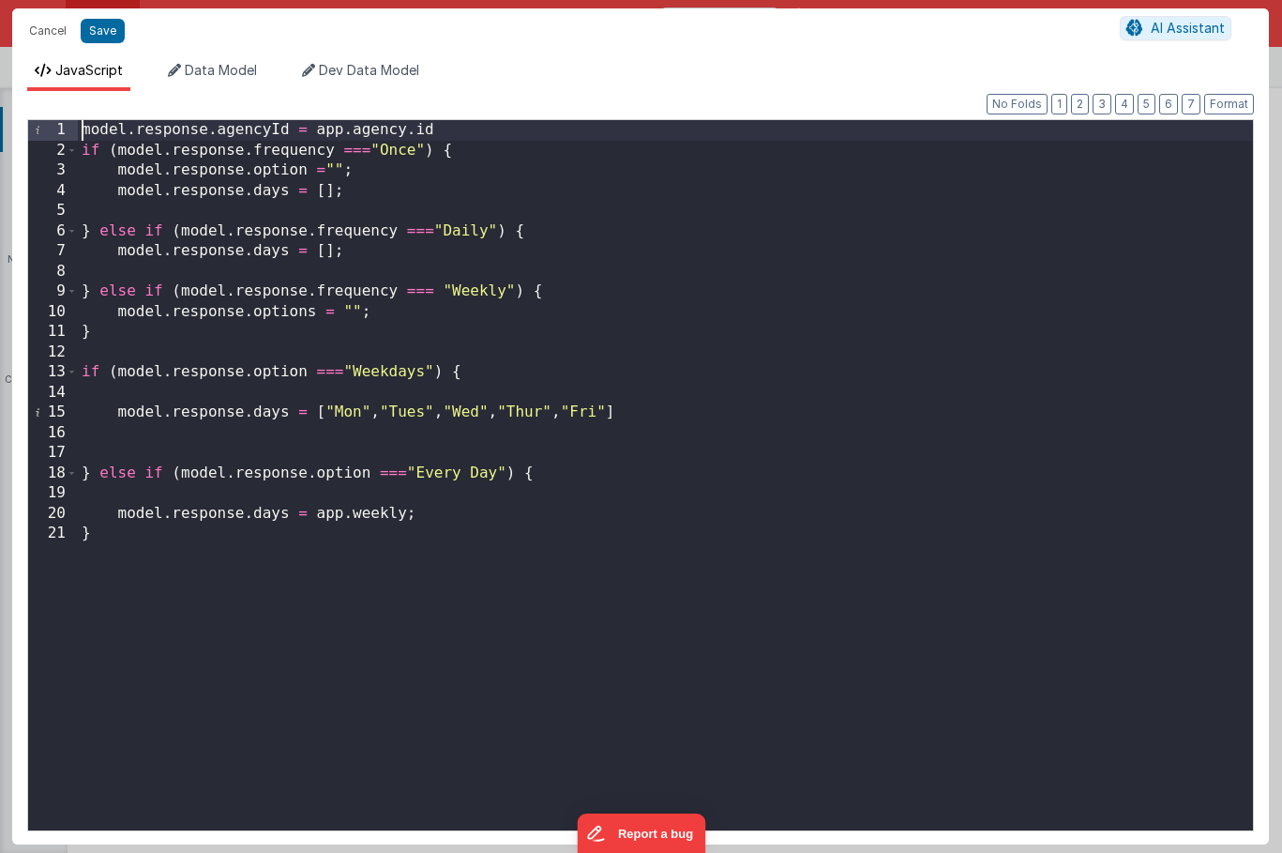
click at [81, 132] on div "model . response . agencyId = app . agency . id if ( model . response . frequen…" at bounding box center [665, 495] width 1175 height 750
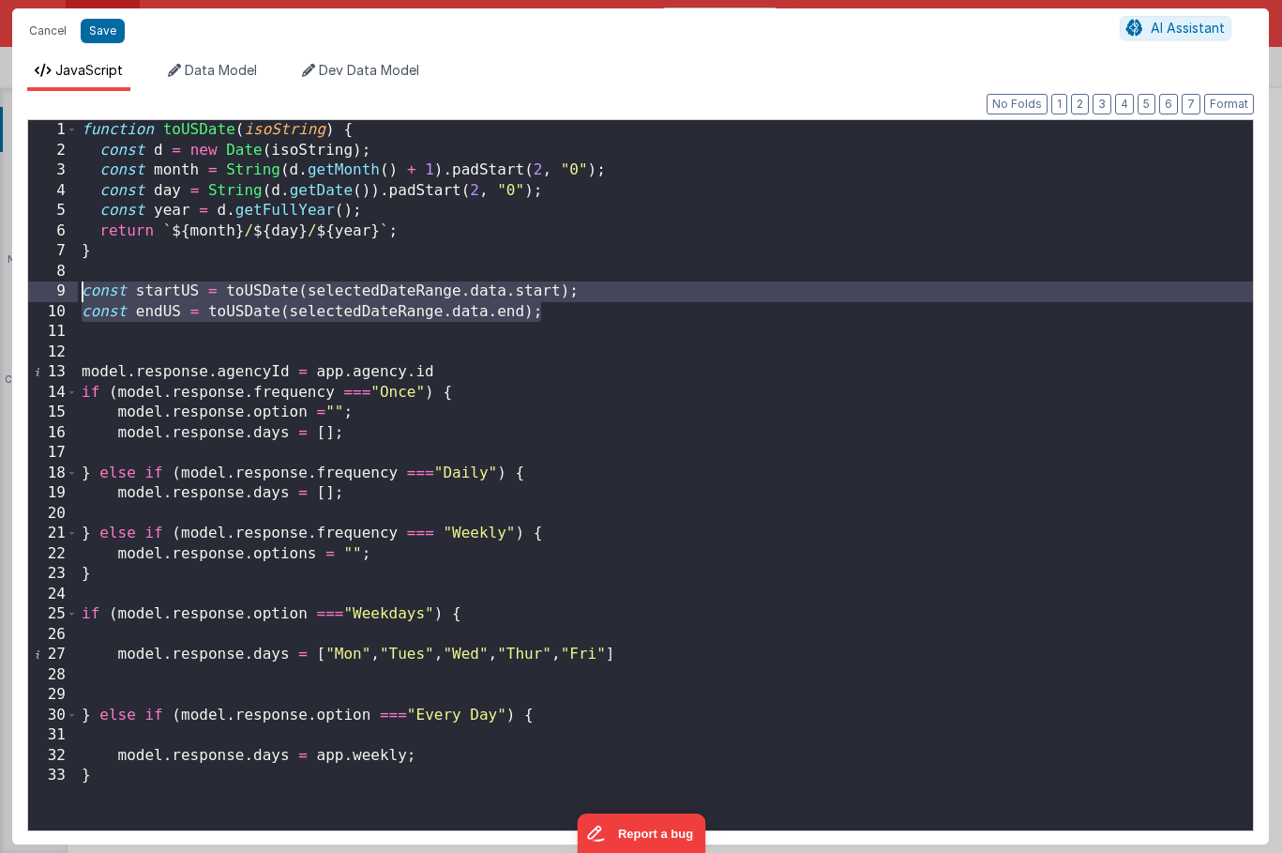
drag, startPoint x: 560, startPoint y: 318, endPoint x: 82, endPoint y: 297, distance: 478.9
click at [82, 297] on div "function toUSDate ( isoString ) { const d = new Date ( isoString ) ; const mont…" at bounding box center [665, 495] width 1175 height 750
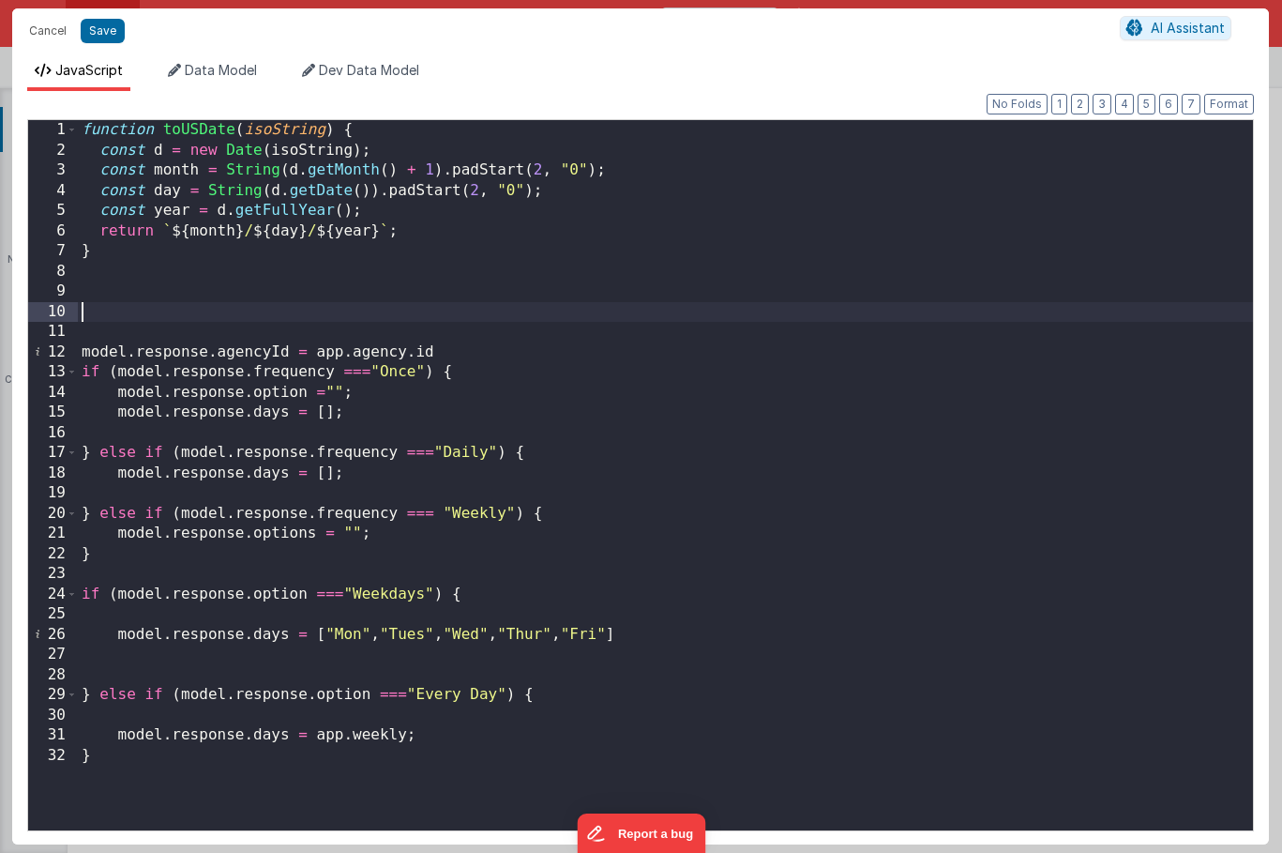
click at [140, 310] on div "function toUSDate ( isoString ) { const d = new Date ( isoString ) ; const mont…" at bounding box center [665, 495] width 1175 height 750
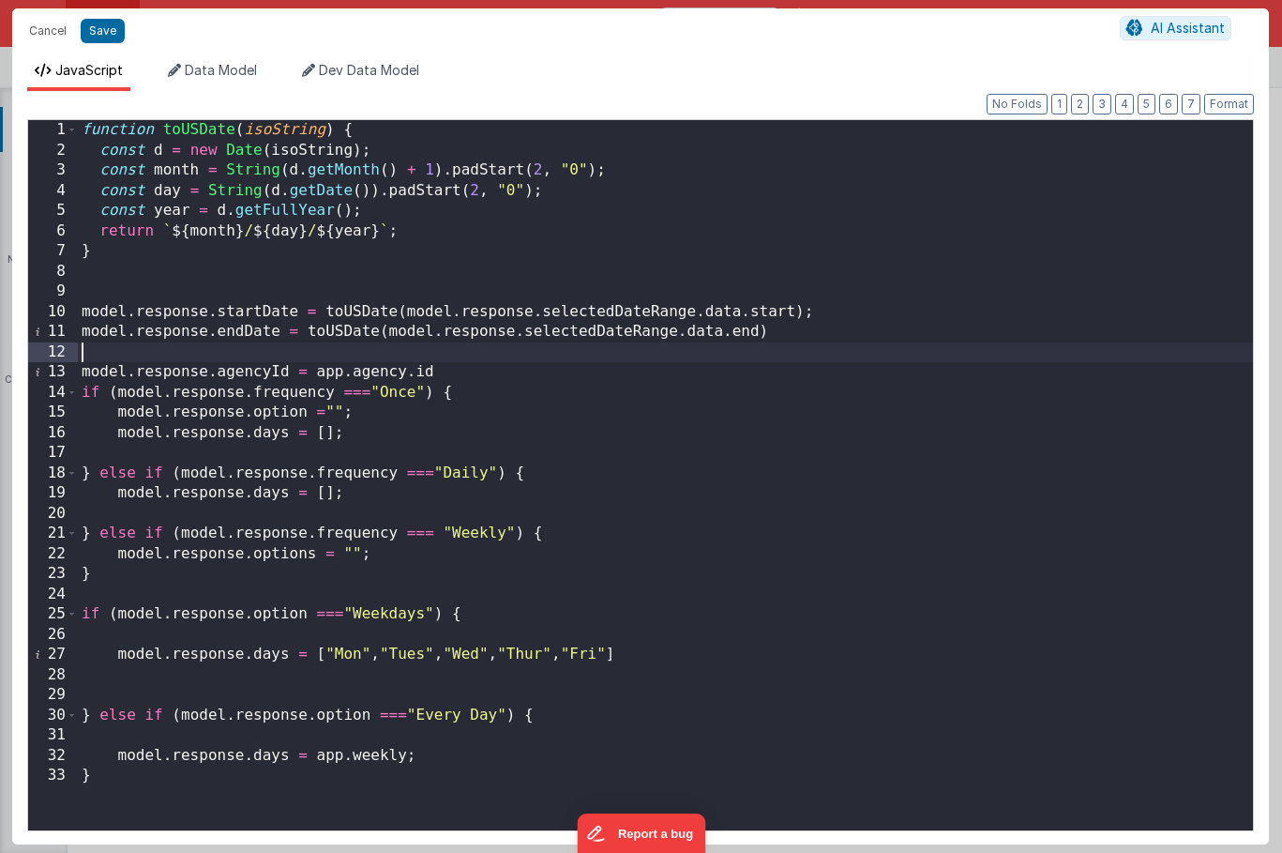
click at [782, 344] on div "function toUSDate ( isoString ) { const d = new Date ( isoString ) ; const mont…" at bounding box center [665, 495] width 1175 height 750
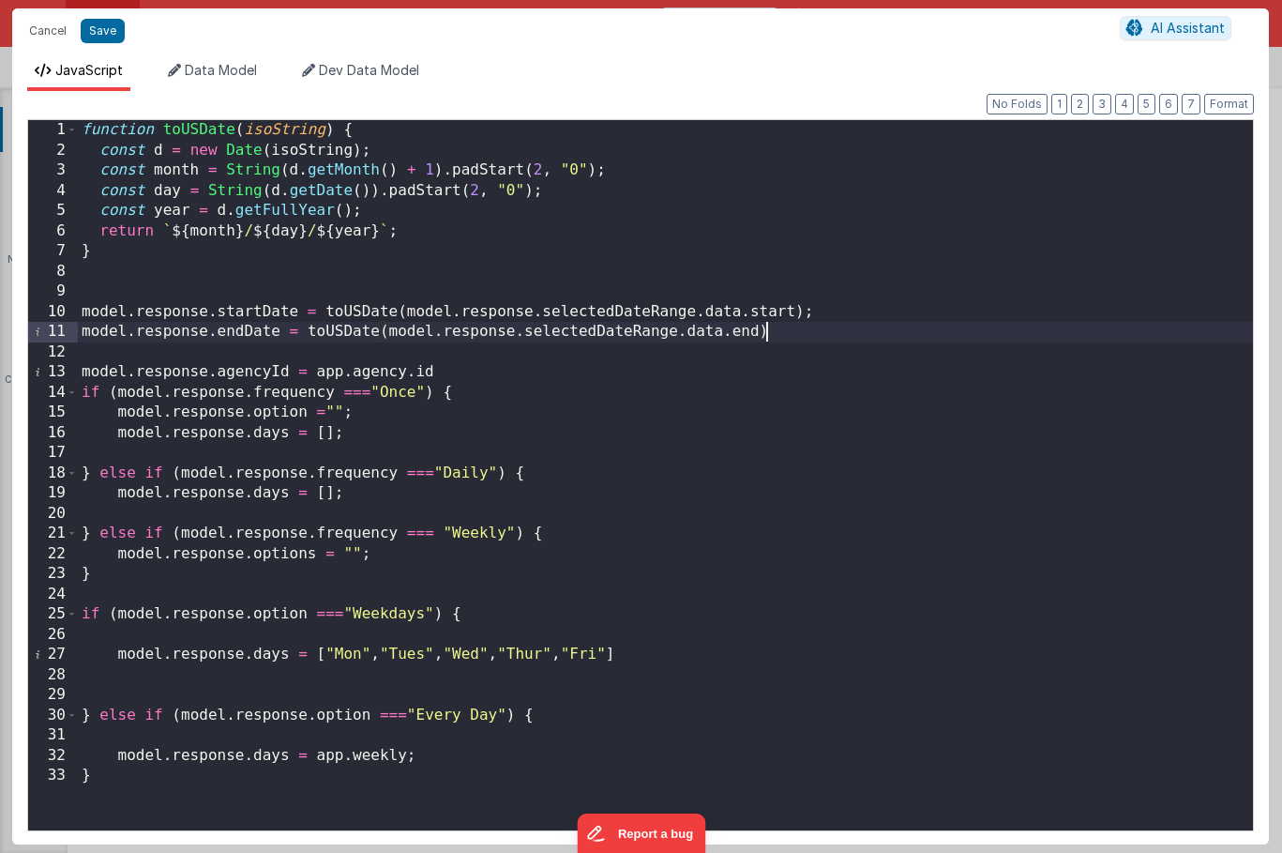
click at [781, 340] on div "function toUSDate ( isoString ) { const d = new Date ( isoString ) ; const mont…" at bounding box center [665, 495] width 1175 height 750
click at [803, 311] on div "function toUSDate ( isoString ) { const d = new Date ( isoString ) ; const mont…" at bounding box center [665, 495] width 1175 height 750
click at [691, 314] on div "function toUSDate ( isoString ) { const d = new Date ( isoString ) ; const mont…" at bounding box center [665, 495] width 1175 height 750
click at [674, 336] on div "function toUSDate ( isoString ) { const d = new Date ( isoString ) ; const mont…" at bounding box center [665, 495] width 1175 height 750
click at [747, 311] on div "function toUSDate ( isoString ) { const d = new Date ( isoString ) ; const mont…" at bounding box center [665, 495] width 1175 height 750
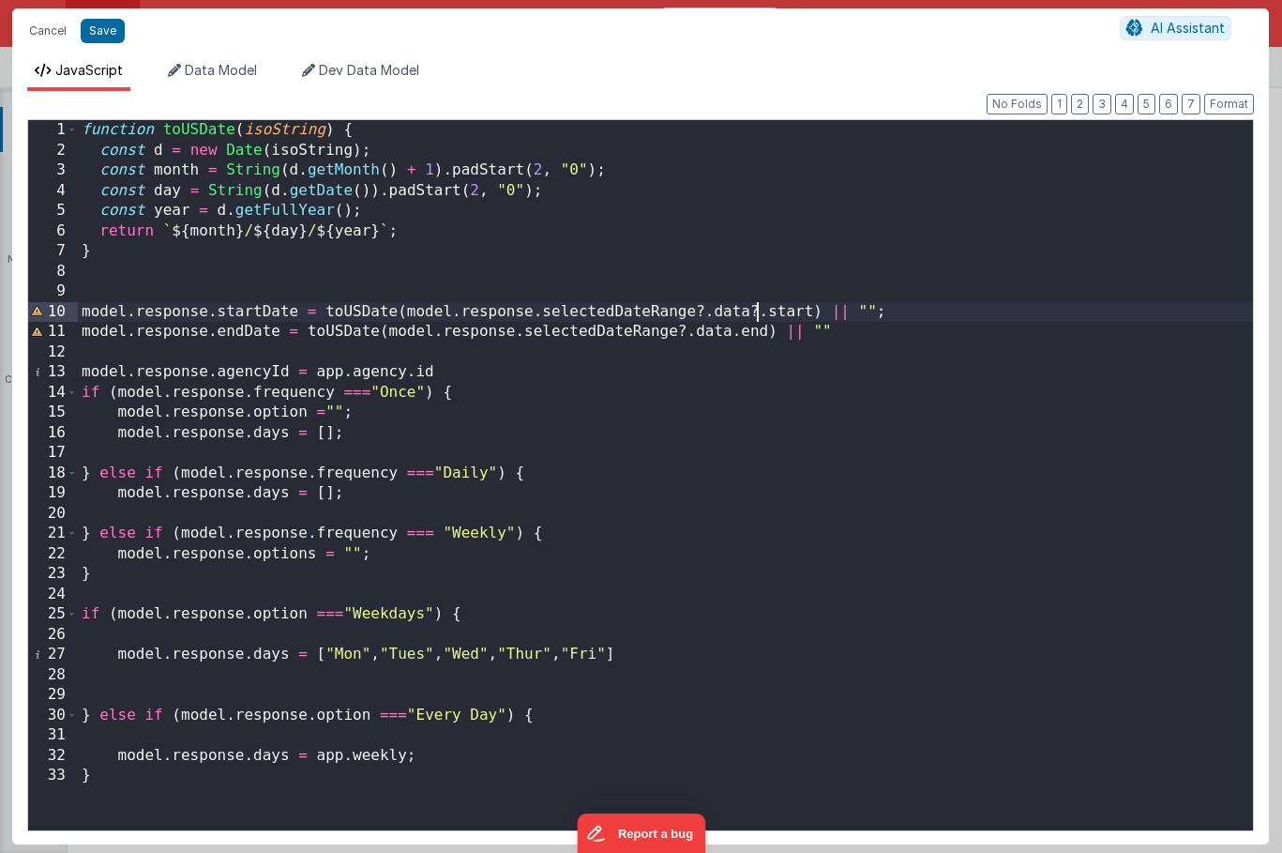
click at [732, 331] on div "function toUSDate ( isoString ) { const d = new Date ( isoString ) ; const mont…" at bounding box center [665, 495] width 1175 height 750
click at [753, 311] on div "function toUSDate ( isoString ) { const d = new Date ( isoString ) ; const mont…" at bounding box center [665, 495] width 1175 height 750
click at [702, 309] on div "function toUSDate ( isoString ) { const d = new Date ( isoString ) ; const mont…" at bounding box center [665, 495] width 1175 height 750
click at [683, 331] on div "function toUSDate ( isoString ) { const d = new Date ( isoString ) ; const mont…" at bounding box center [665, 495] width 1175 height 750
click at [636, 334] on div "function toUSDate ( isoString ) { const d = new Date ( isoString ) ; const mont…" at bounding box center [665, 495] width 1175 height 750
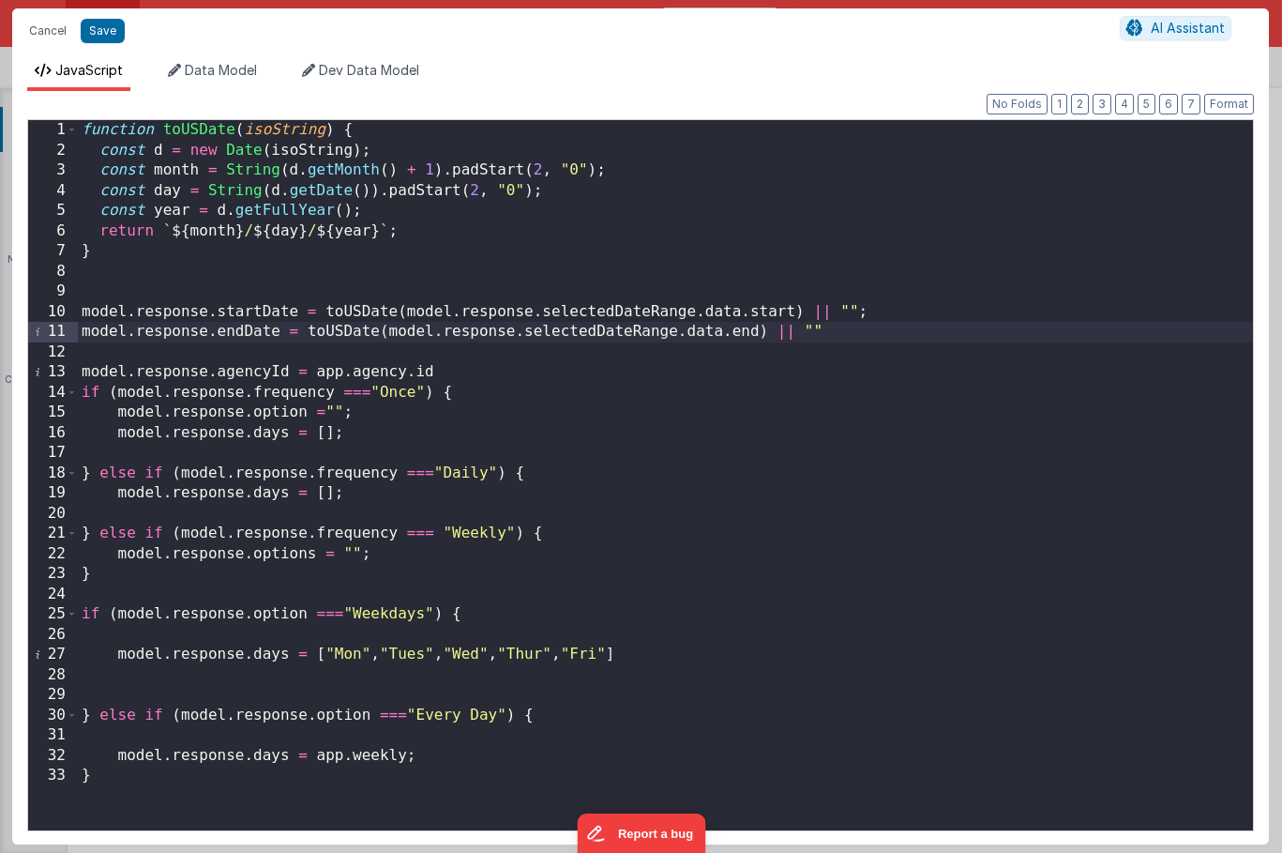
click at [836, 330] on div "function toUSDate ( isoString ) { const d = new Date ( isoString ) ; const mont…" at bounding box center [665, 495] width 1175 height 750
click at [674, 333] on div "function toUSDate ( isoString ) { const d = new Date ( isoString ) ; const mont…" at bounding box center [665, 495] width 1175 height 750
click at [98, 23] on button "Save" at bounding box center [103, 31] width 44 height 24
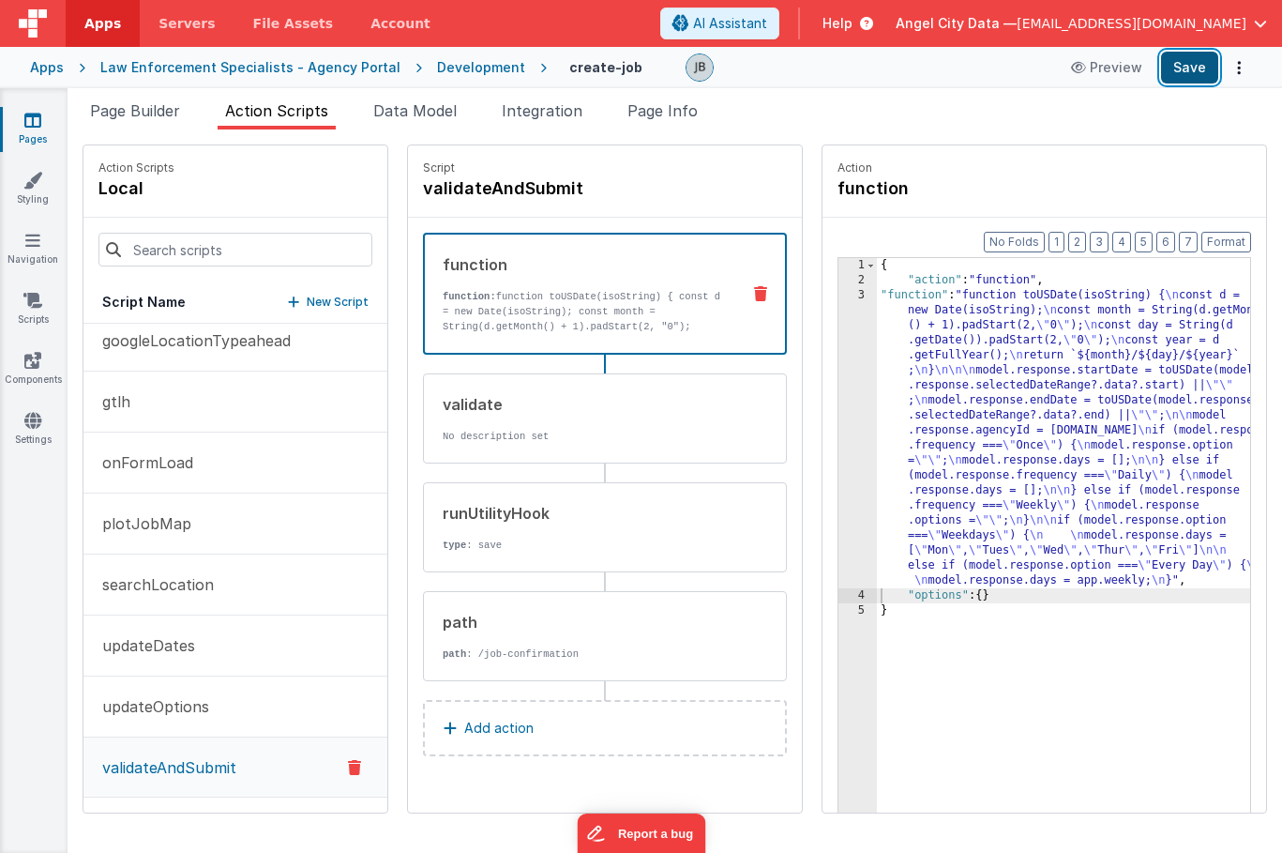
click at [1201, 64] on button "Save" at bounding box center [1189, 68] width 57 height 32
click at [487, 328] on p "function: function toUSDate(isoString) { const d = new Date(isoString); const m…" at bounding box center [584, 334] width 282 height 90
click at [839, 378] on div "3" at bounding box center [858, 438] width 38 height 300
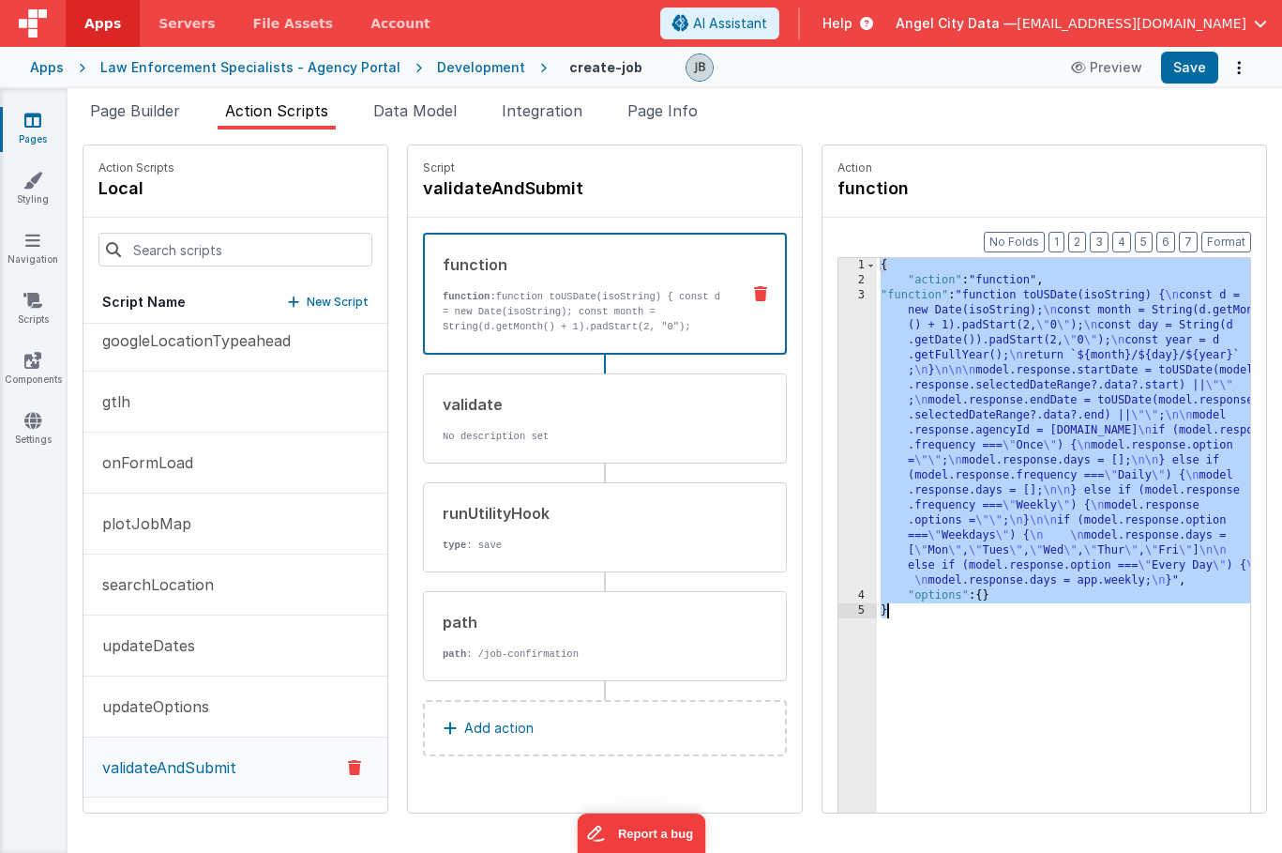
click at [839, 378] on div "3" at bounding box center [858, 438] width 38 height 300
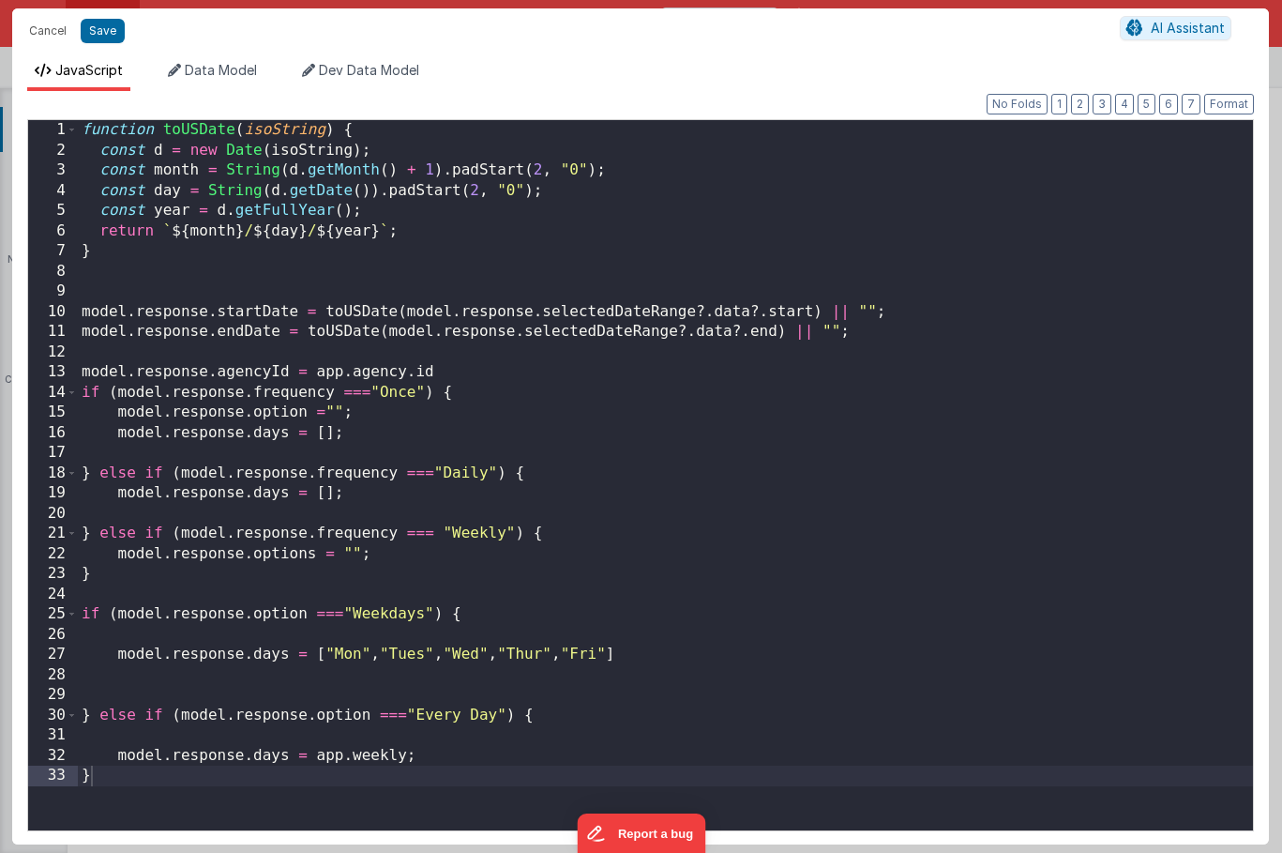
click at [818, 378] on div "Cancel Save AI Assistant JavaScript Data Model Dev Data Model Format 7 6 5 4 3 …" at bounding box center [641, 426] width 1282 height 853
click at [428, 279] on div "function toUSDate ( isoString ) { const d = new Date ( isoString ) ; const mont…" at bounding box center [665, 495] width 1175 height 750
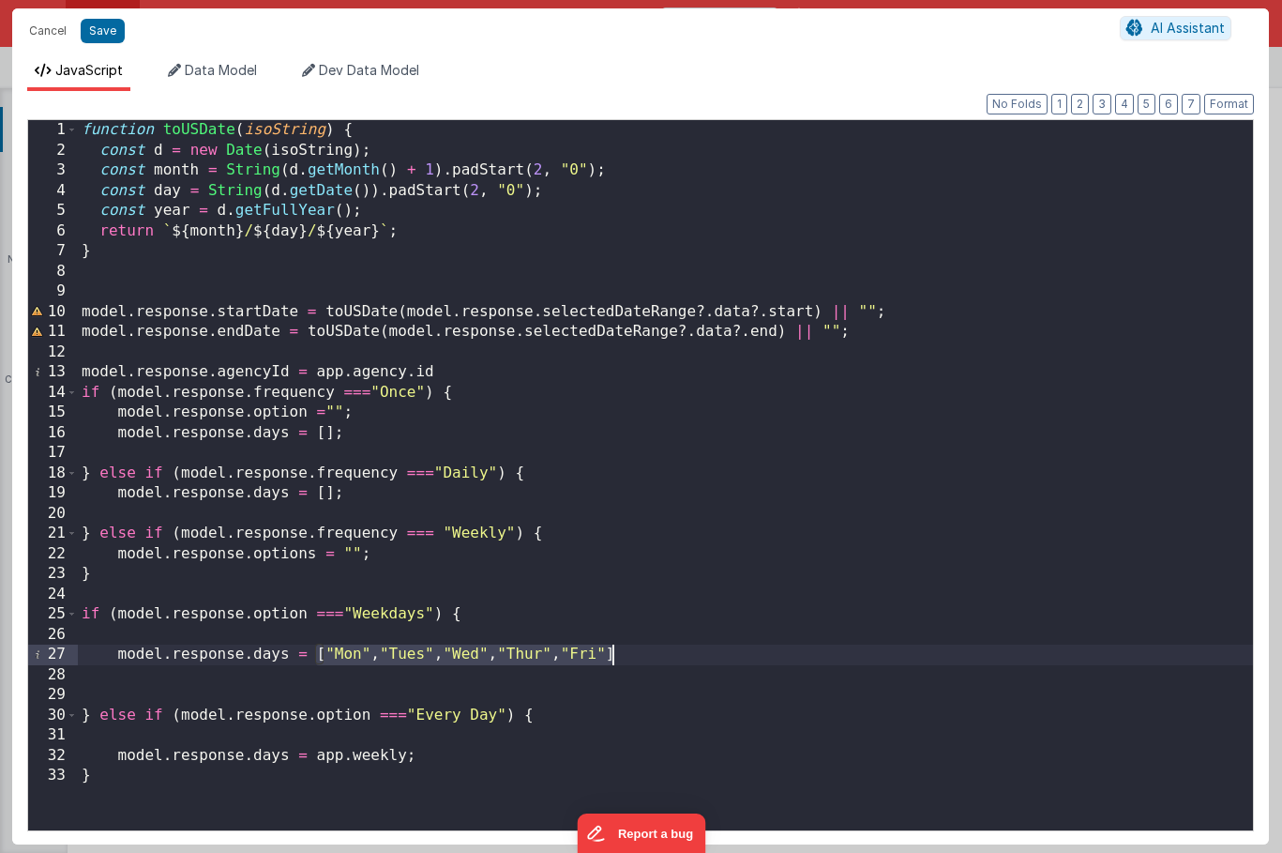
drag, startPoint x: 316, startPoint y: 657, endPoint x: 615, endPoint y: 659, distance: 299.3
click at [615, 659] on div "function toUSDate ( isoString ) { const d = new Date ( isoString ) ; const mont…" at bounding box center [665, 495] width 1175 height 750
